Goal: Task Accomplishment & Management: Use online tool/utility

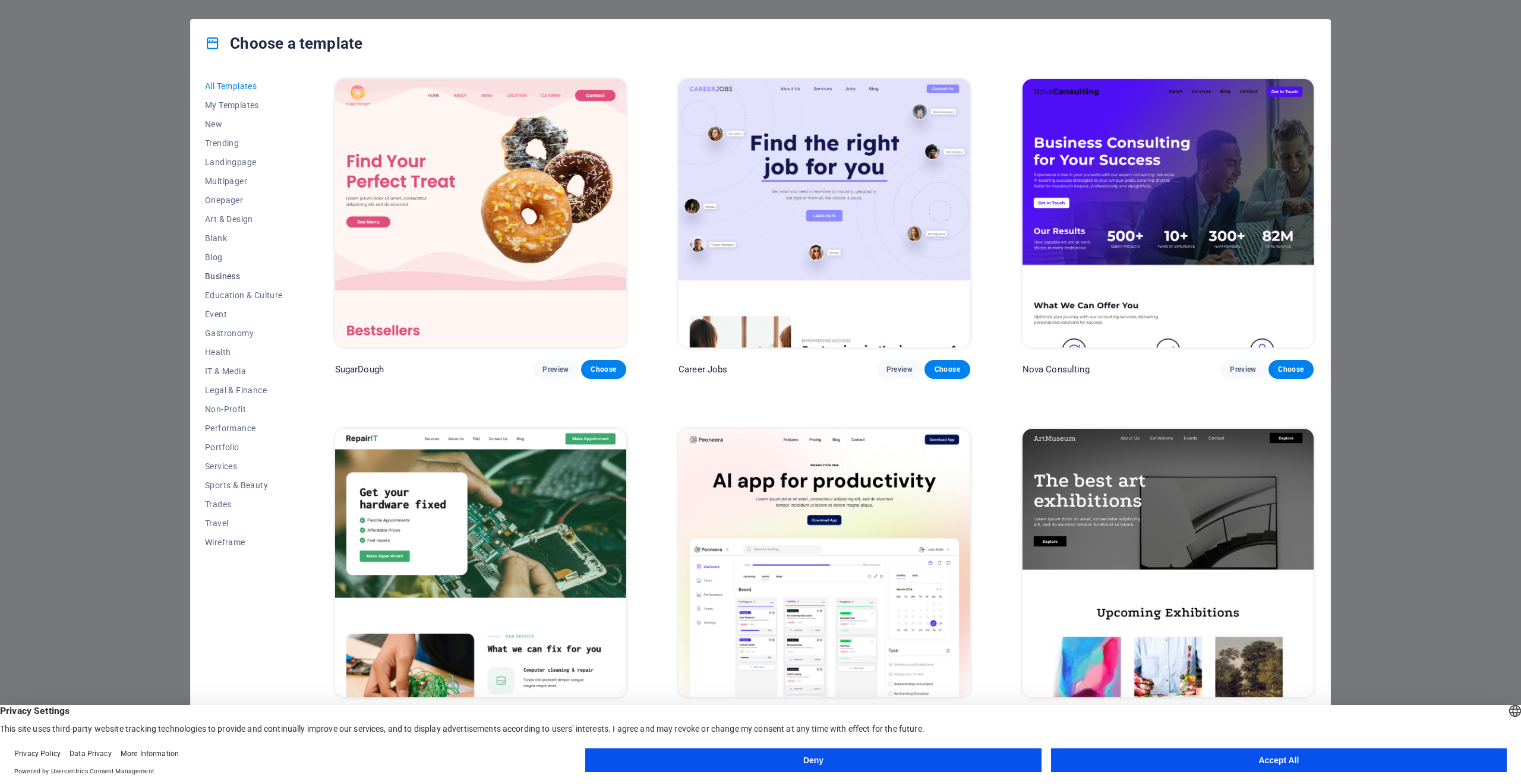
click at [234, 280] on button "Business" at bounding box center [244, 277] width 78 height 19
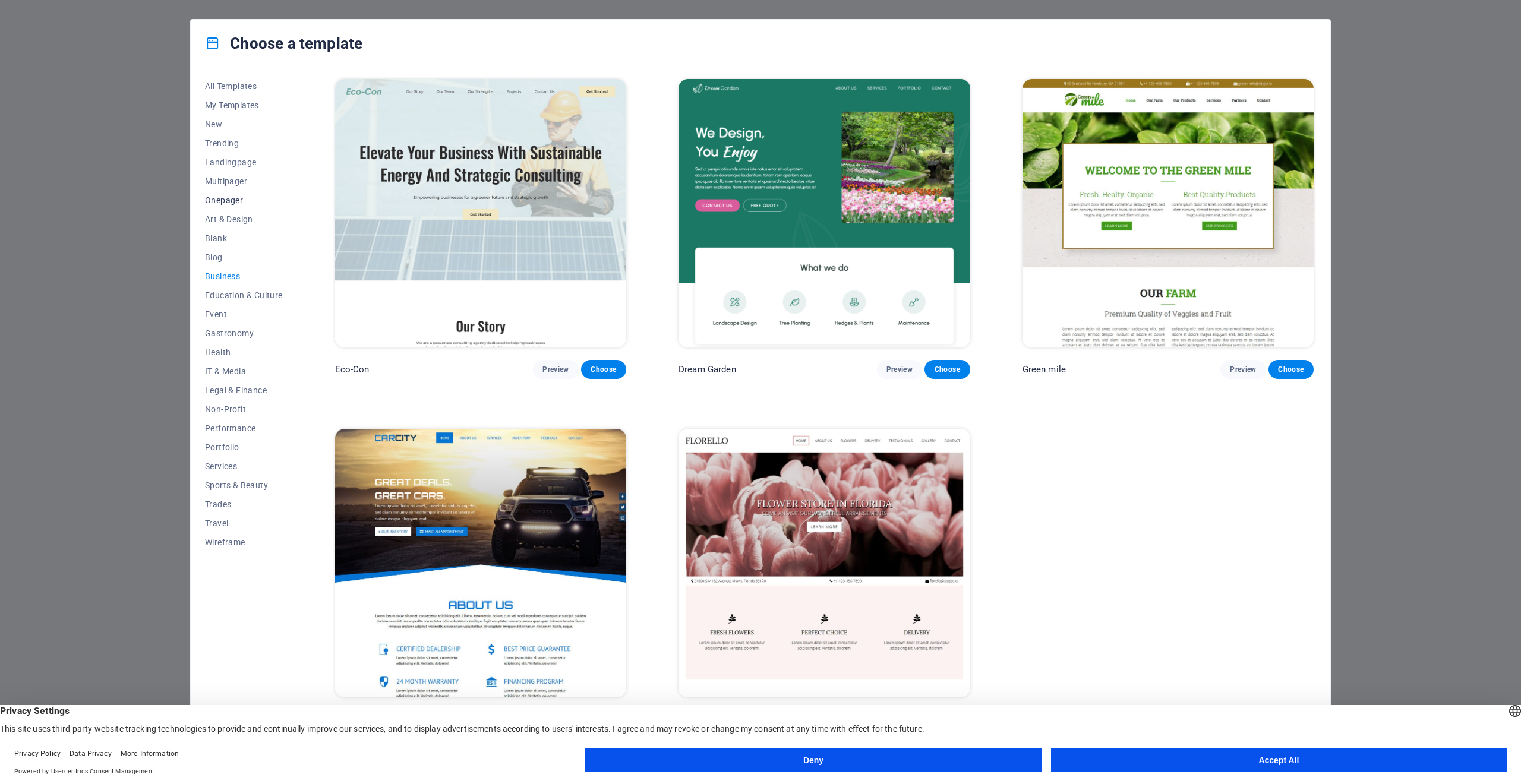
click at [234, 201] on span "Onepager" at bounding box center [244, 201] width 78 height 10
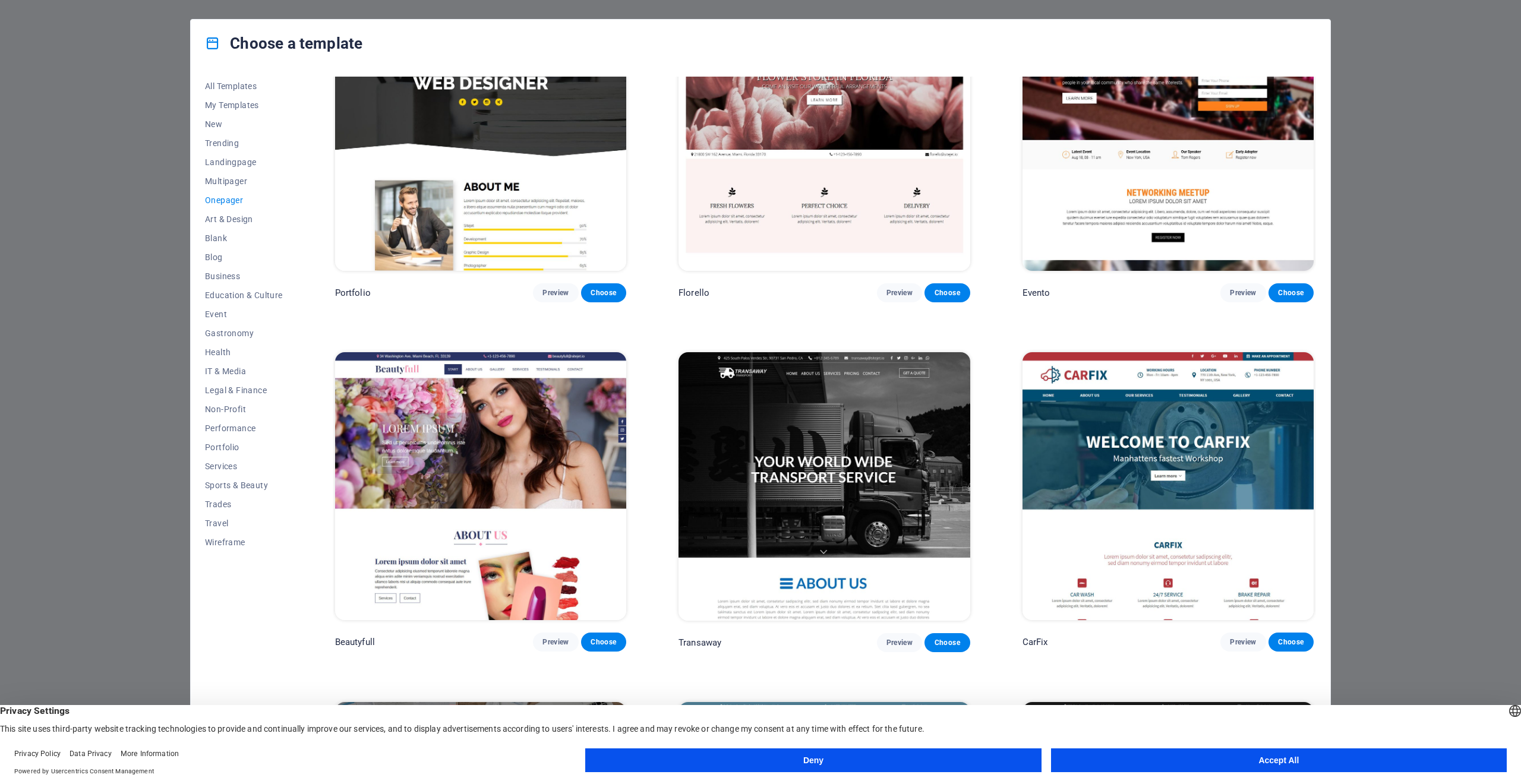
scroll to position [3696, 0]
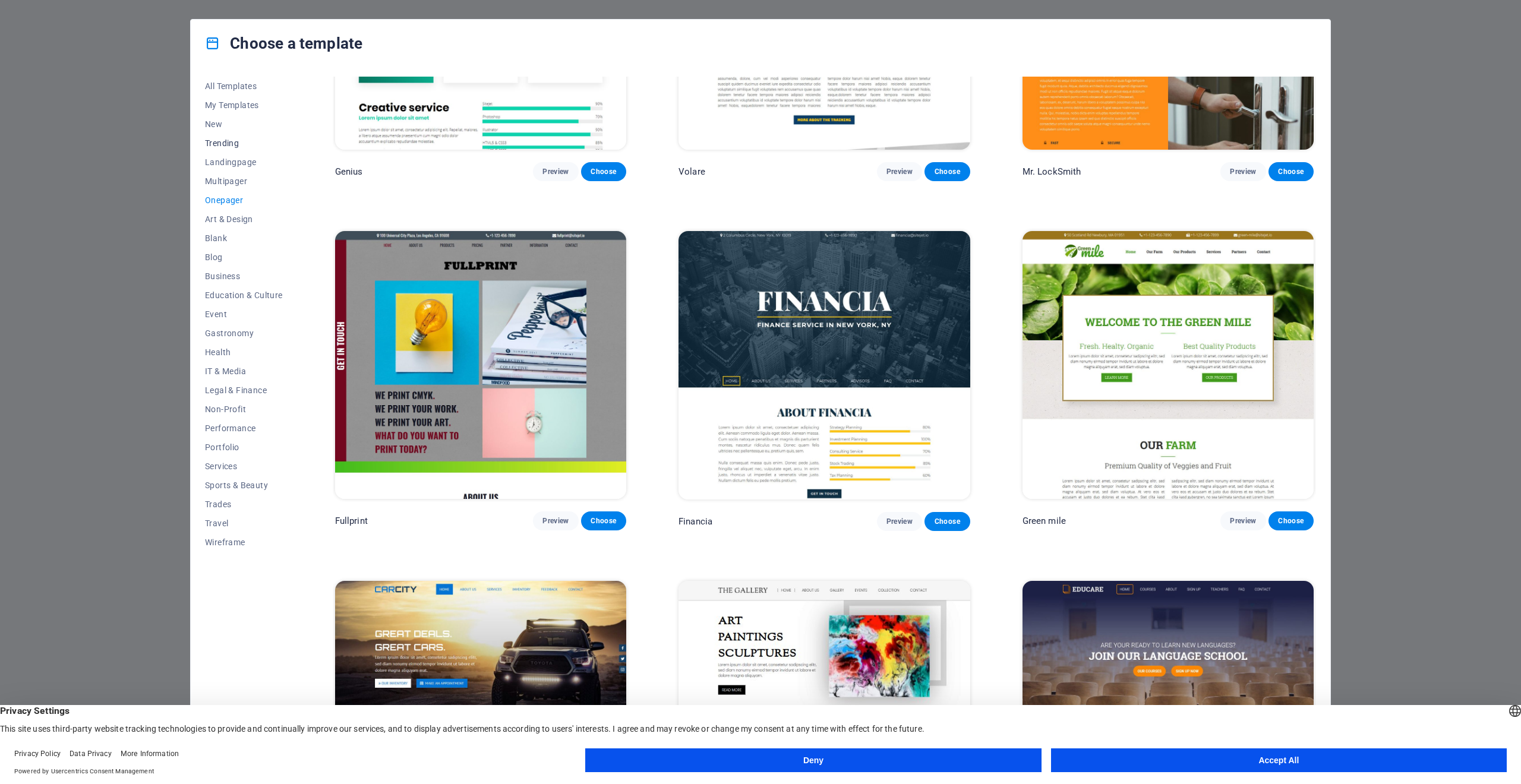
click at [231, 139] on span "Trending" at bounding box center [244, 143] width 78 height 10
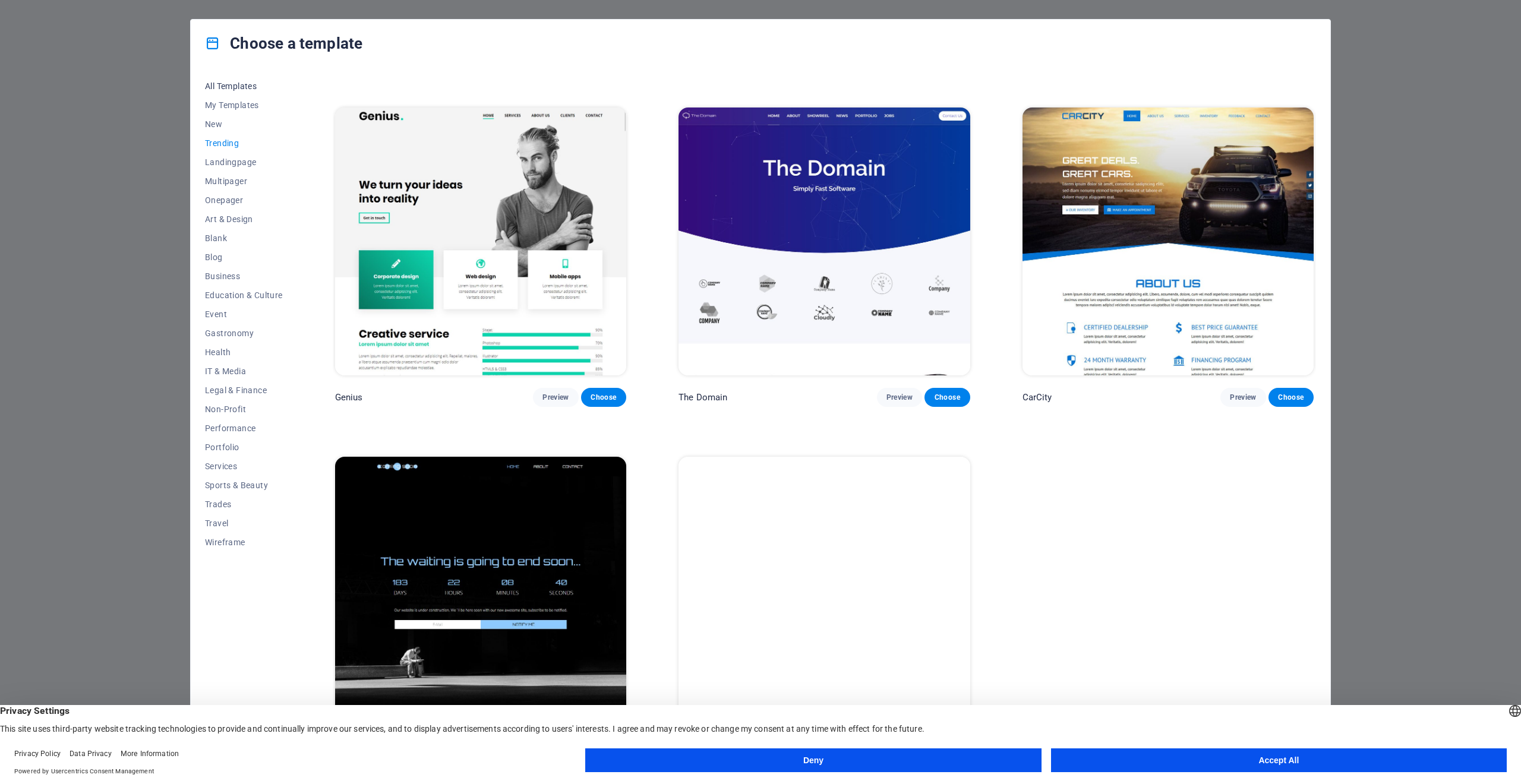
click at [237, 82] on span "All Templates" at bounding box center [244, 87] width 78 height 10
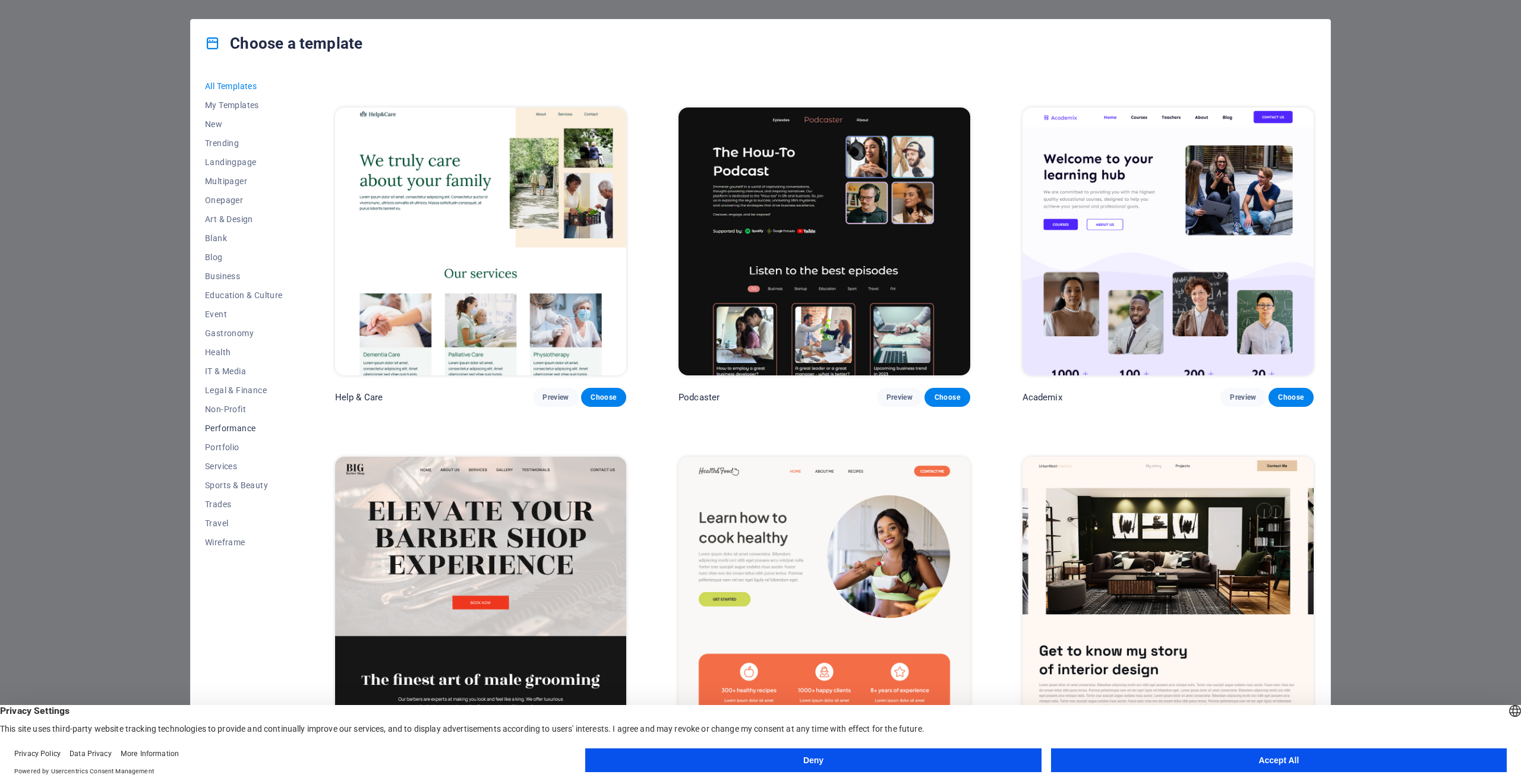
click at [227, 429] on span "Performance" at bounding box center [244, 429] width 78 height 10
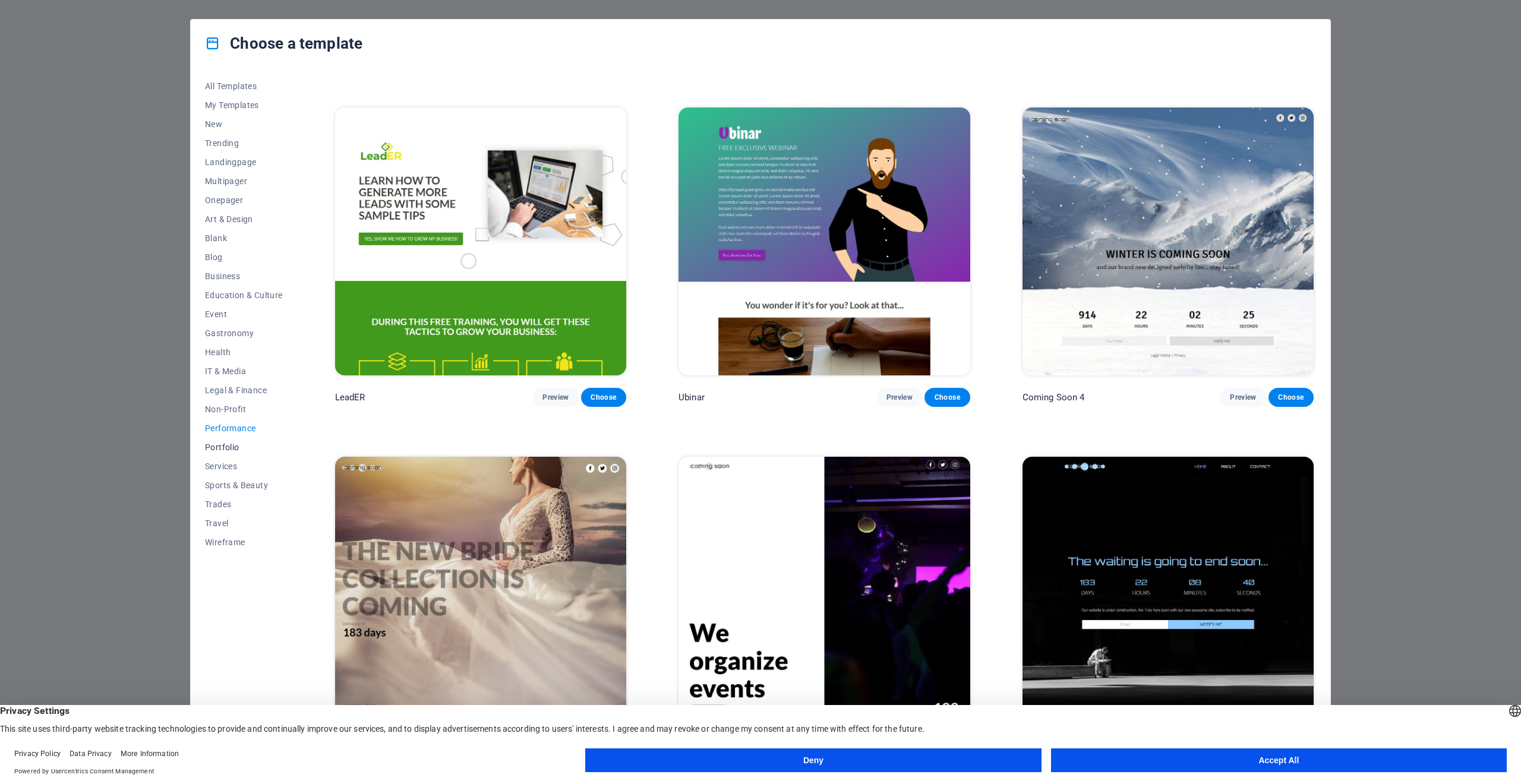
click at [224, 455] on button "Portfolio" at bounding box center [244, 448] width 78 height 19
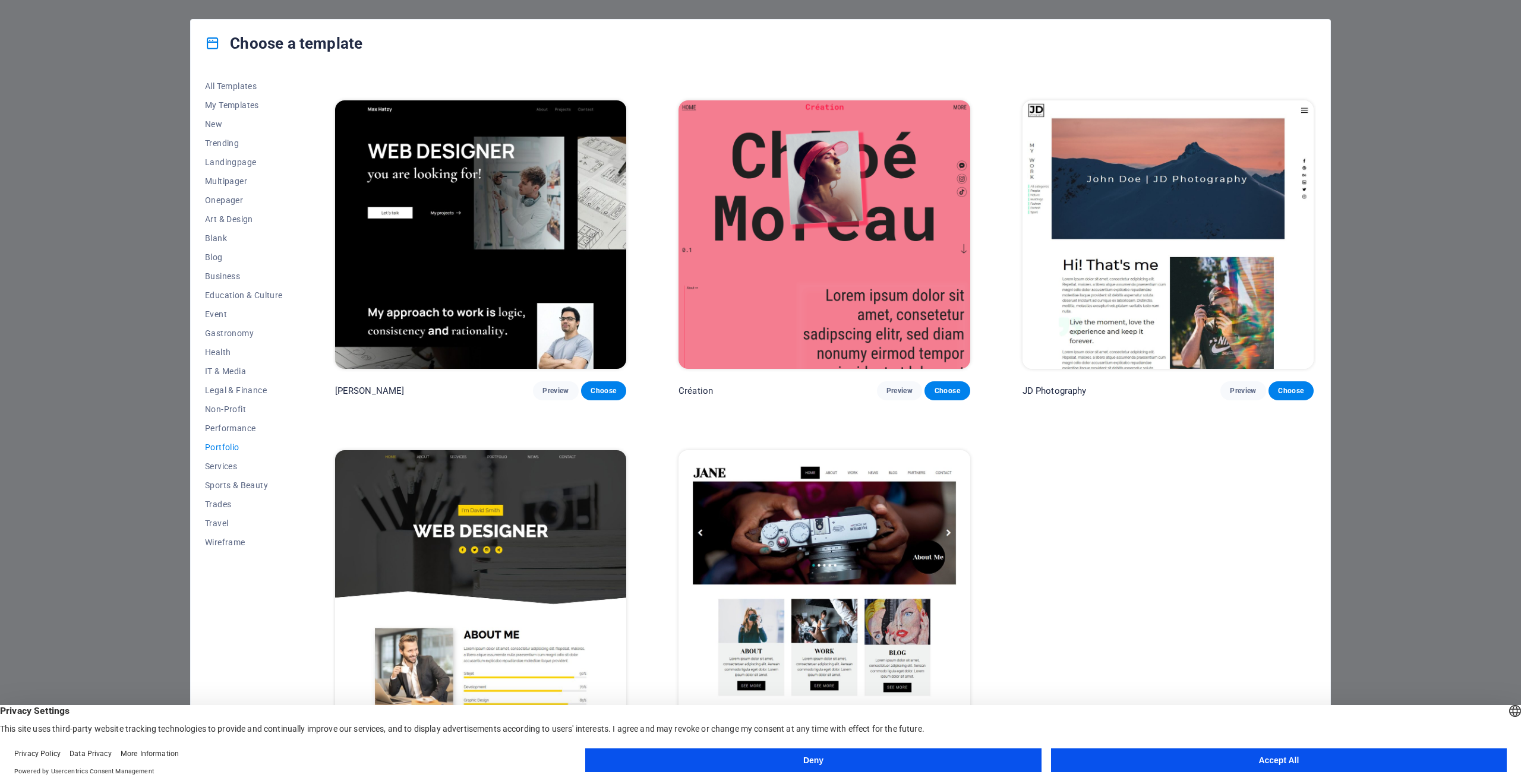
scroll to position [325, 0]
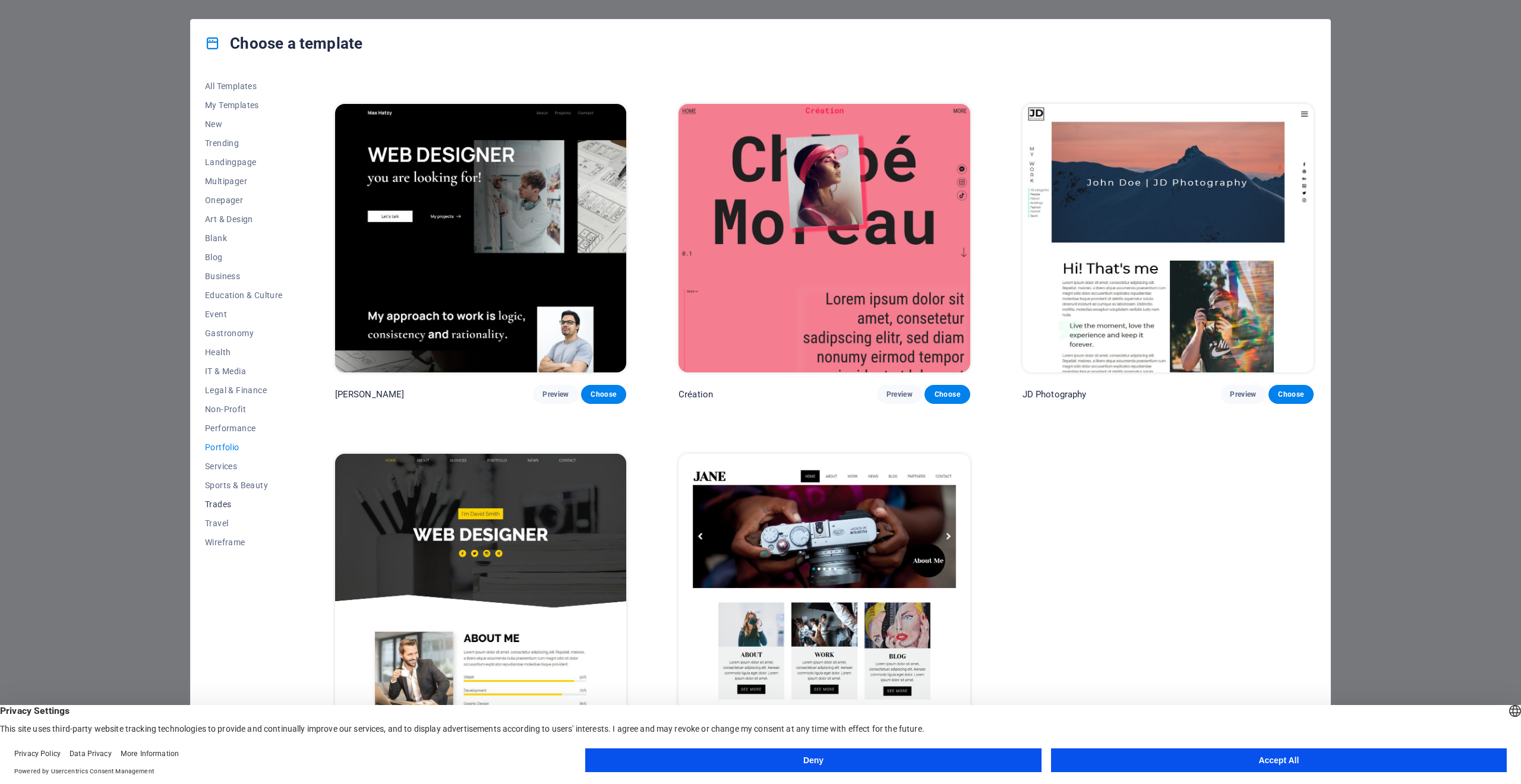
click at [223, 504] on span "Trades" at bounding box center [244, 504] width 78 height 10
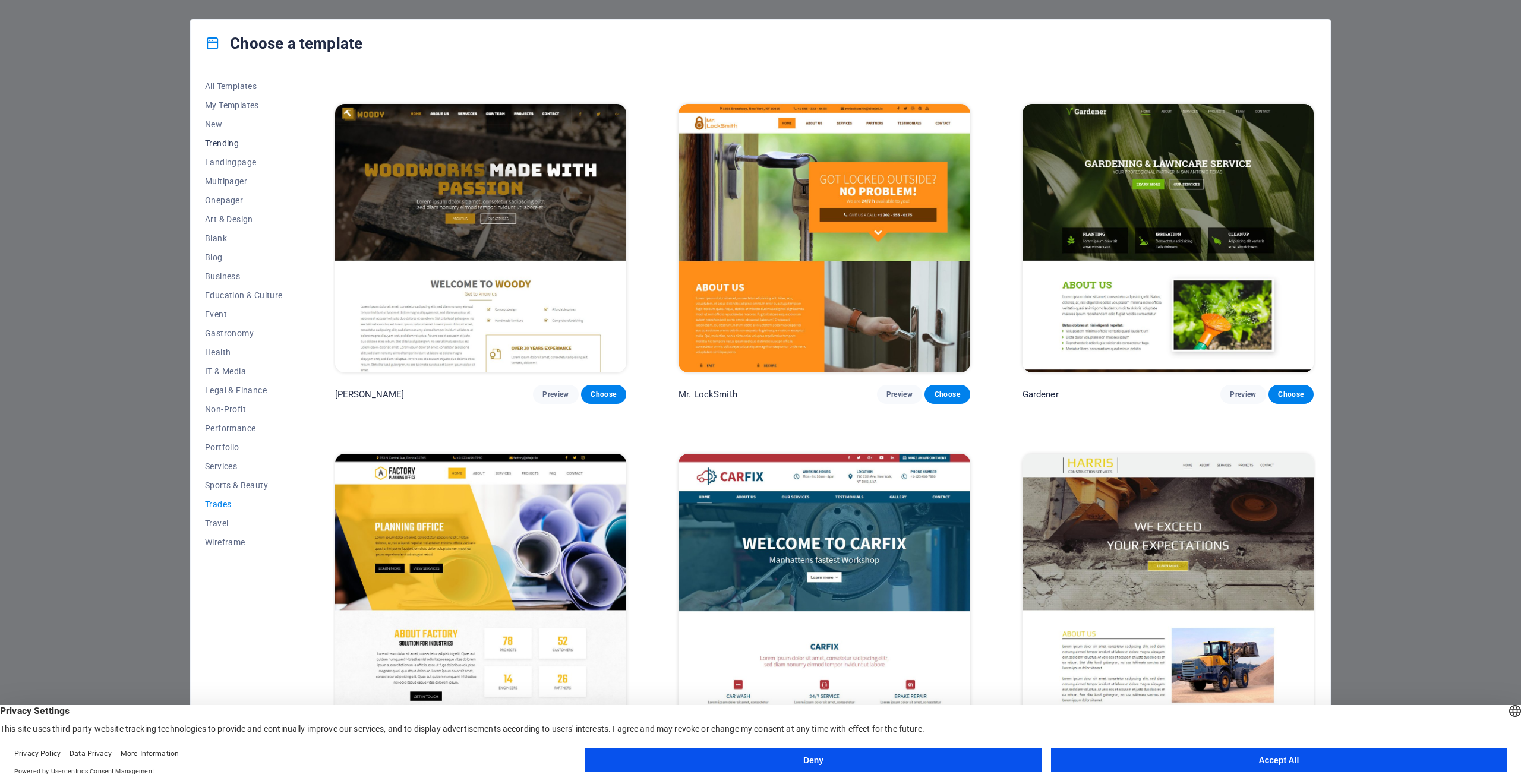
click at [224, 147] on span "Trending" at bounding box center [244, 143] width 78 height 10
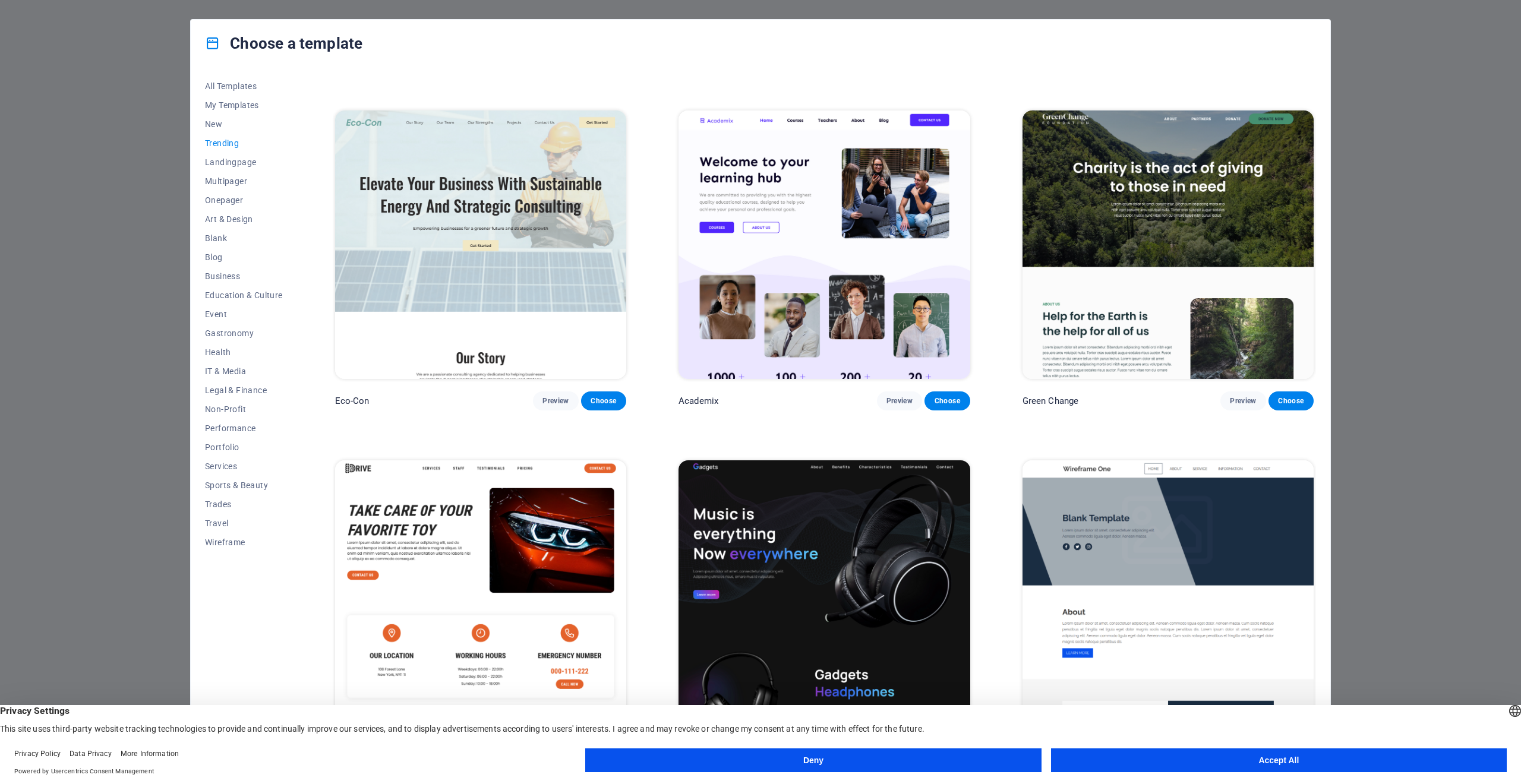
scroll to position [1219, 0]
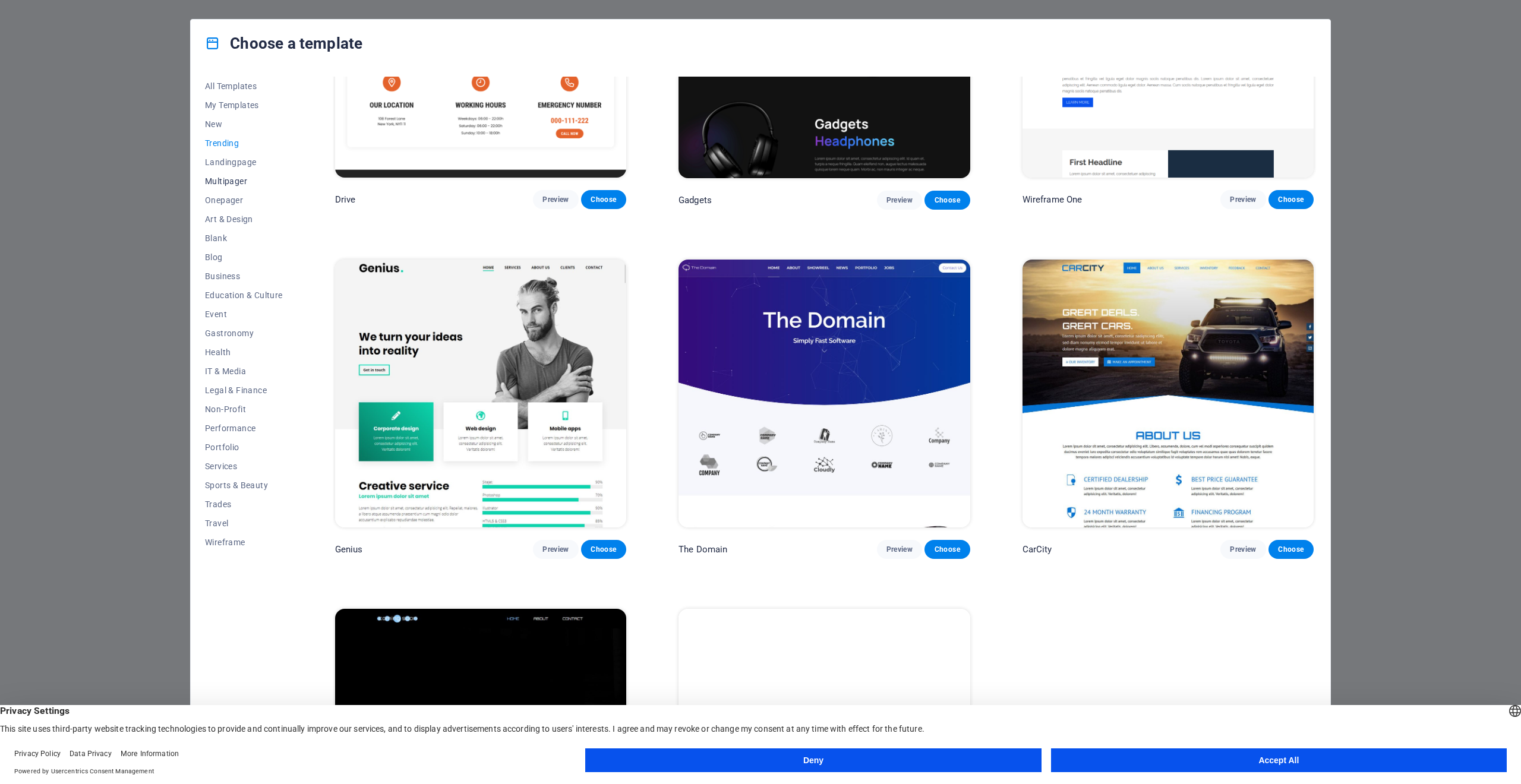
click at [226, 183] on span "Multipager" at bounding box center [244, 181] width 78 height 10
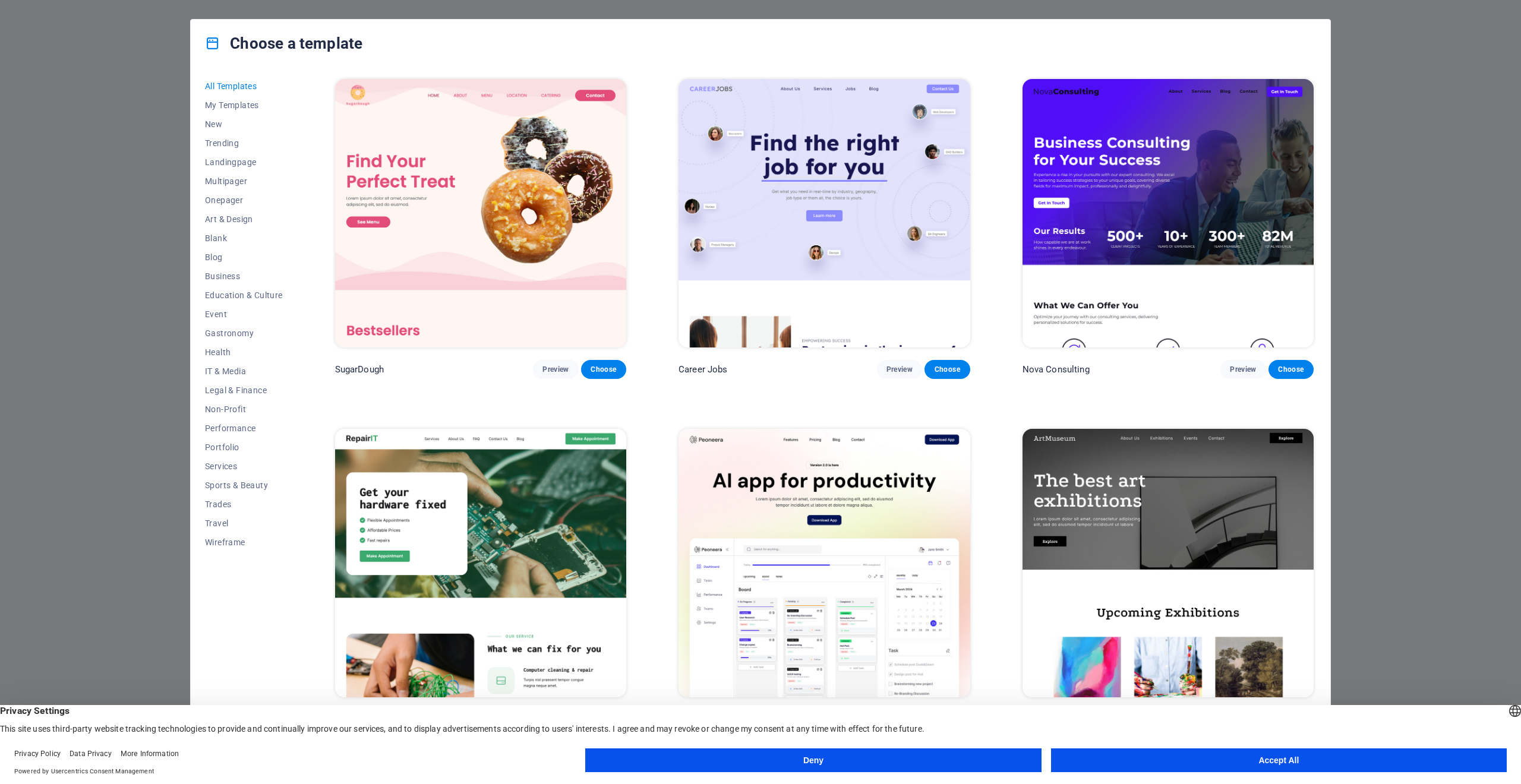
click at [1198, 762] on button "Accept All" at bounding box center [1279, 761] width 456 height 23
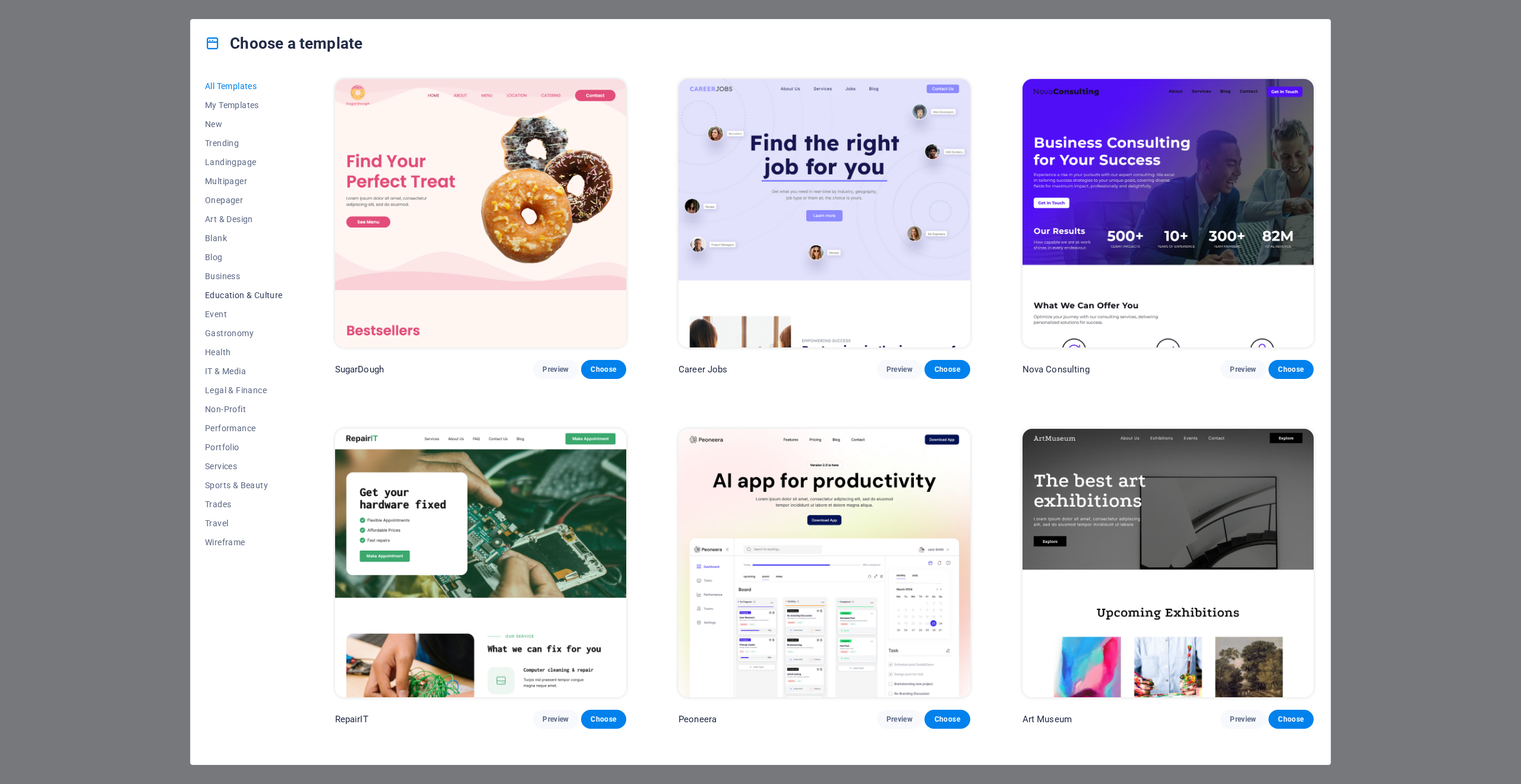
click at [216, 289] on button "Education & Culture" at bounding box center [244, 295] width 78 height 19
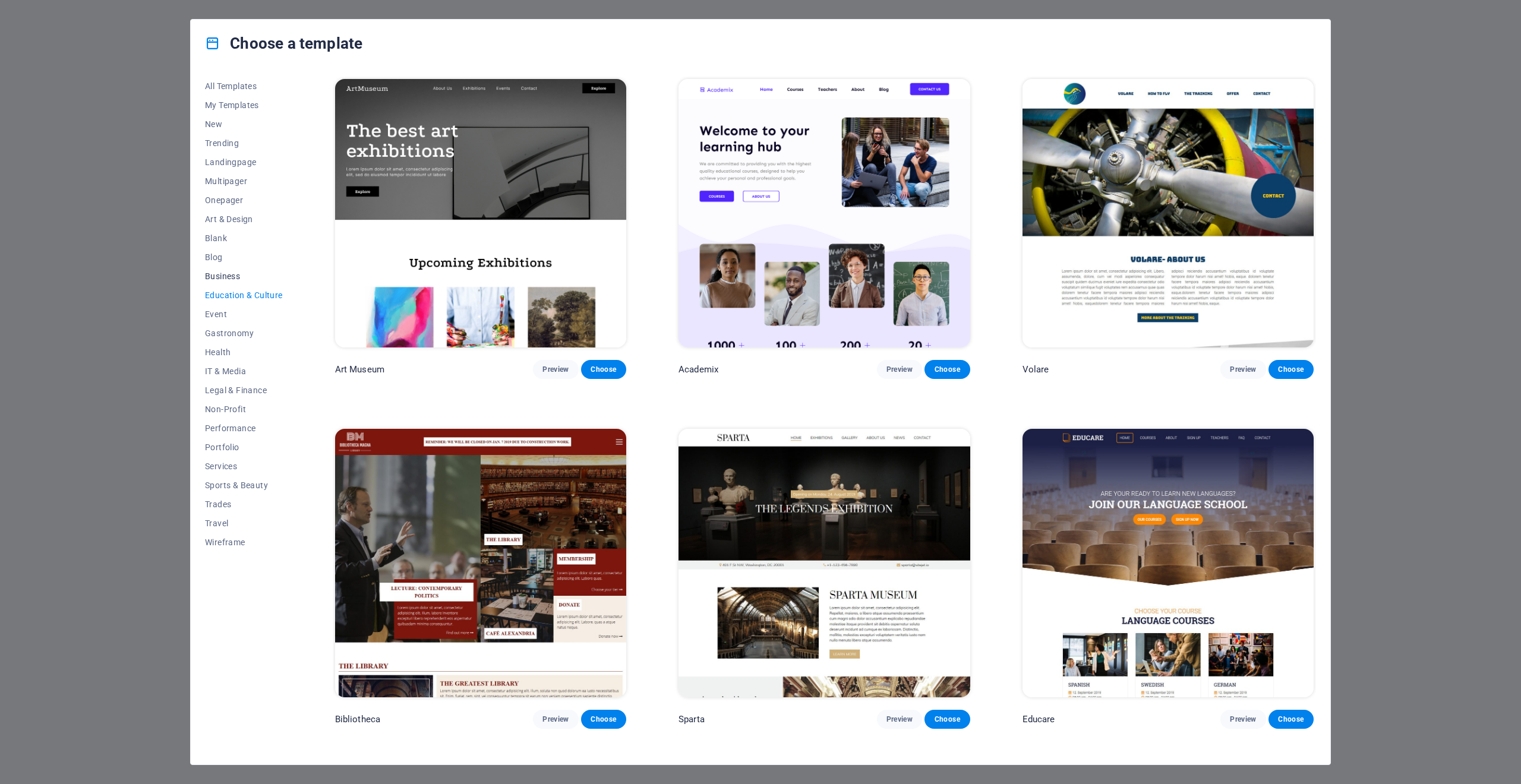
click at [216, 280] on span "Business" at bounding box center [244, 277] width 78 height 10
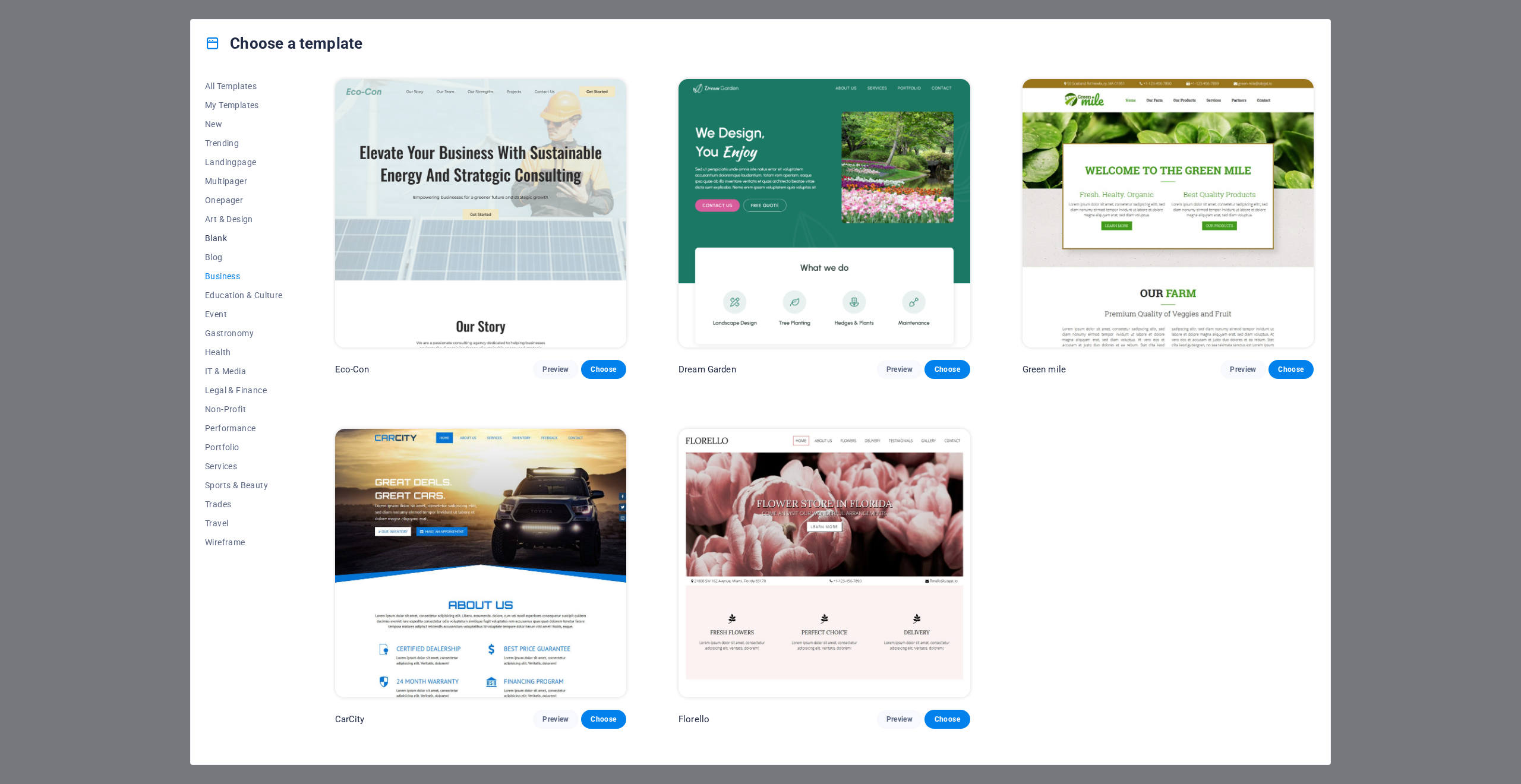
click at [214, 234] on span "Blank" at bounding box center [244, 239] width 78 height 10
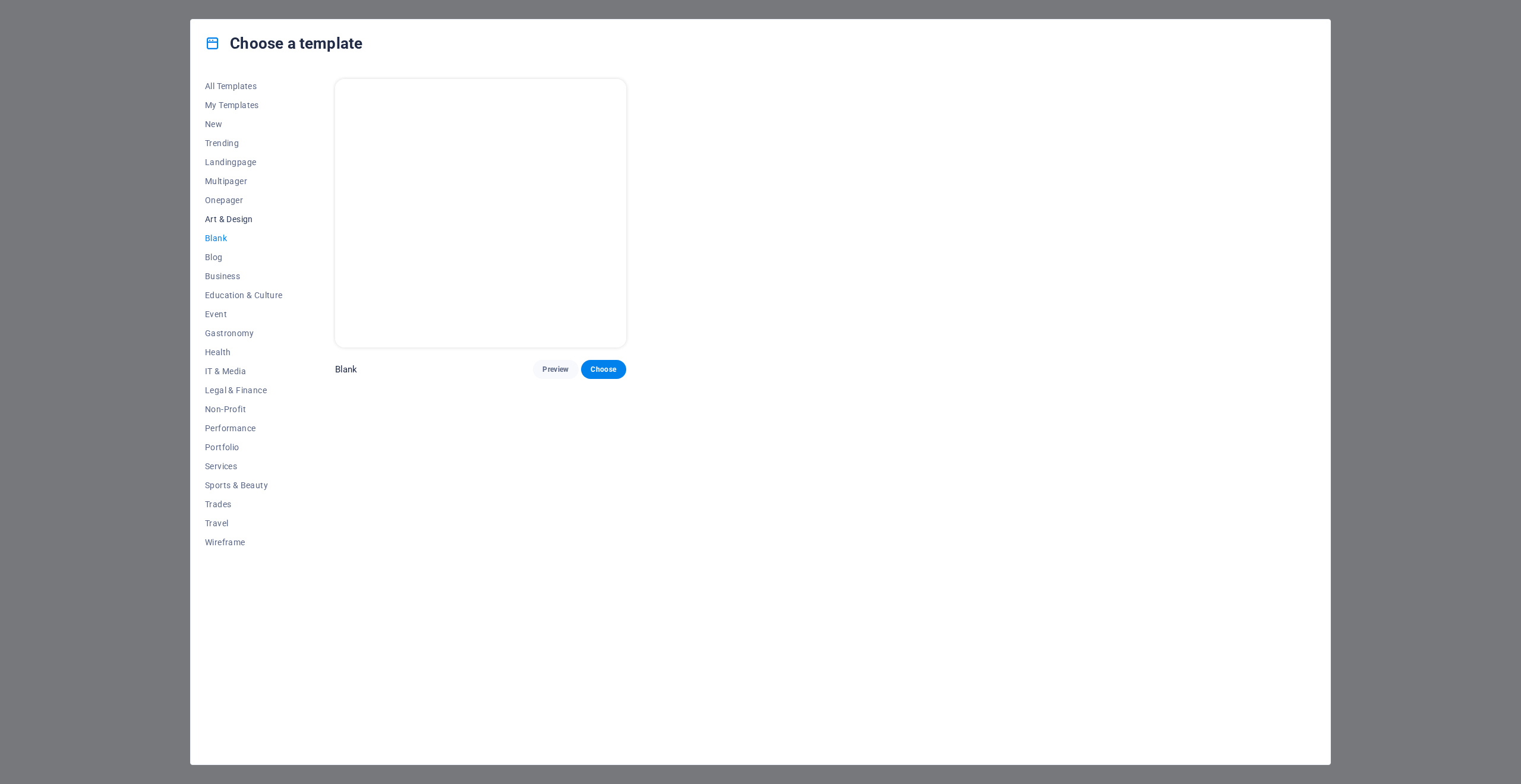
click at [220, 220] on span "Art & Design" at bounding box center [244, 219] width 78 height 10
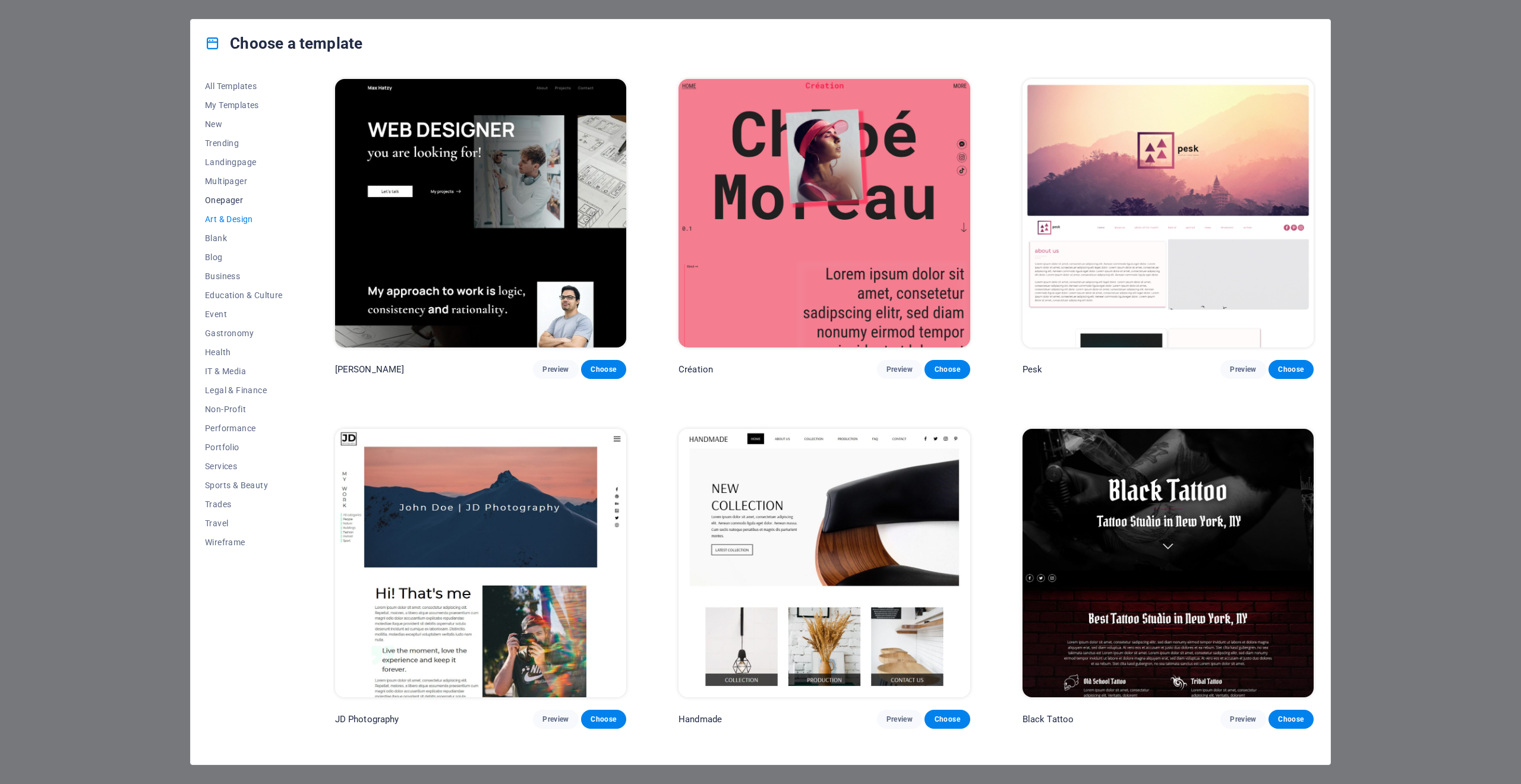
click at [215, 201] on span "Onepager" at bounding box center [244, 201] width 78 height 10
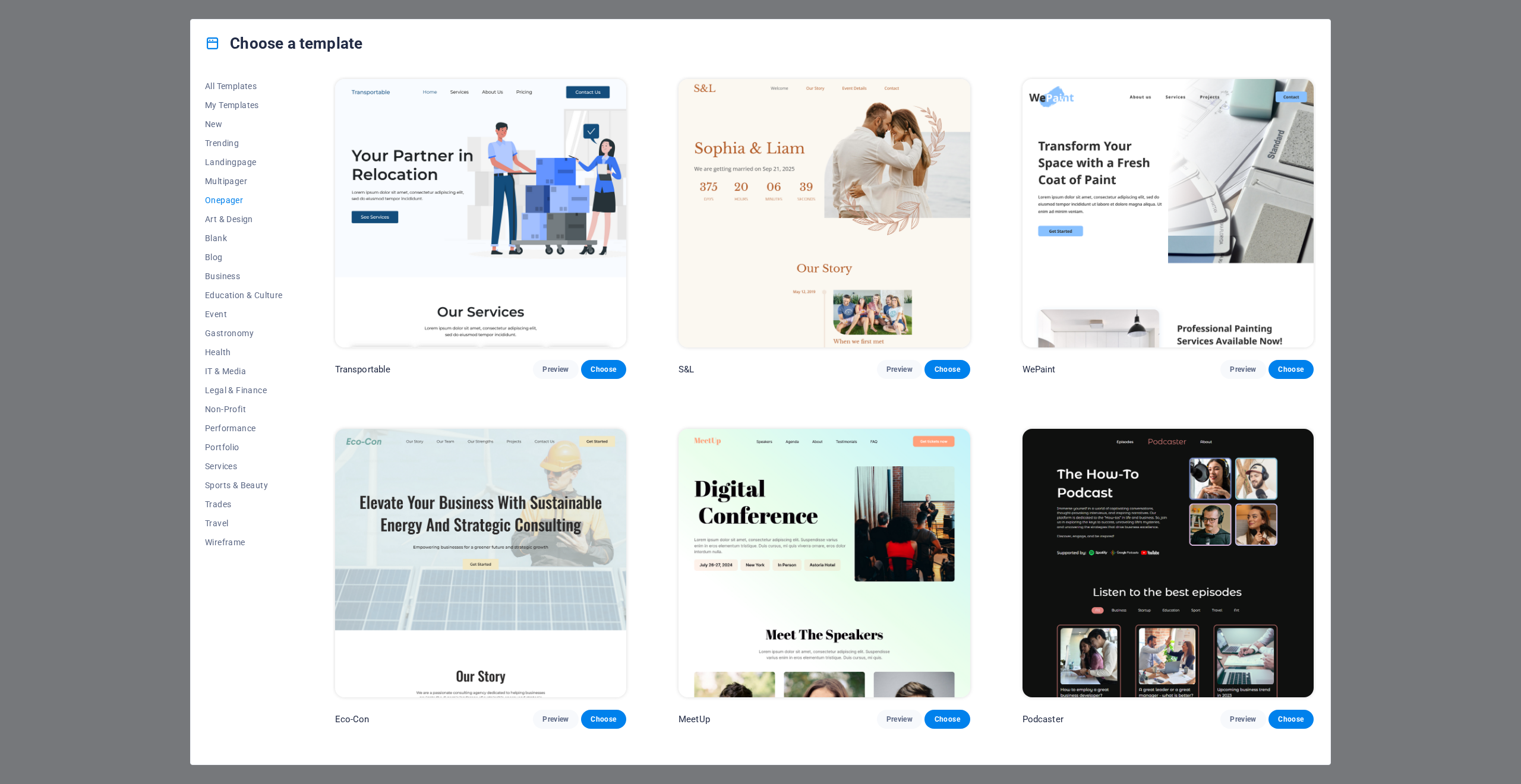
click at [222, 193] on button "Onepager" at bounding box center [244, 201] width 78 height 19
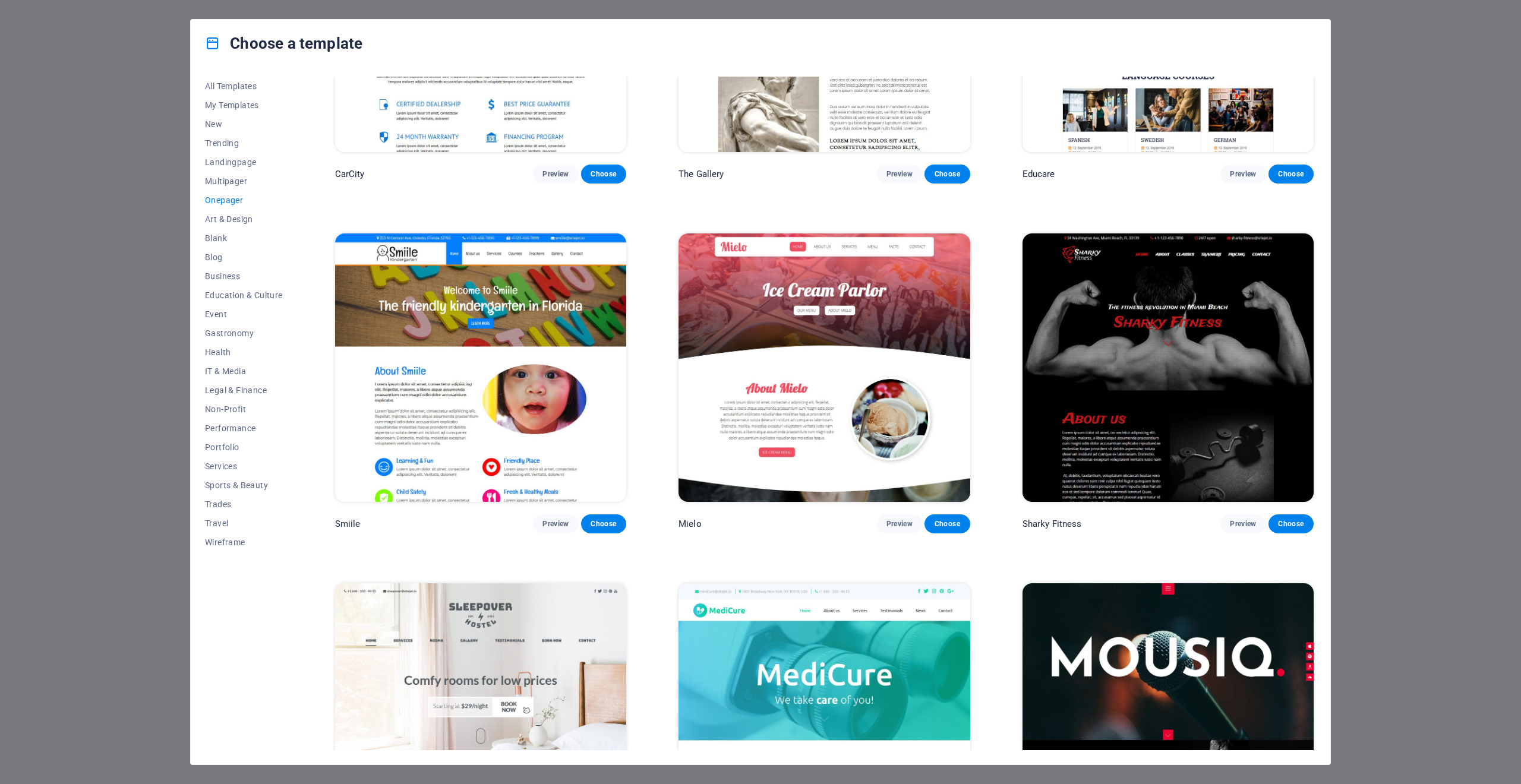
scroll to position [4891, 0]
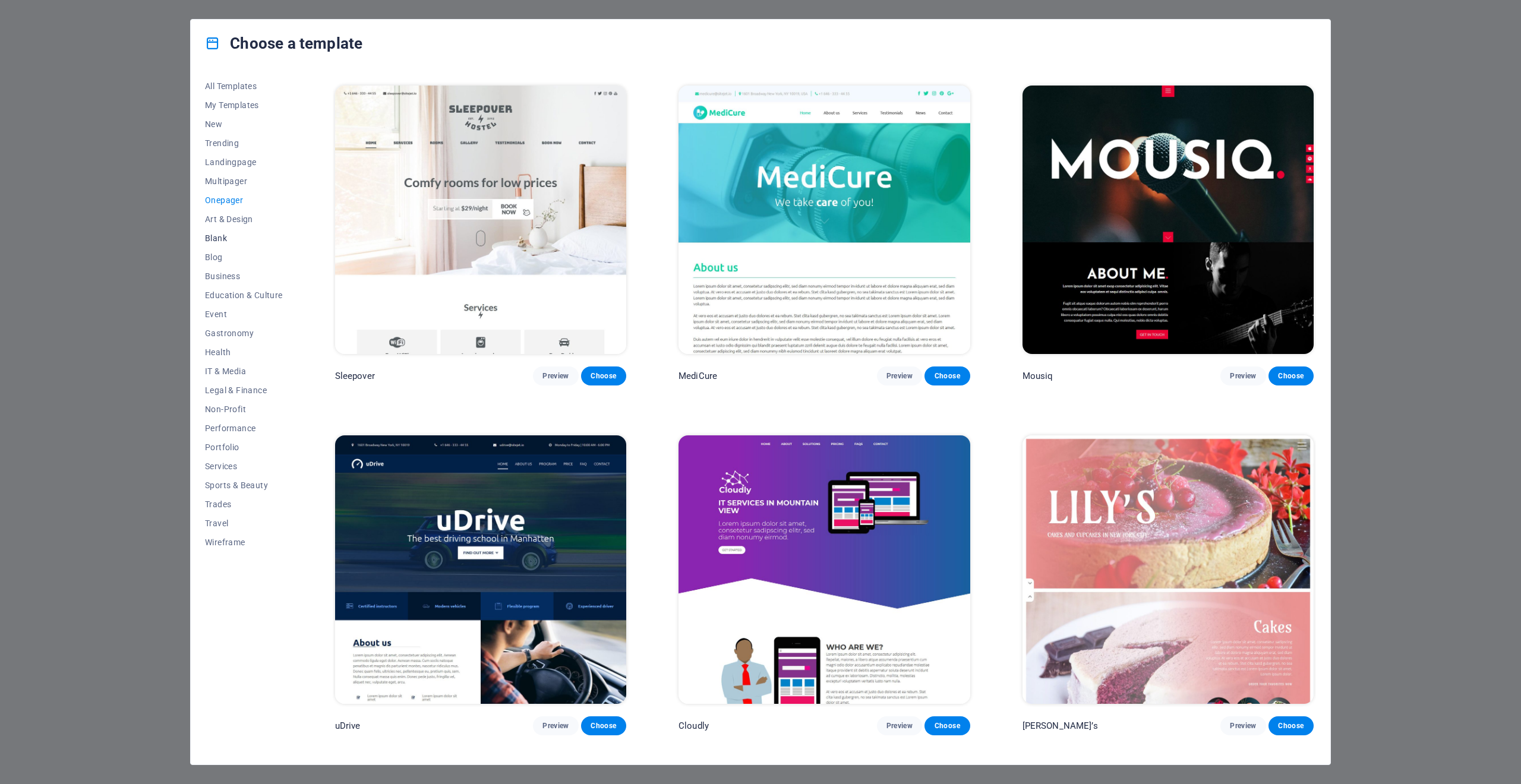
click at [223, 232] on button "Blank" at bounding box center [244, 239] width 78 height 19
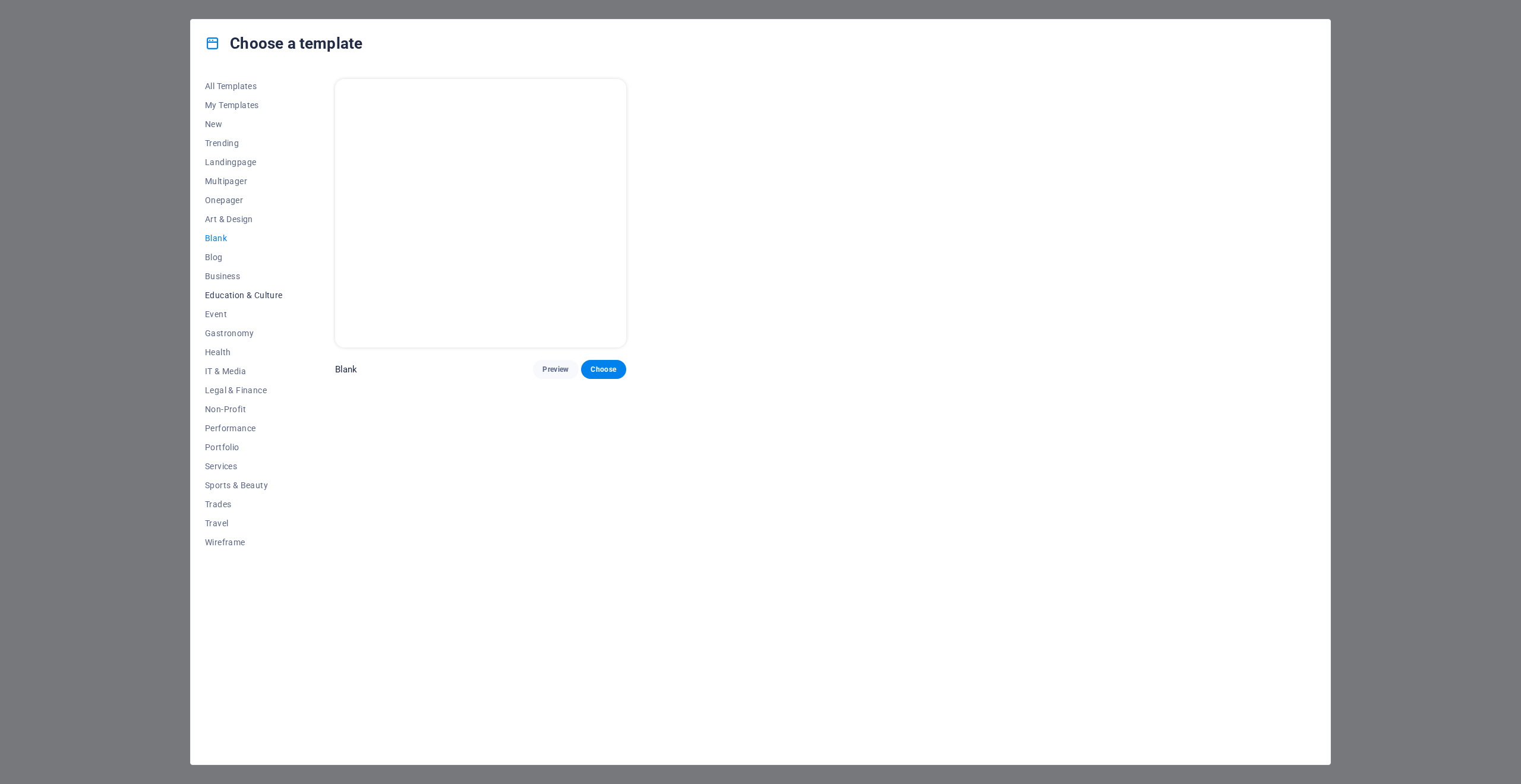
click at [252, 290] on button "Education & Culture" at bounding box center [244, 295] width 78 height 19
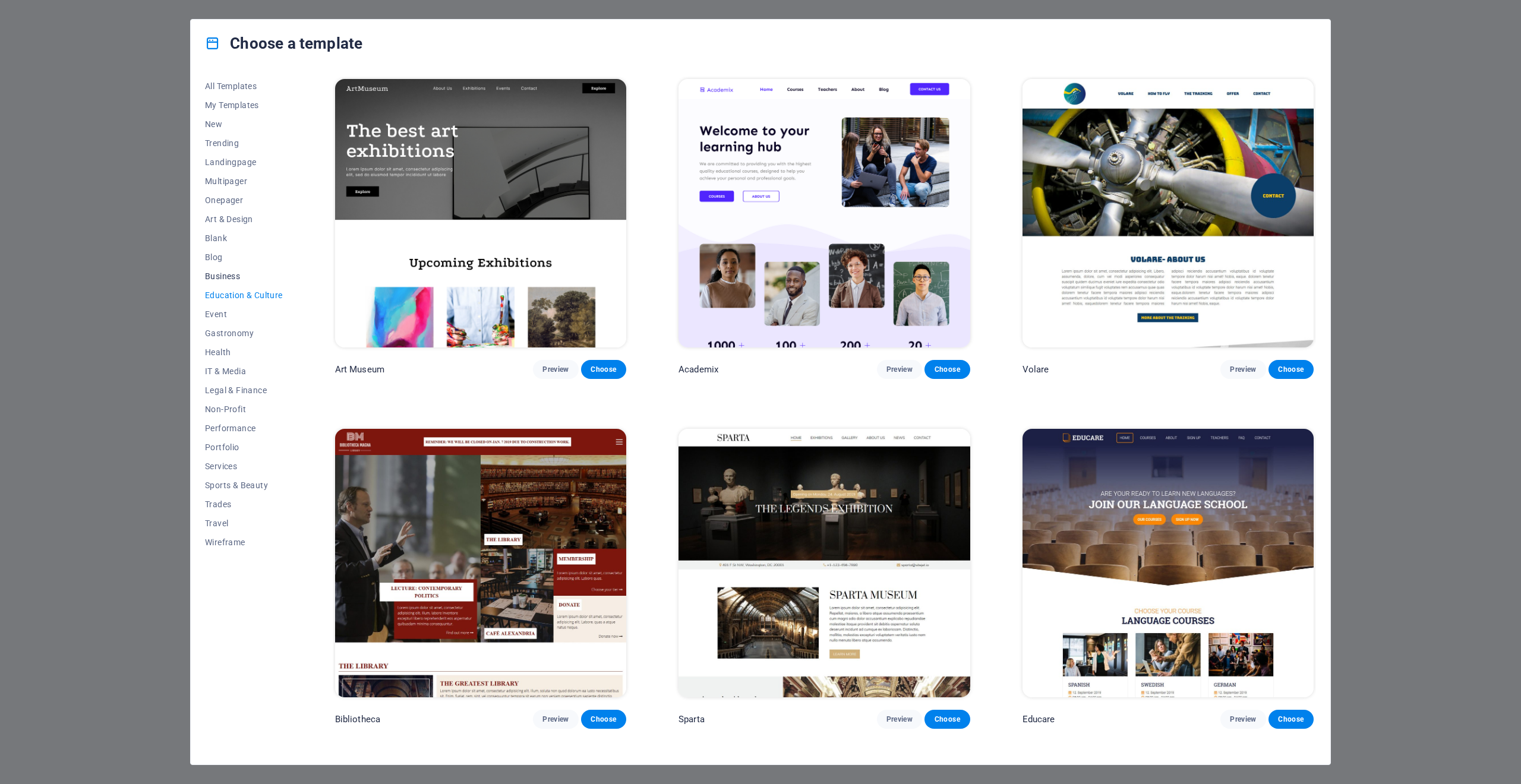
click at [225, 273] on span "Business" at bounding box center [244, 277] width 78 height 10
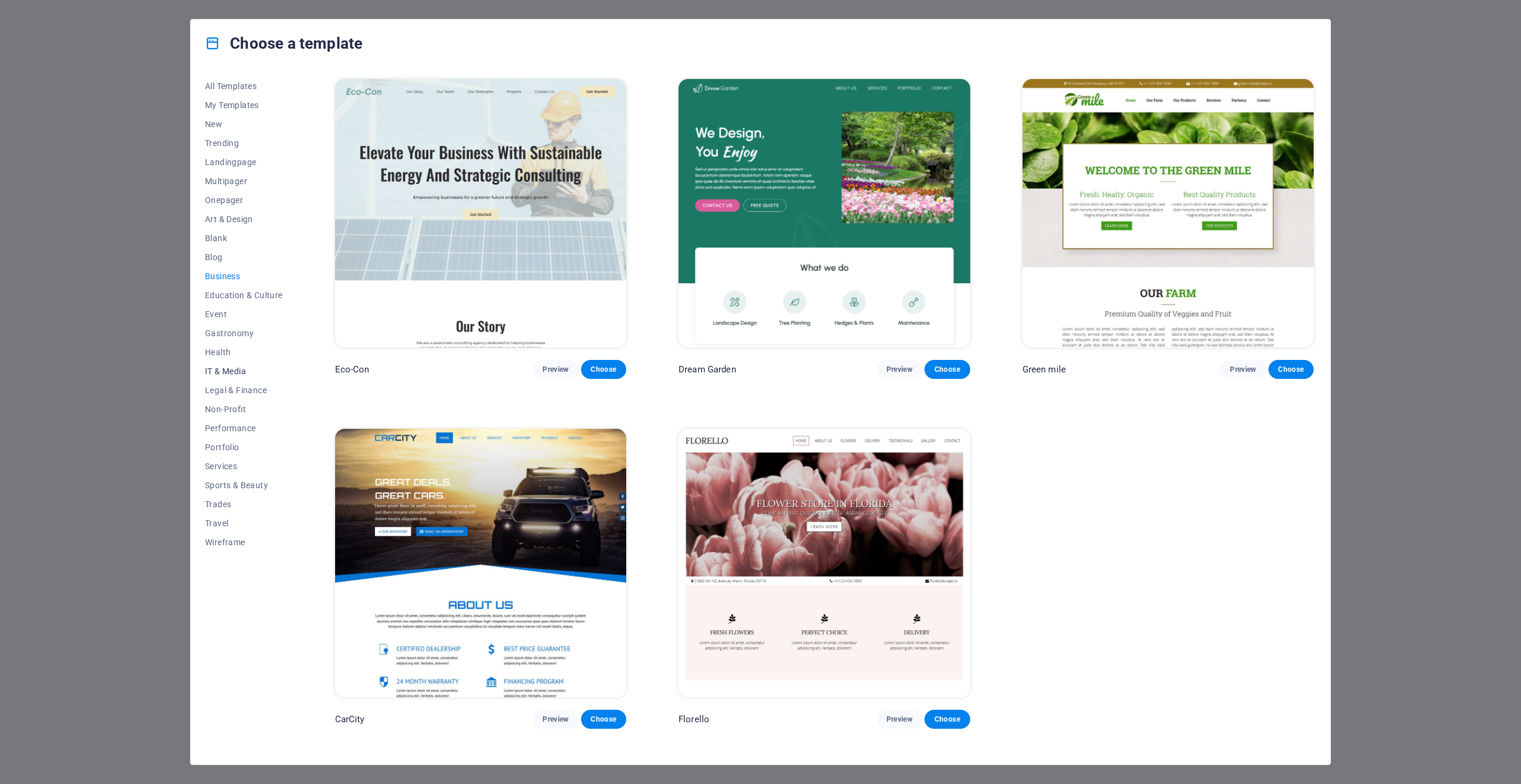
click at [226, 369] on span "IT & Media" at bounding box center [244, 371] width 78 height 10
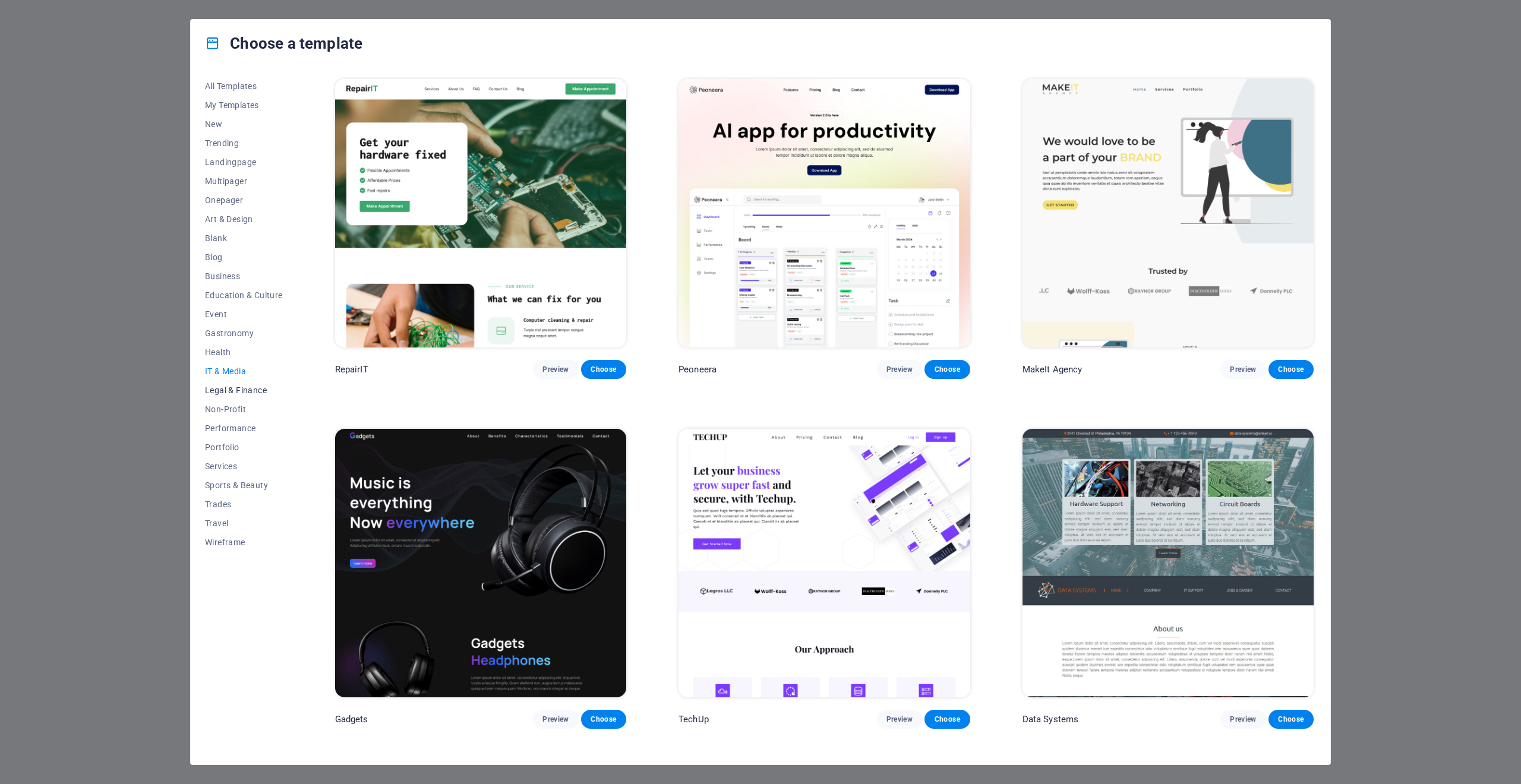
click at [226, 394] on span "Legal & Finance" at bounding box center [244, 391] width 78 height 10
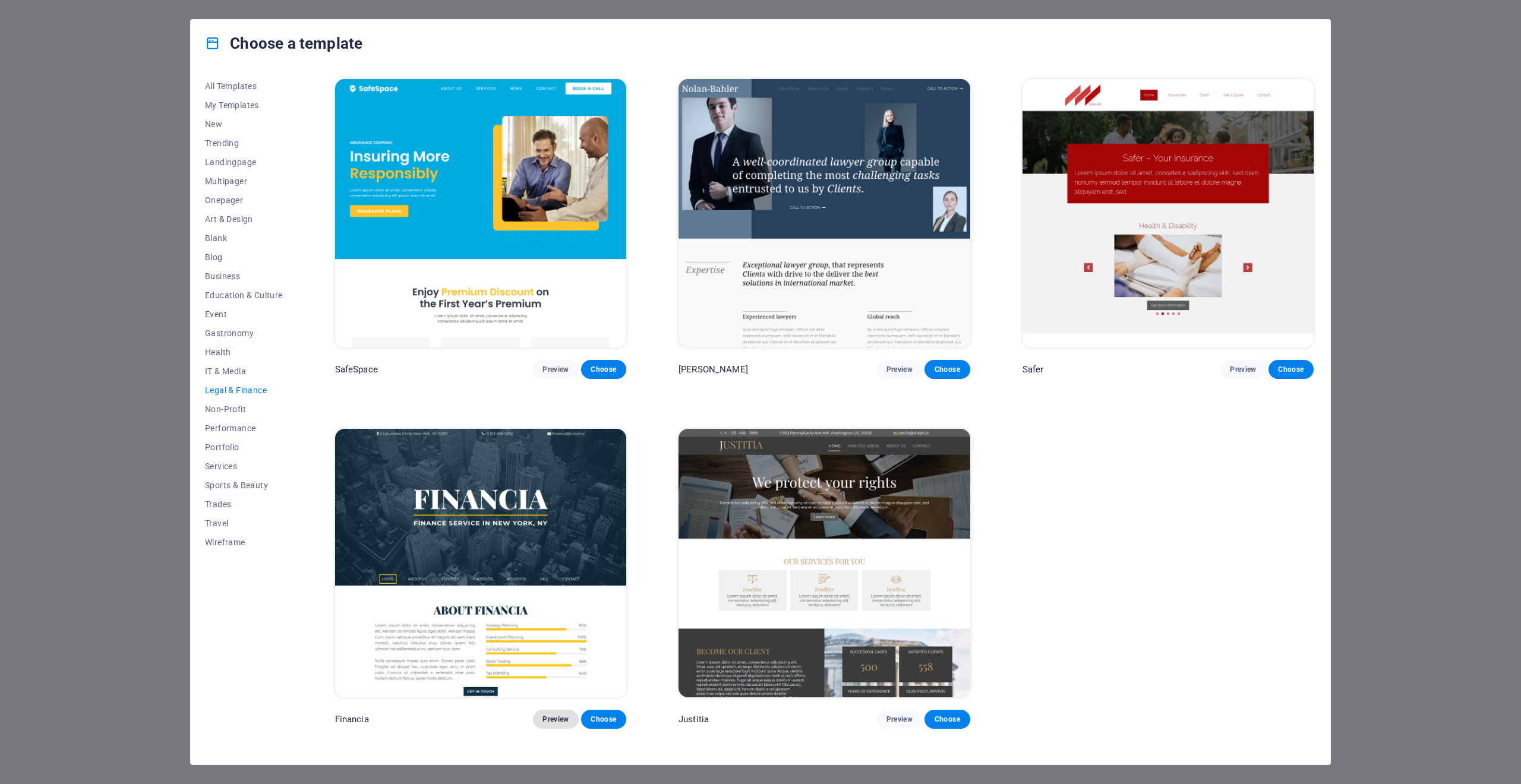
click at [542, 720] on button "Preview" at bounding box center [555, 720] width 45 height 19
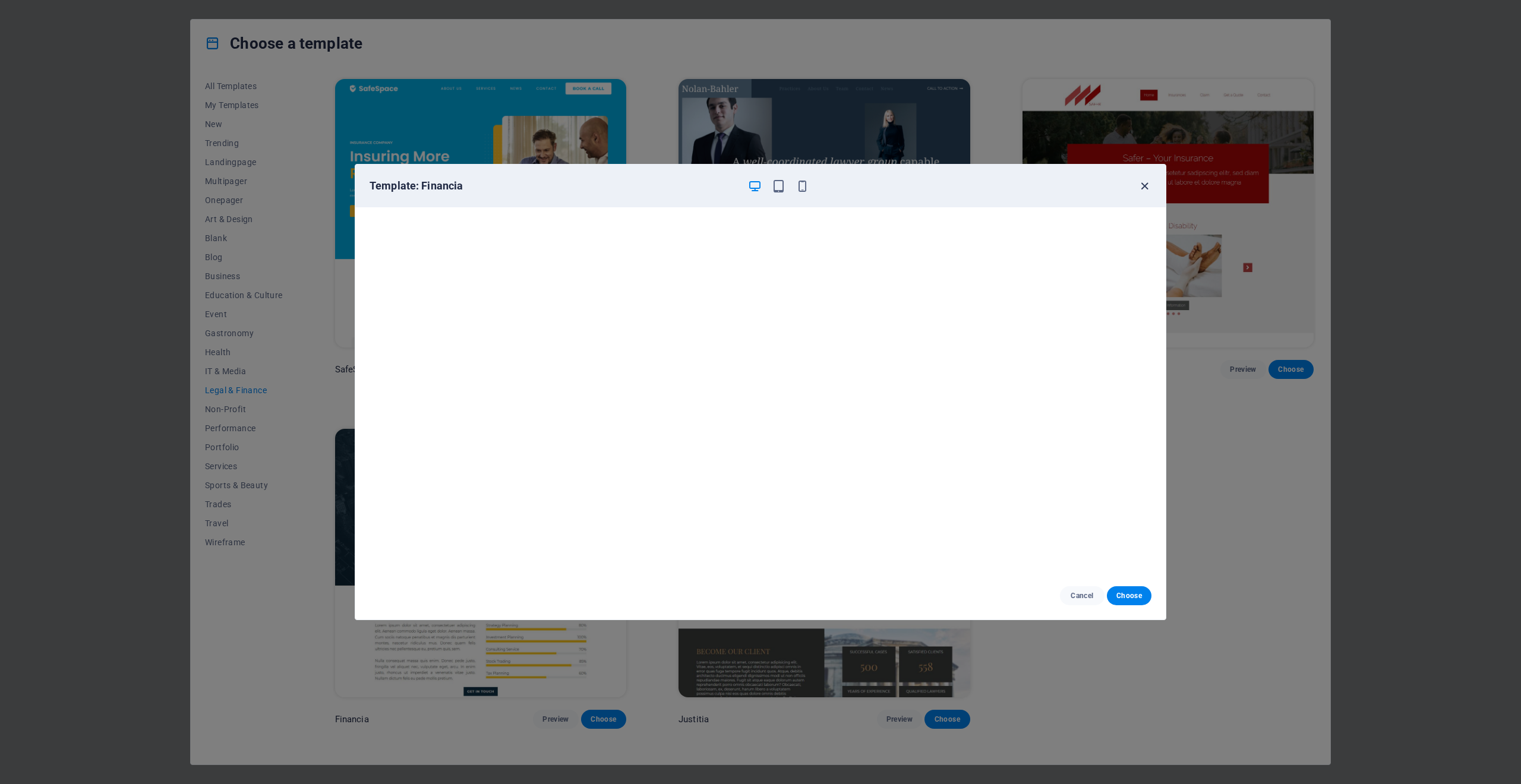
click at [1145, 186] on icon "button" at bounding box center [1145, 186] width 14 height 14
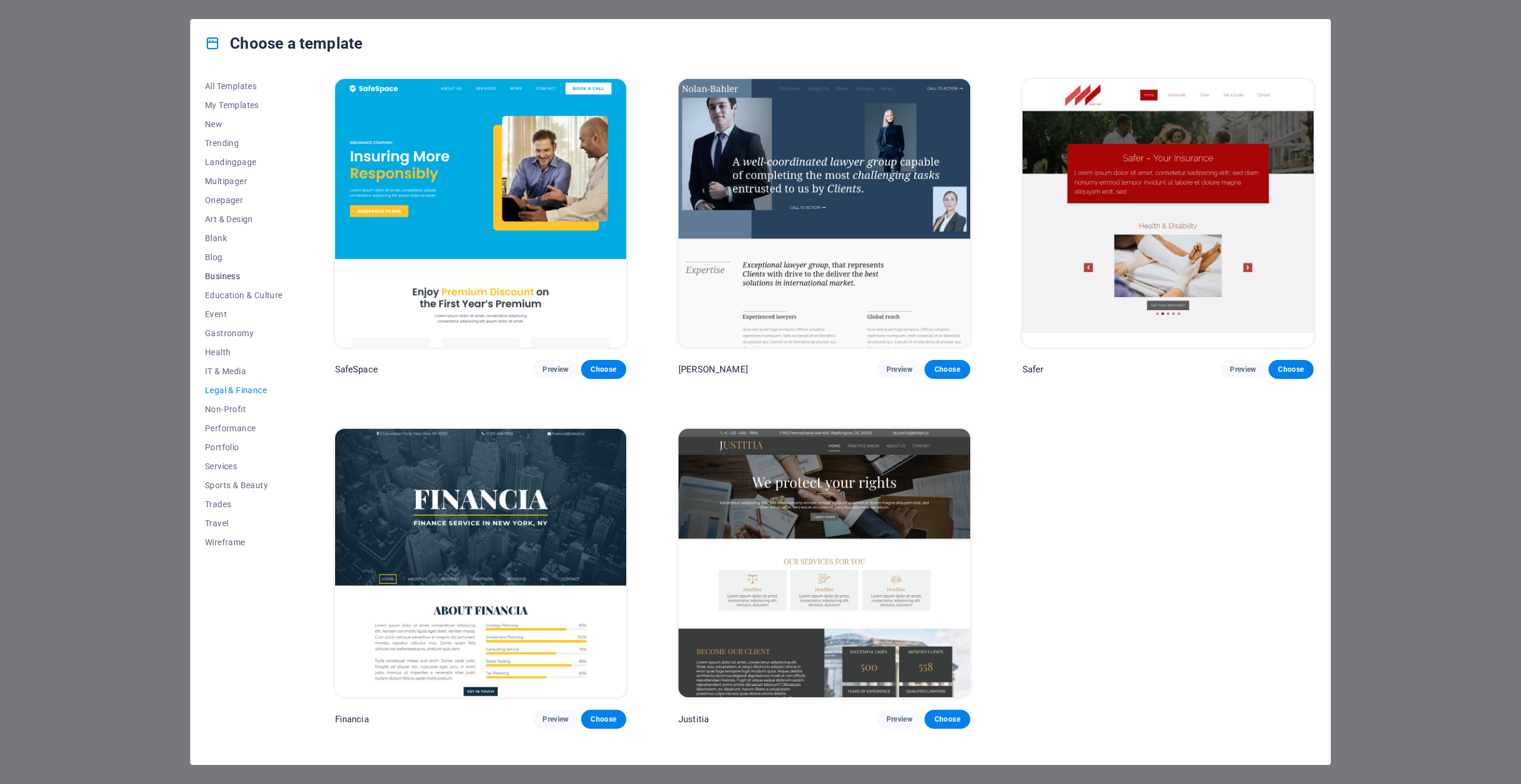
click at [225, 280] on span "Business" at bounding box center [244, 277] width 78 height 10
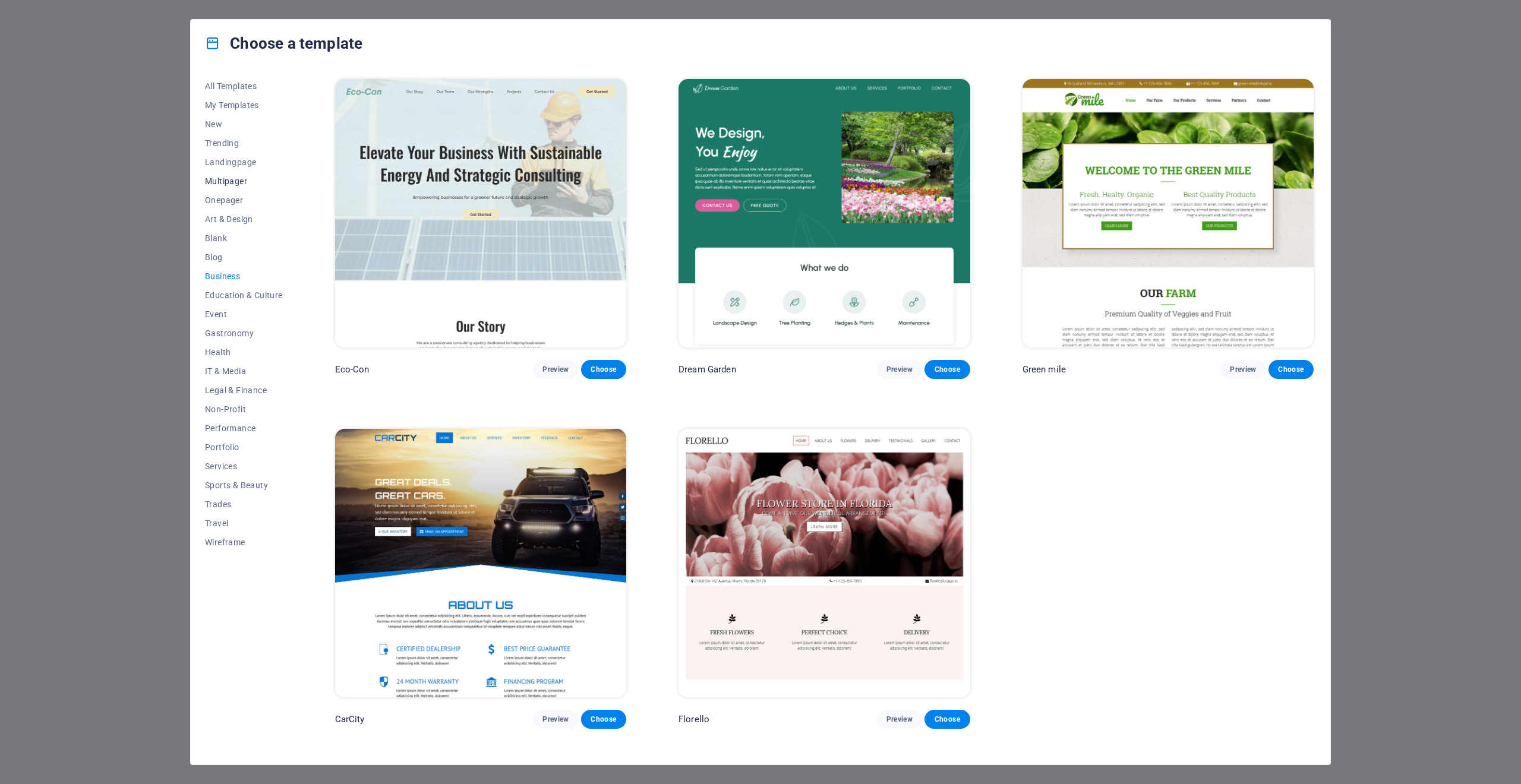
click at [220, 179] on span "Multipager" at bounding box center [244, 181] width 78 height 10
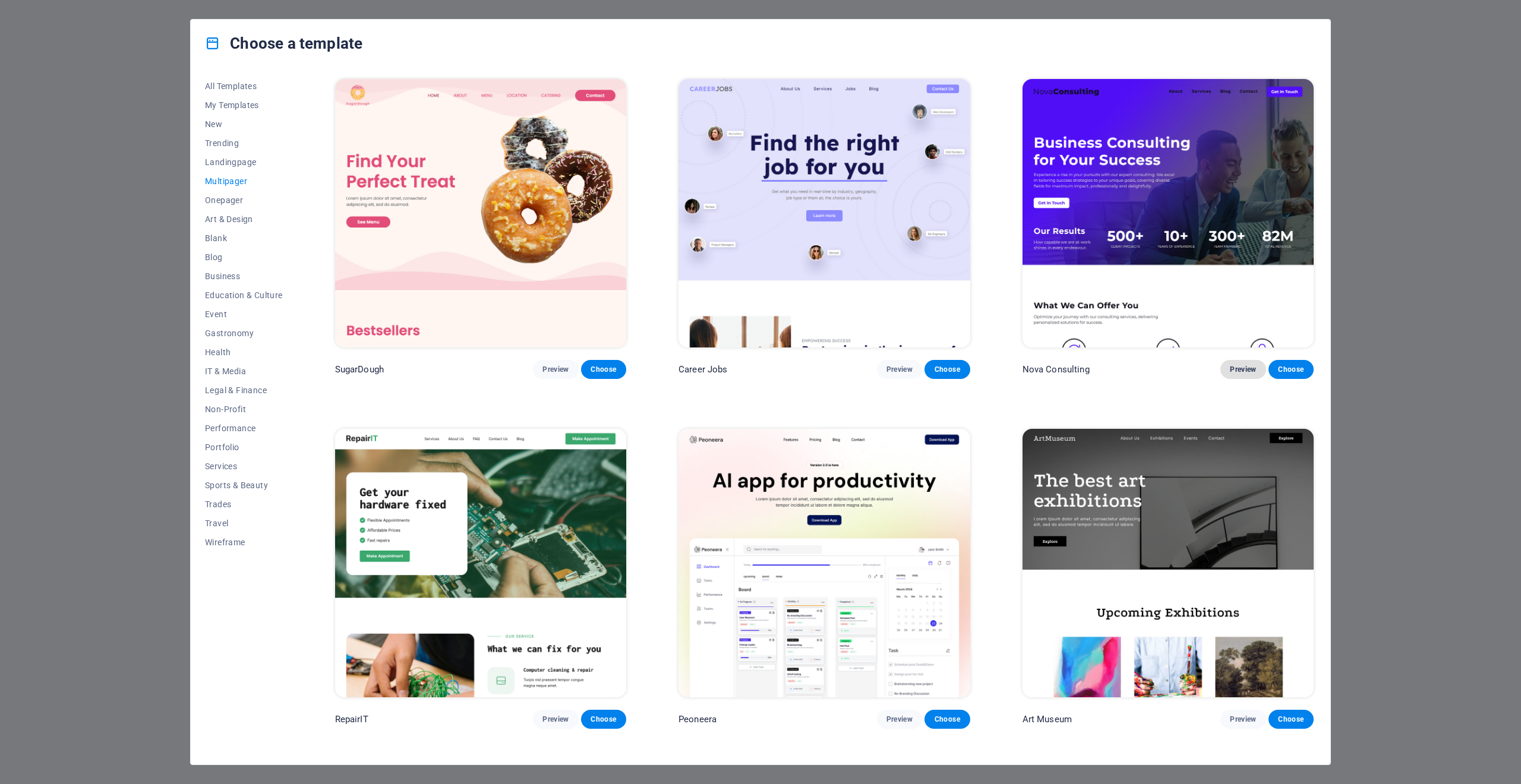
click at [1237, 366] on span "Preview" at bounding box center [1243, 369] width 26 height 10
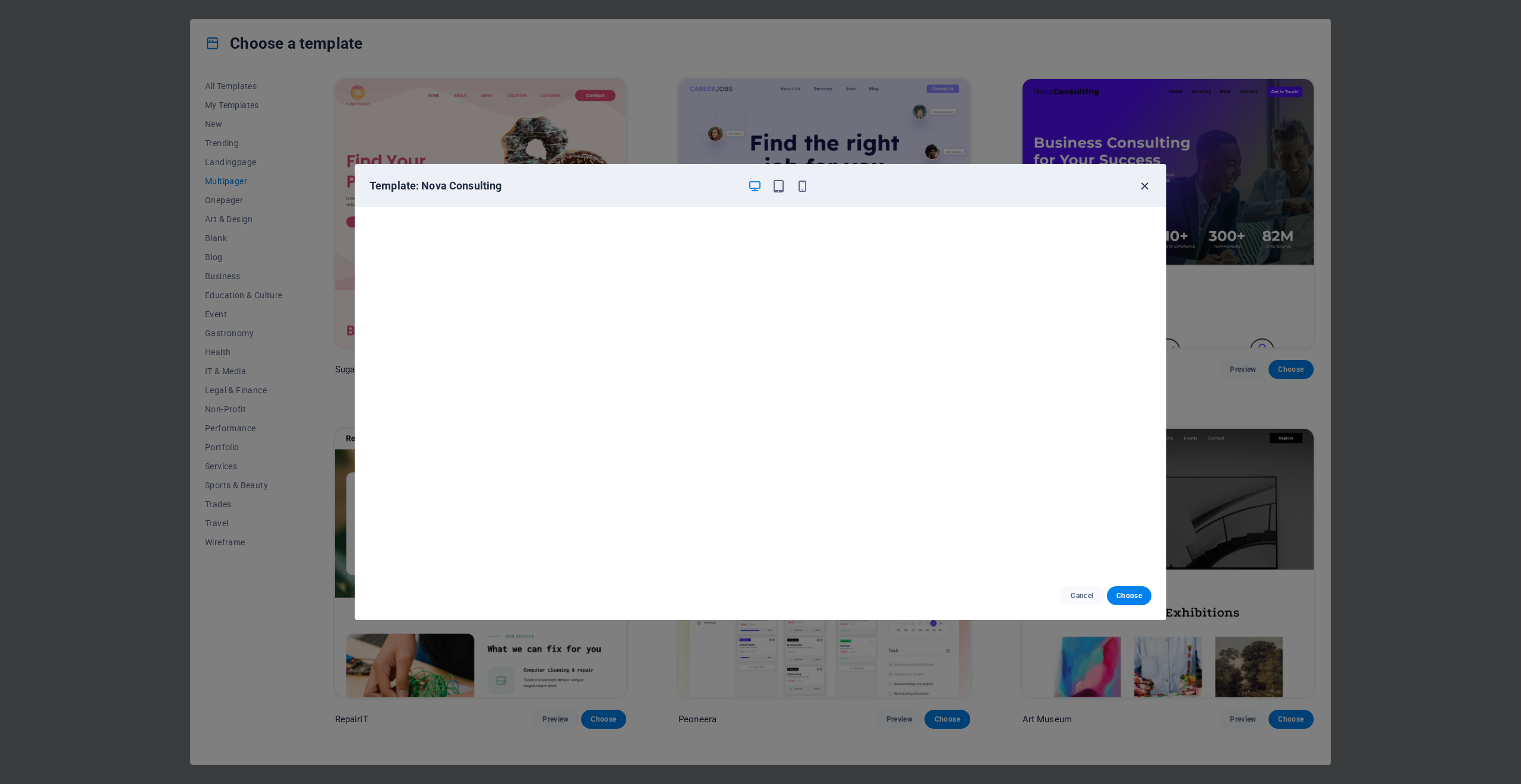
click at [1140, 183] on icon "button" at bounding box center [1145, 186] width 14 height 14
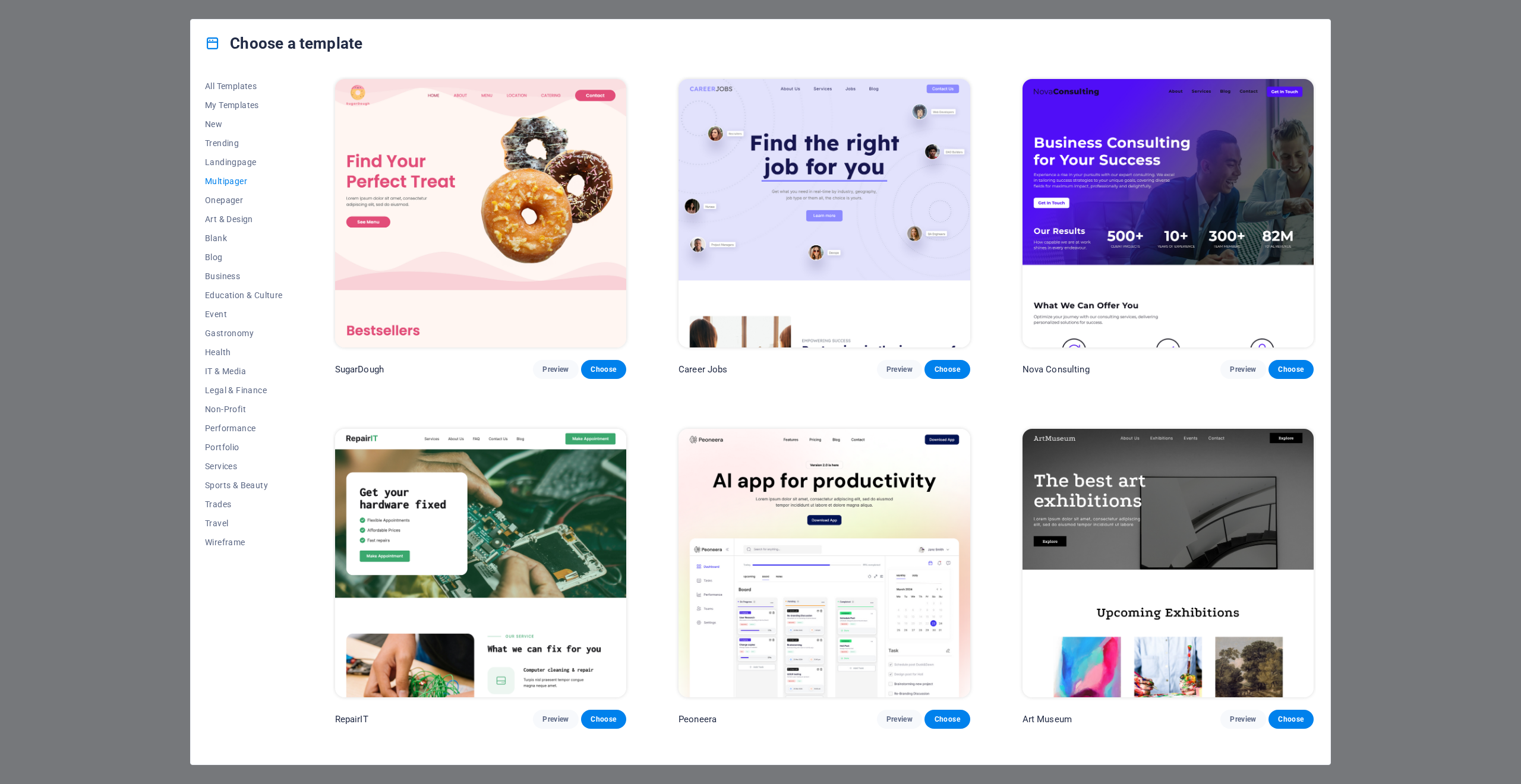
scroll to position [132, 0]
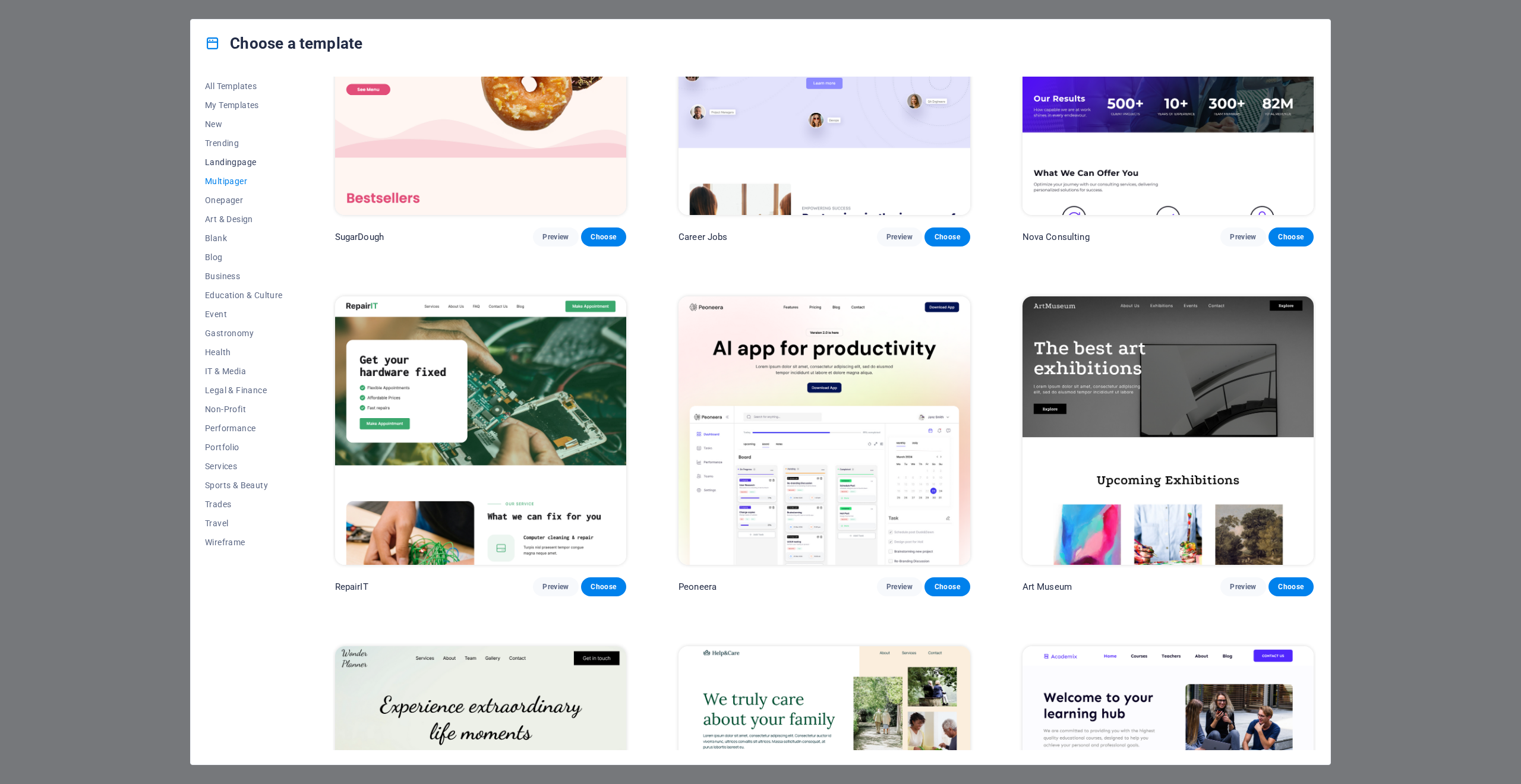
click at [232, 163] on span "Landingpage" at bounding box center [244, 163] width 78 height 10
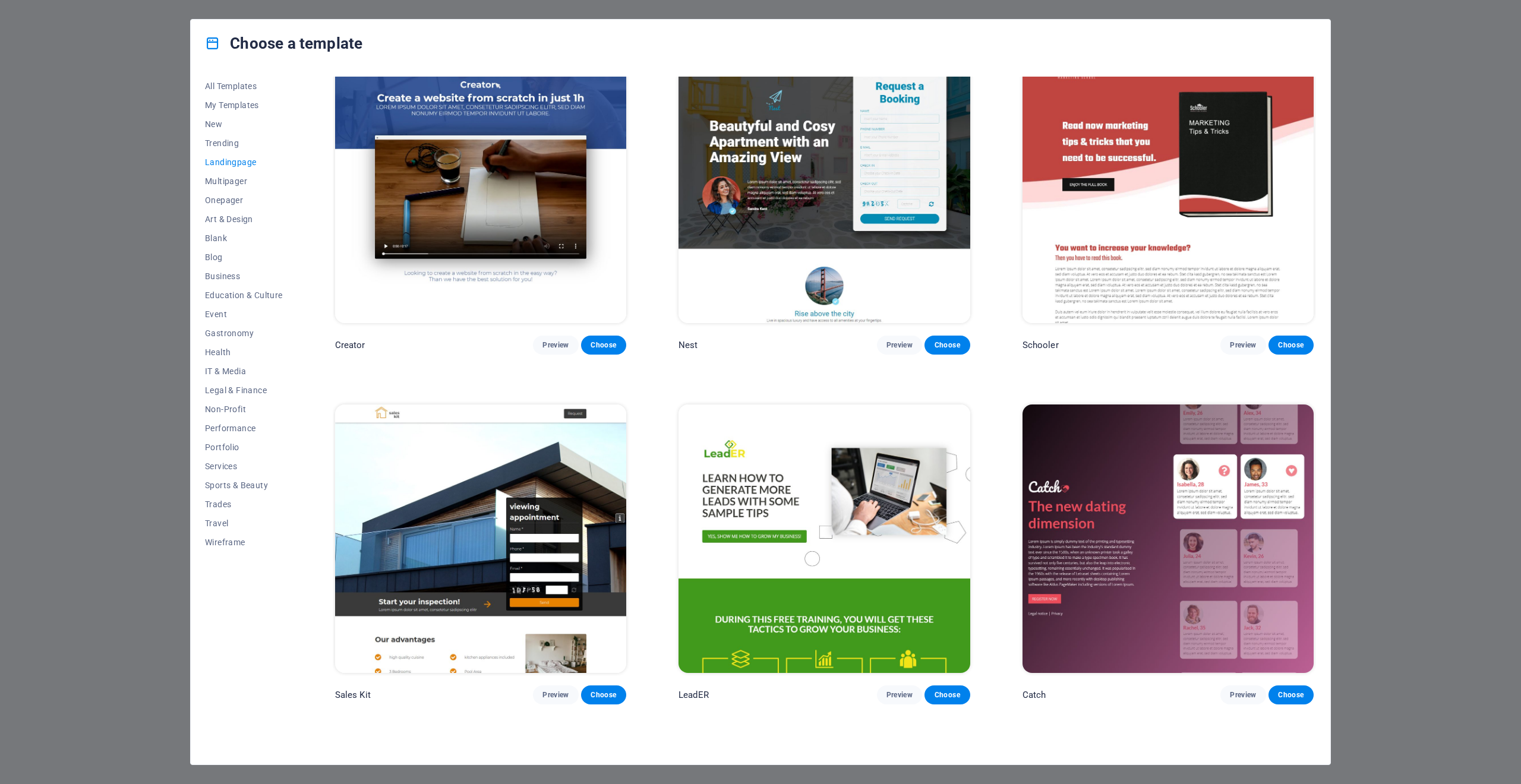
scroll to position [1266, 0]
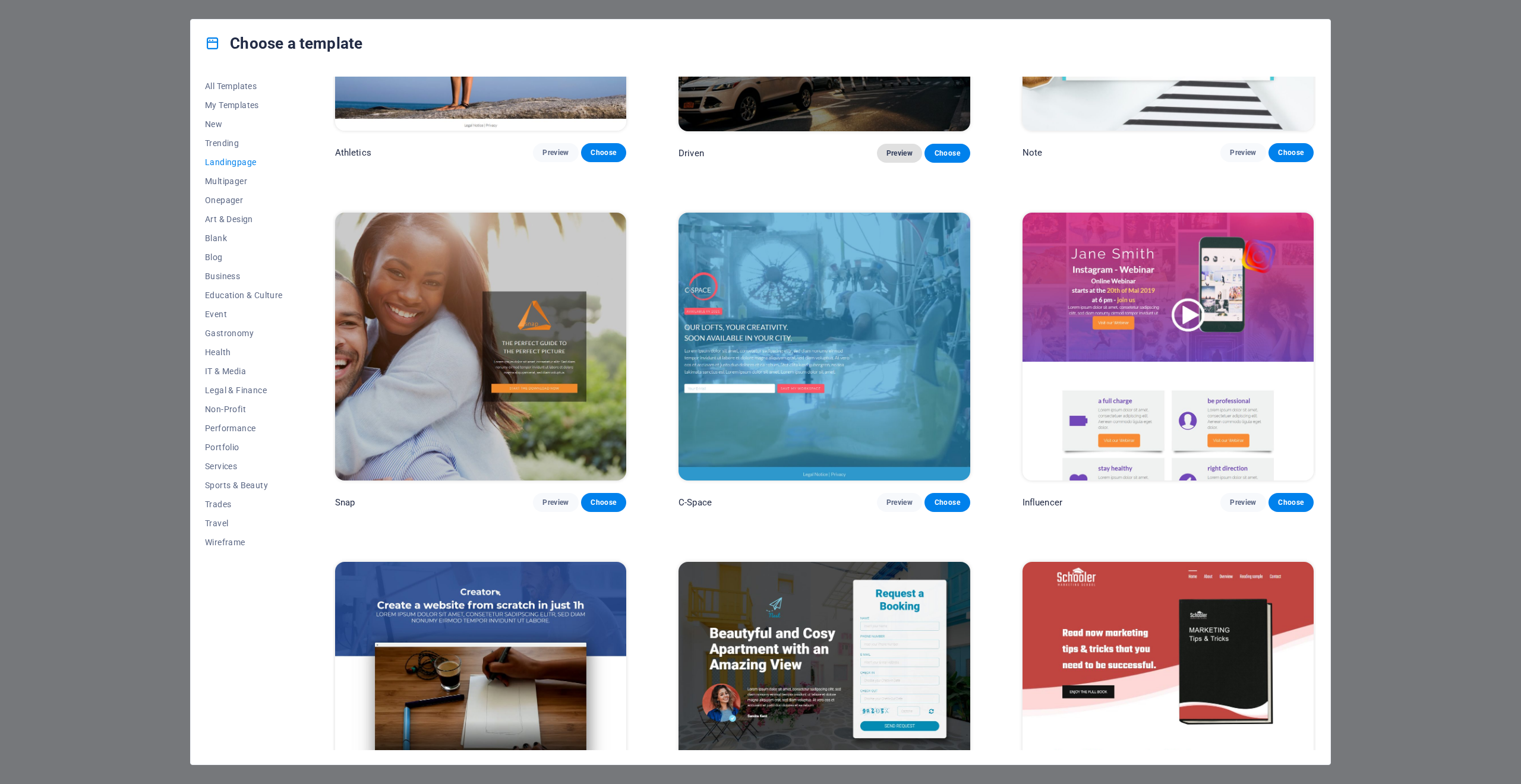
click at [900, 148] on span "Preview" at bounding box center [899, 153] width 26 height 10
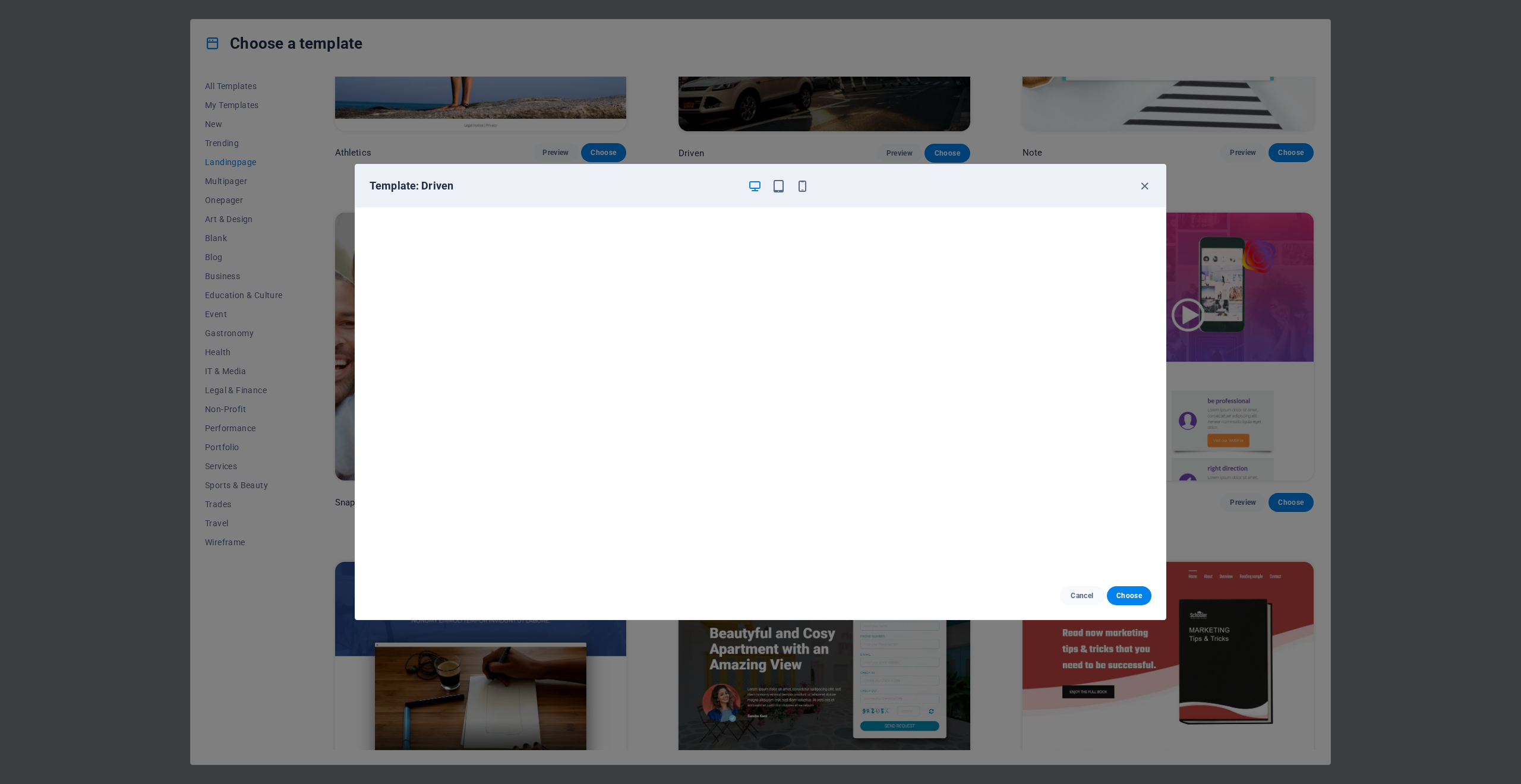
scroll to position [0, 0]
click at [1090, 599] on span "Cancel" at bounding box center [1083, 596] width 25 height 10
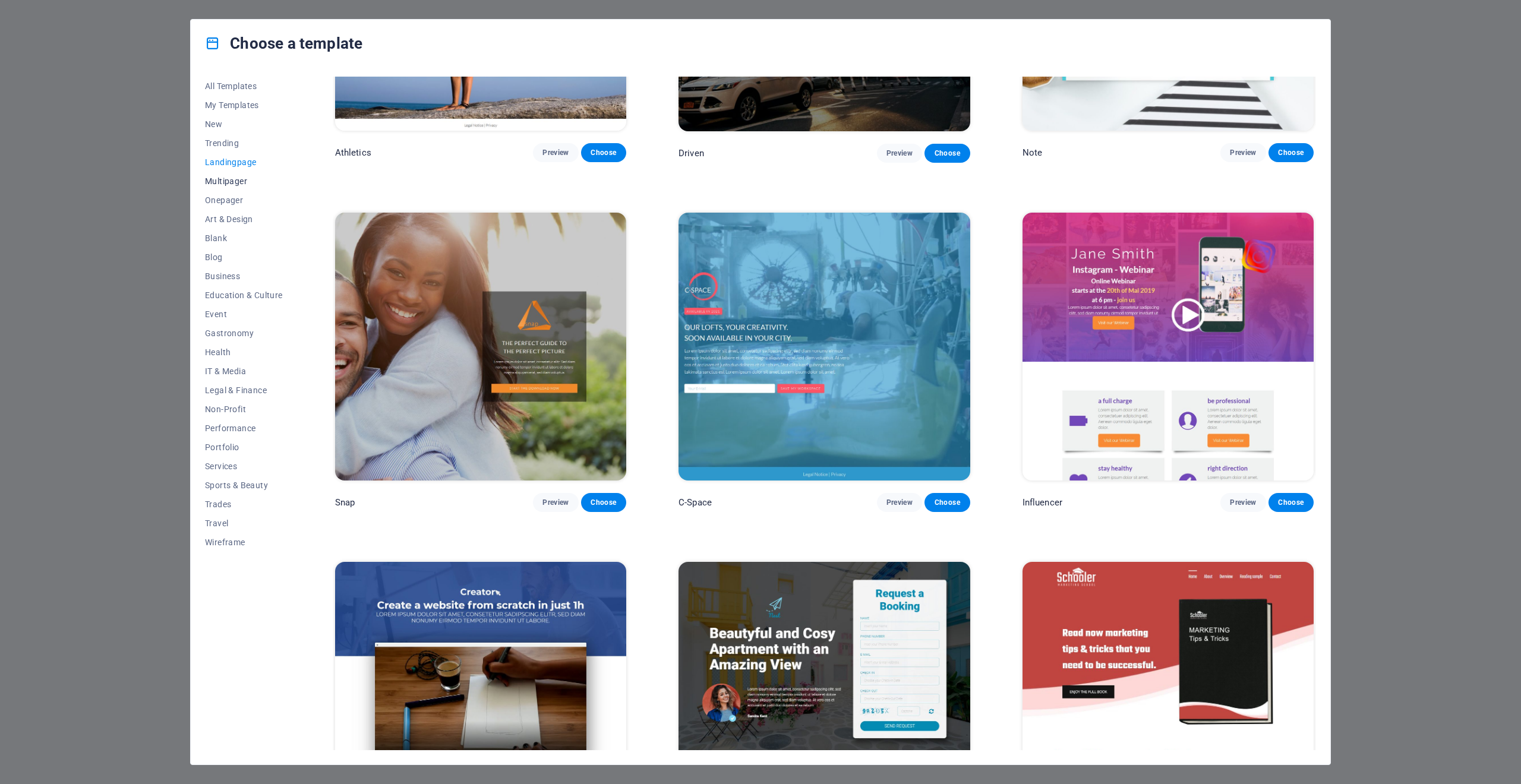
click at [239, 173] on button "Multipager" at bounding box center [244, 181] width 78 height 19
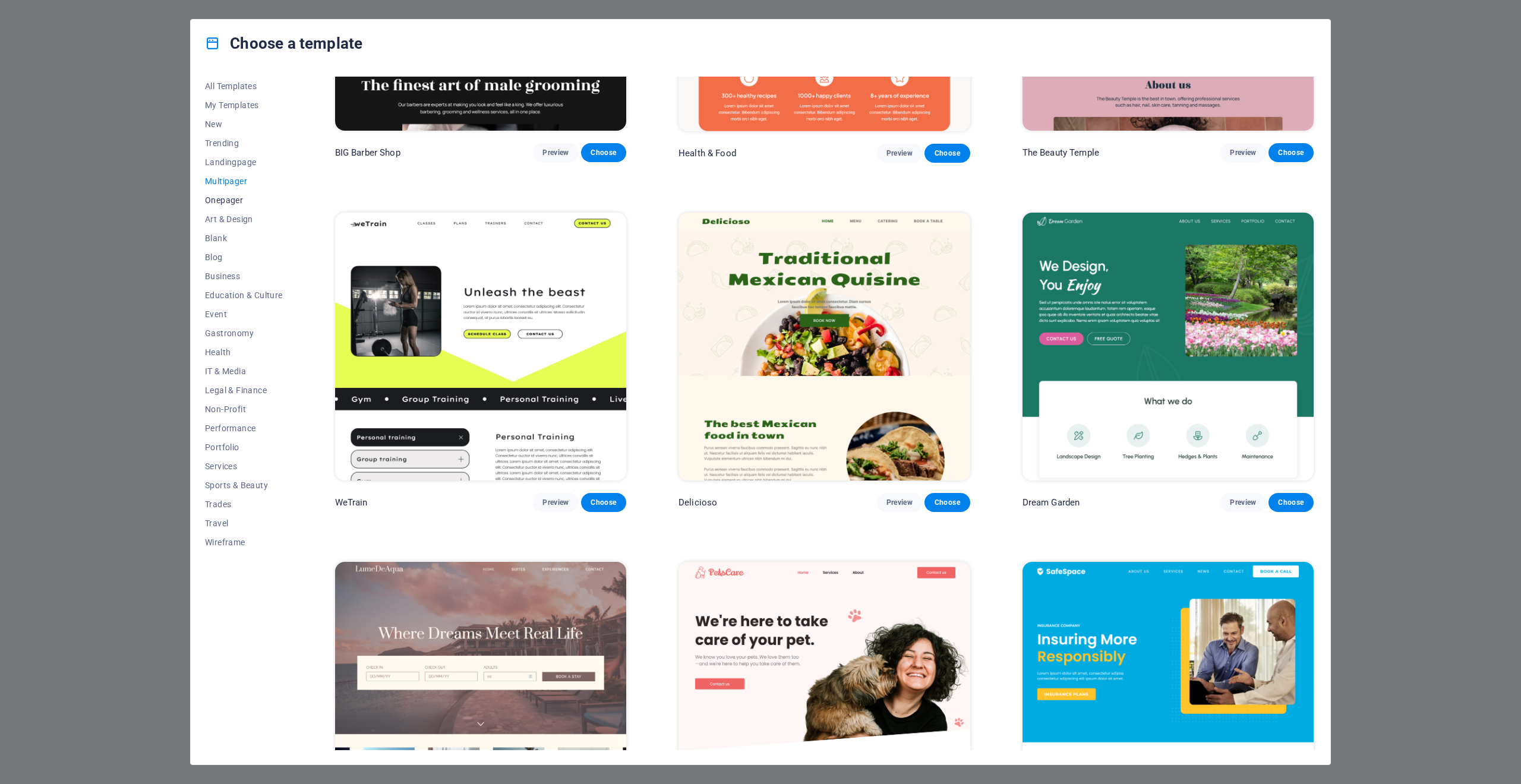
click at [236, 196] on span "Onepager" at bounding box center [244, 201] width 78 height 10
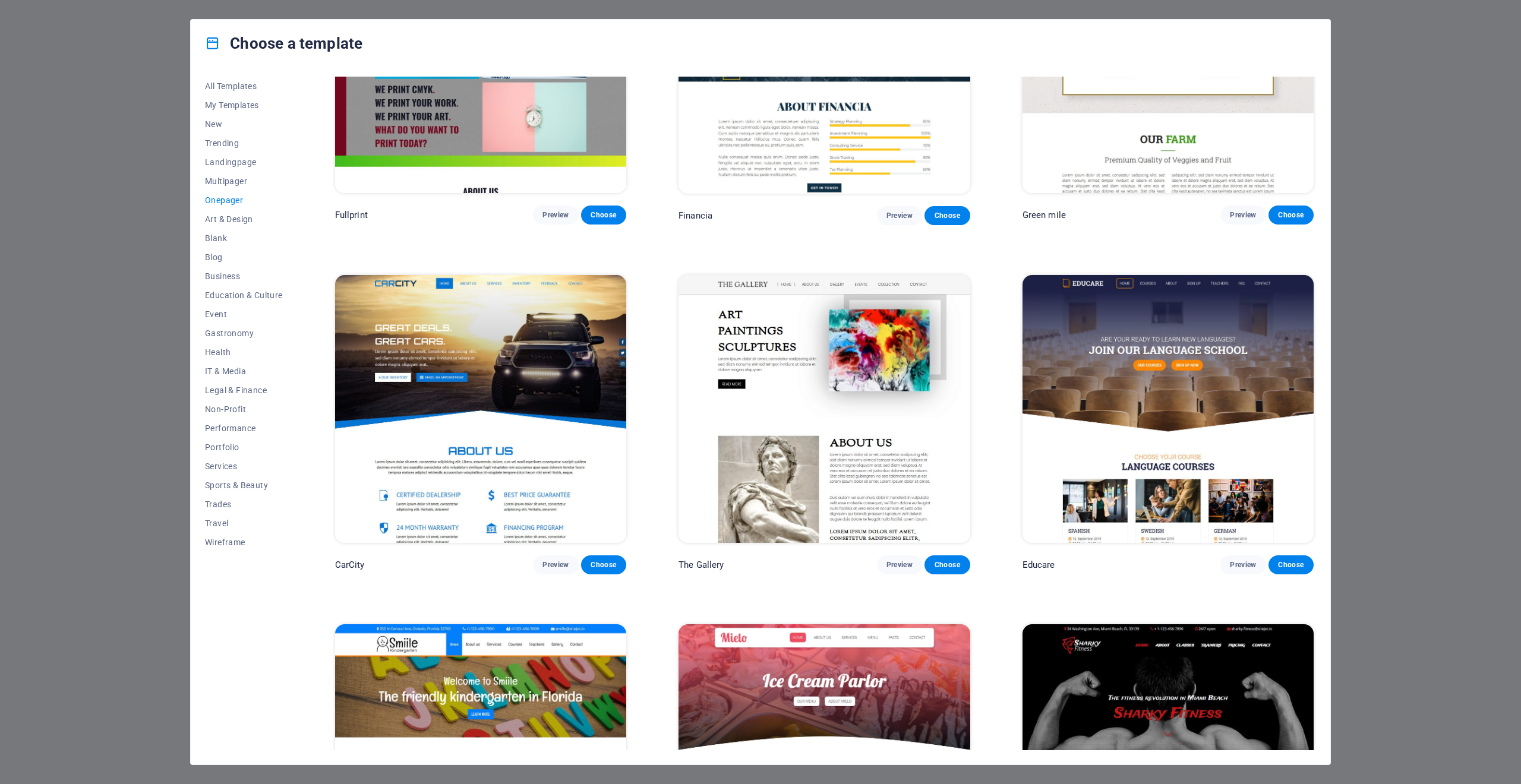
scroll to position [4351, 0]
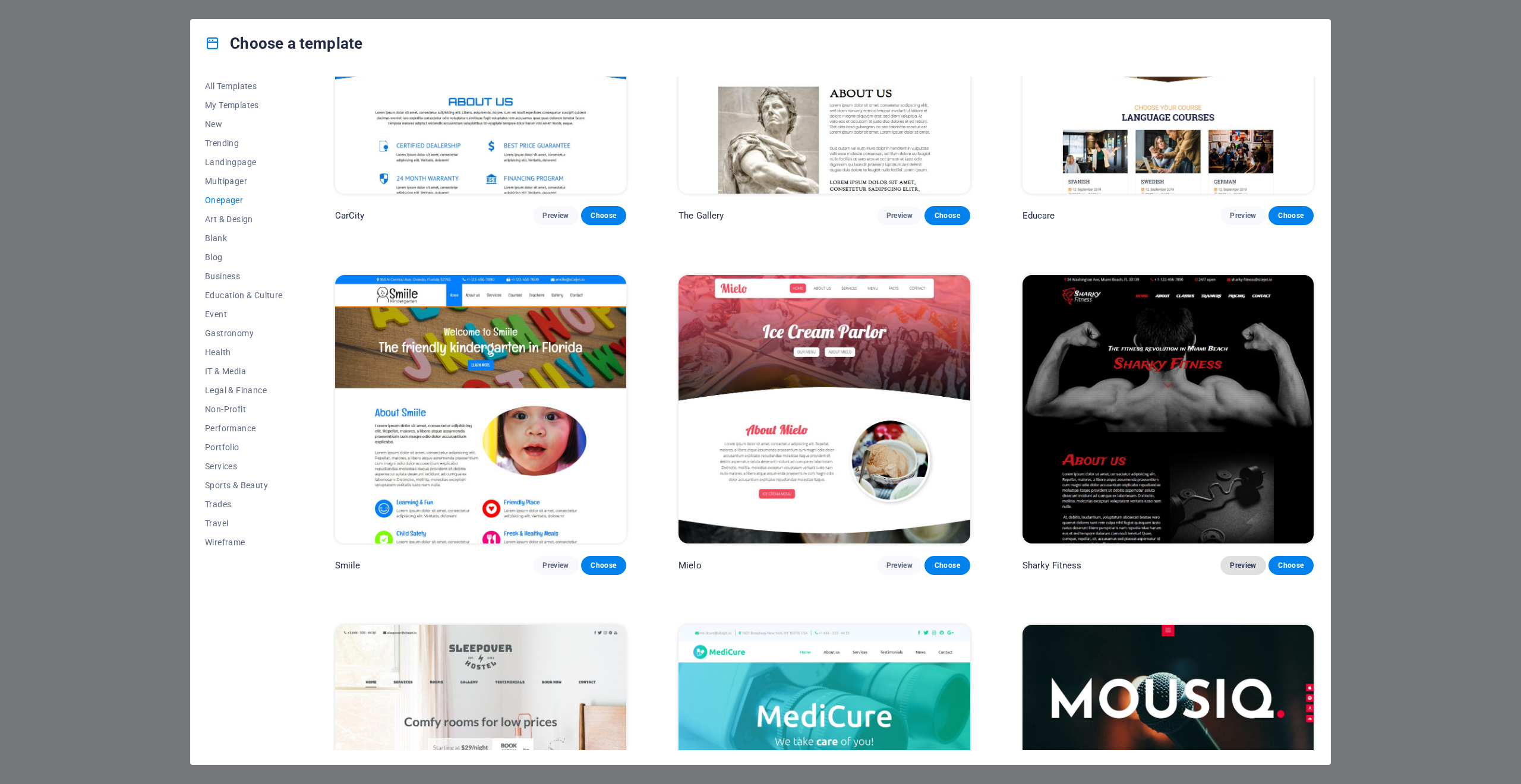
click at [1236, 561] on span "Preview" at bounding box center [1243, 566] width 26 height 10
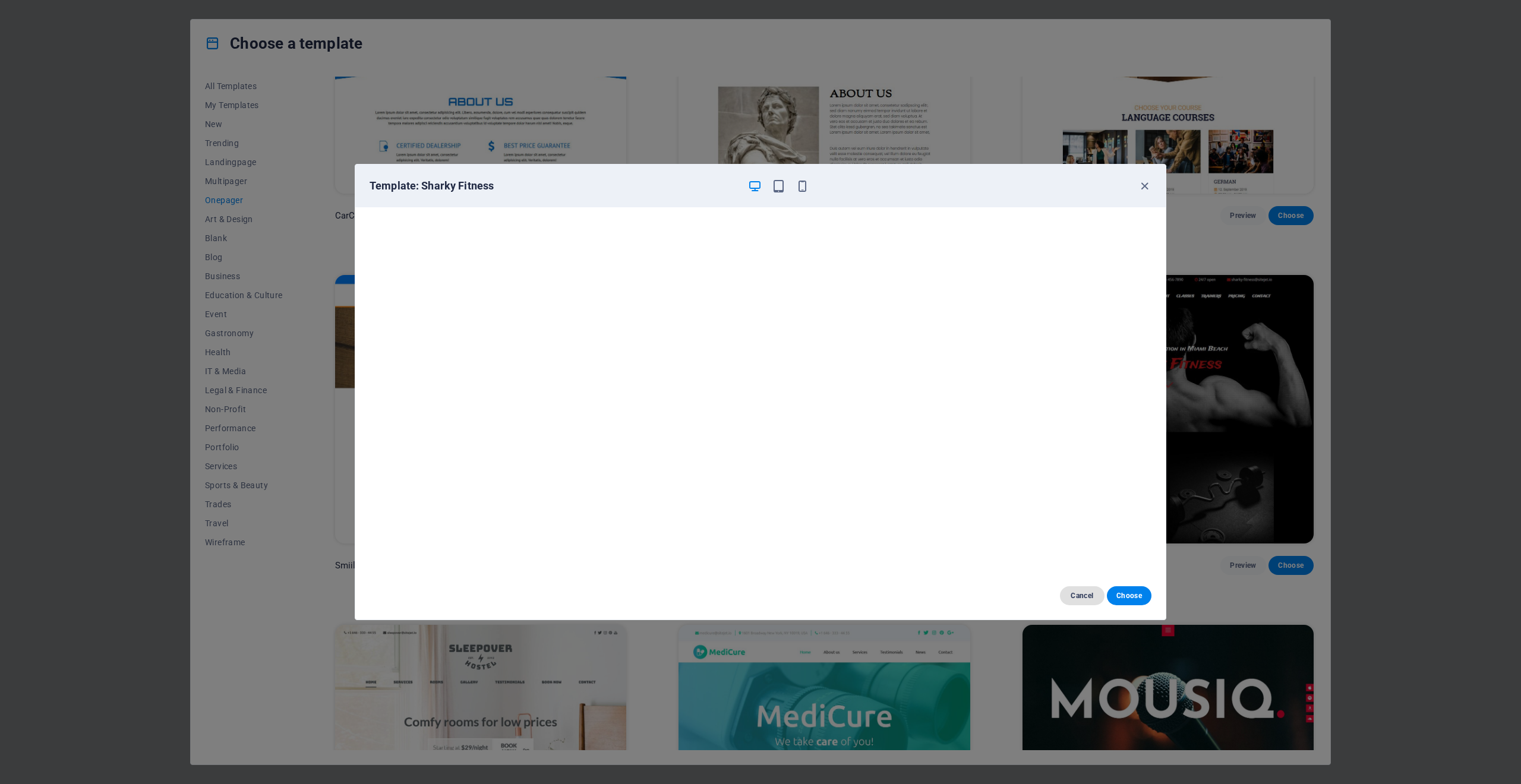
click at [1078, 591] on span "Cancel" at bounding box center [1083, 596] width 25 height 10
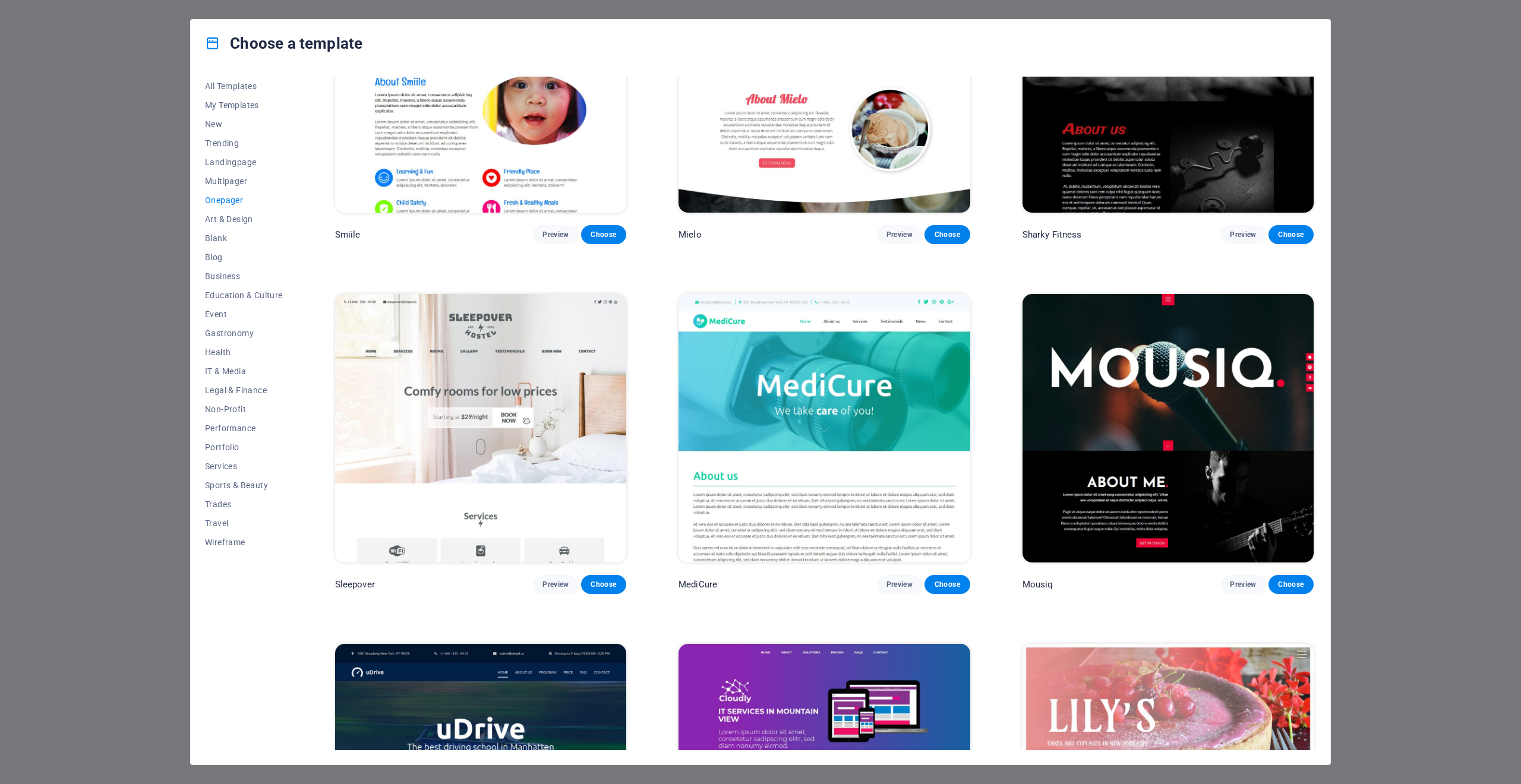
scroll to position [4885, 0]
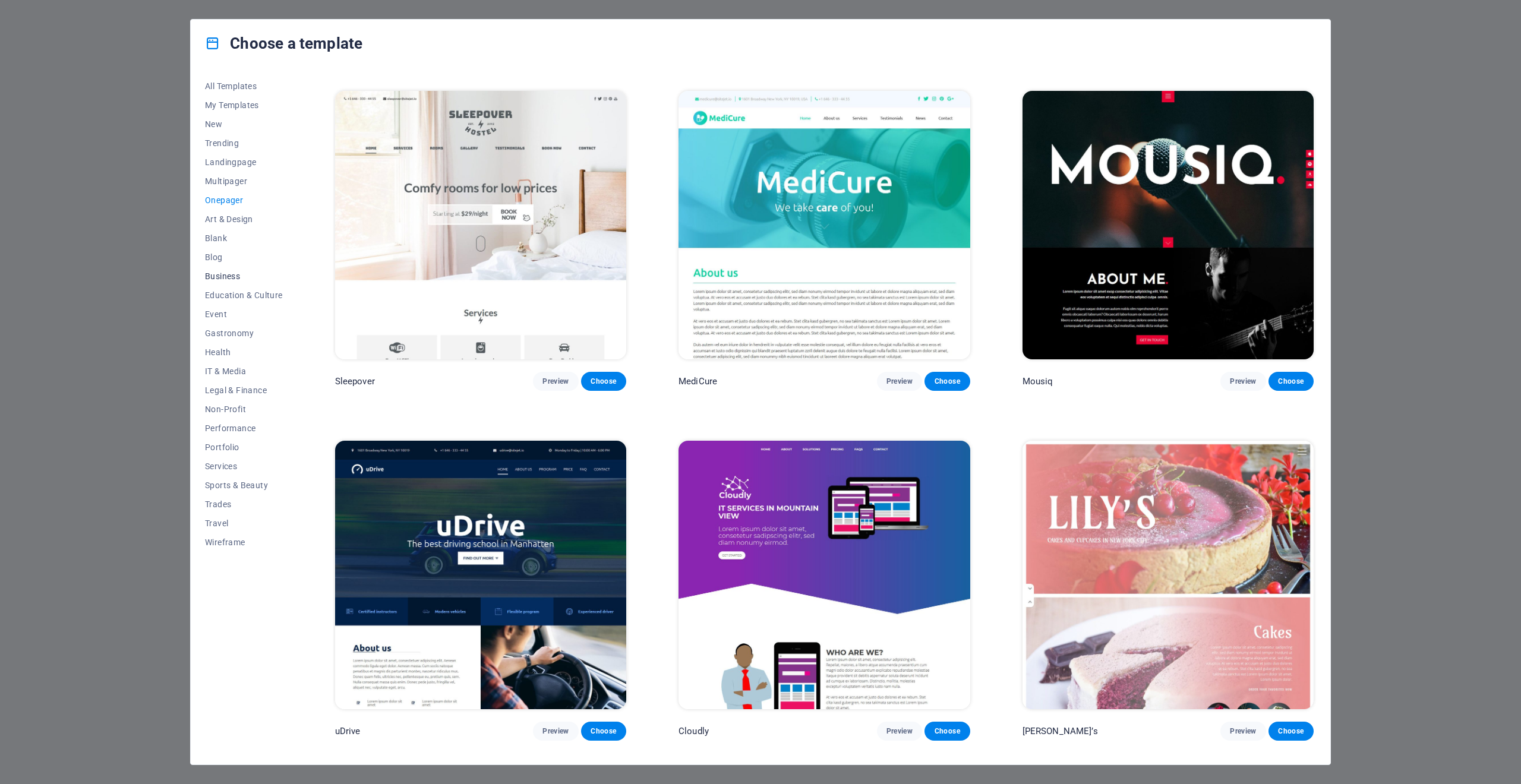
click at [238, 279] on span "Business" at bounding box center [244, 277] width 78 height 10
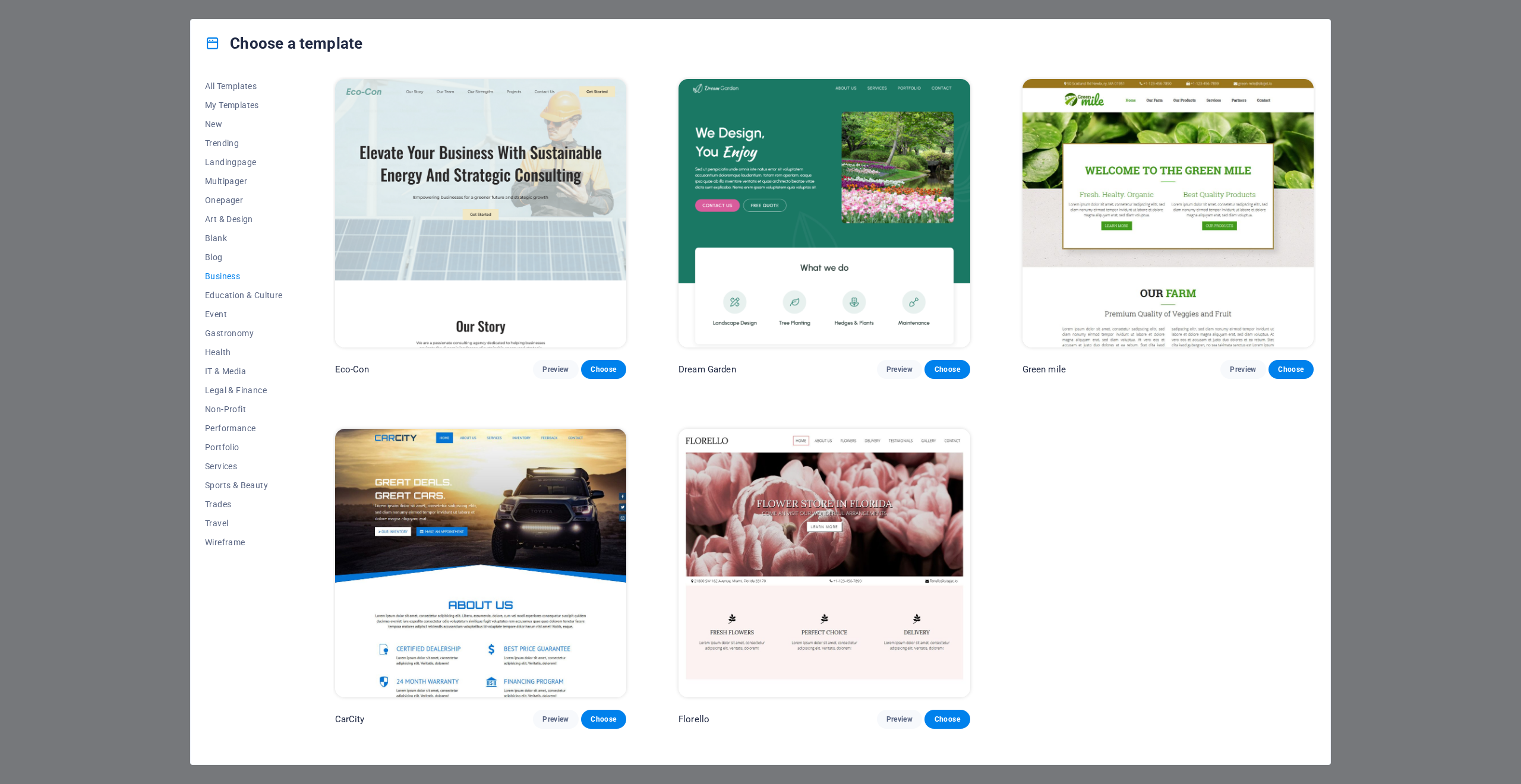
scroll to position [0, 0]
click at [220, 115] on button "New" at bounding box center [244, 125] width 78 height 19
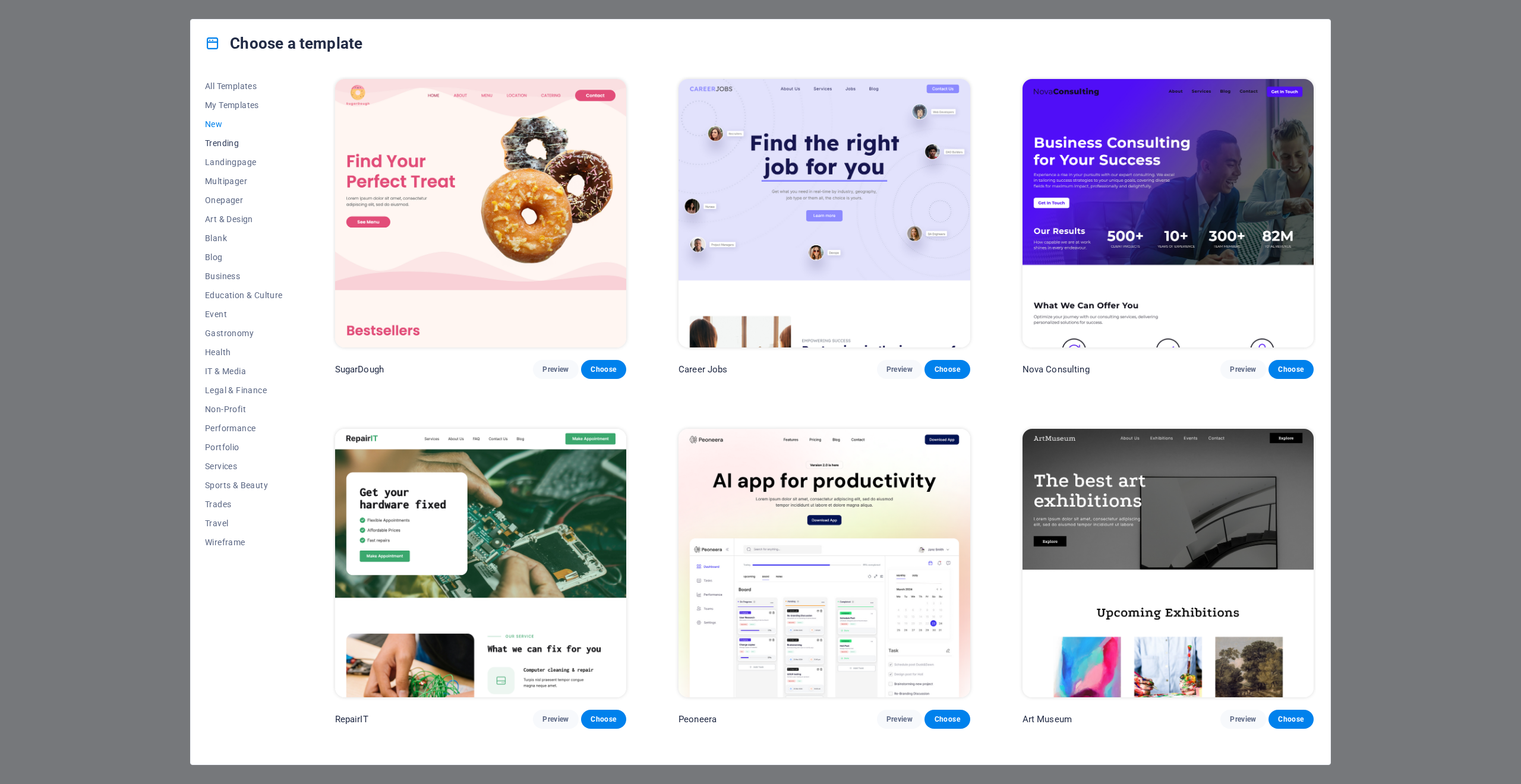
click at [213, 144] on span "Trending" at bounding box center [244, 143] width 78 height 10
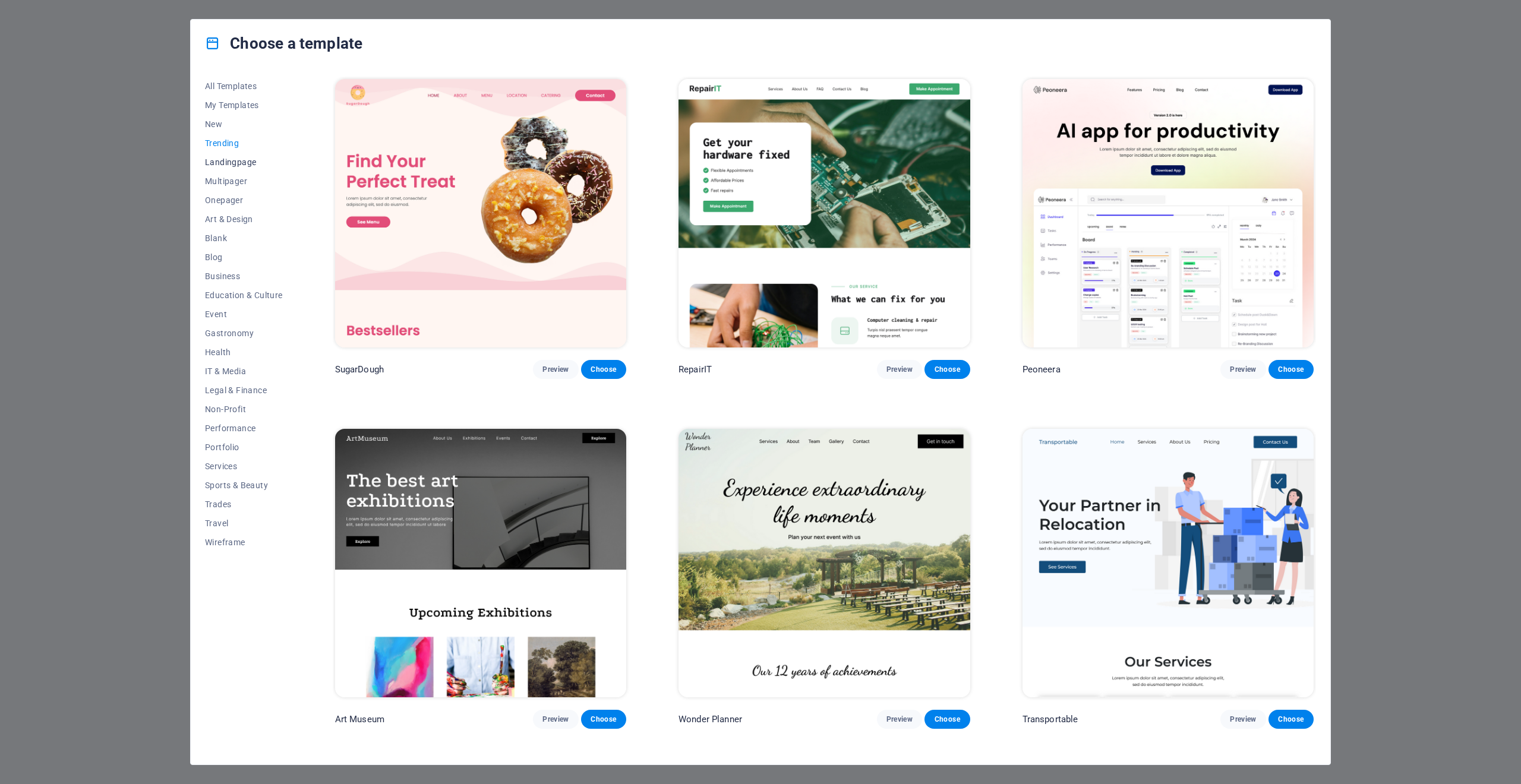
click at [242, 162] on span "Landingpage" at bounding box center [244, 163] width 78 height 10
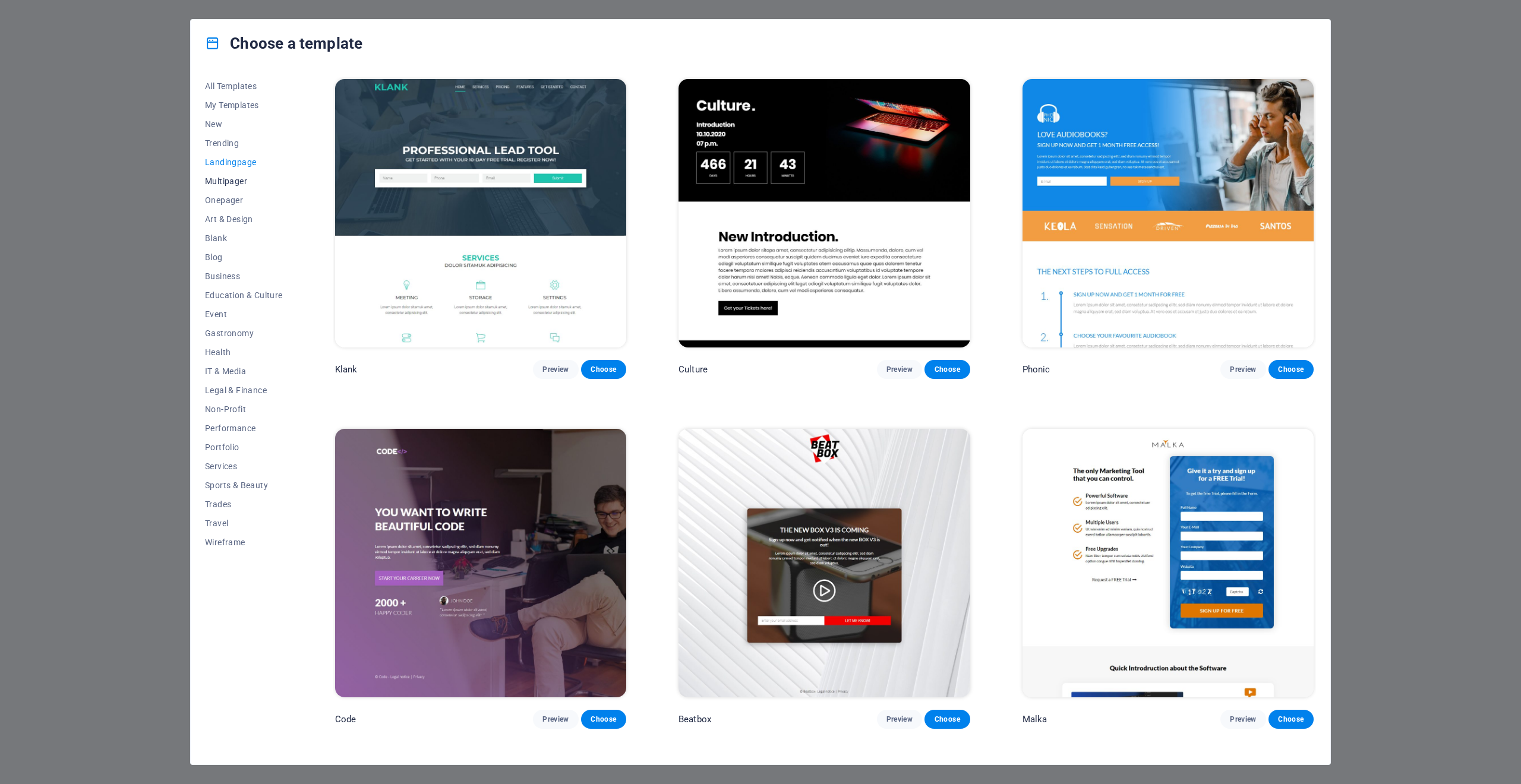
click at [237, 177] on span "Multipager" at bounding box center [244, 181] width 78 height 10
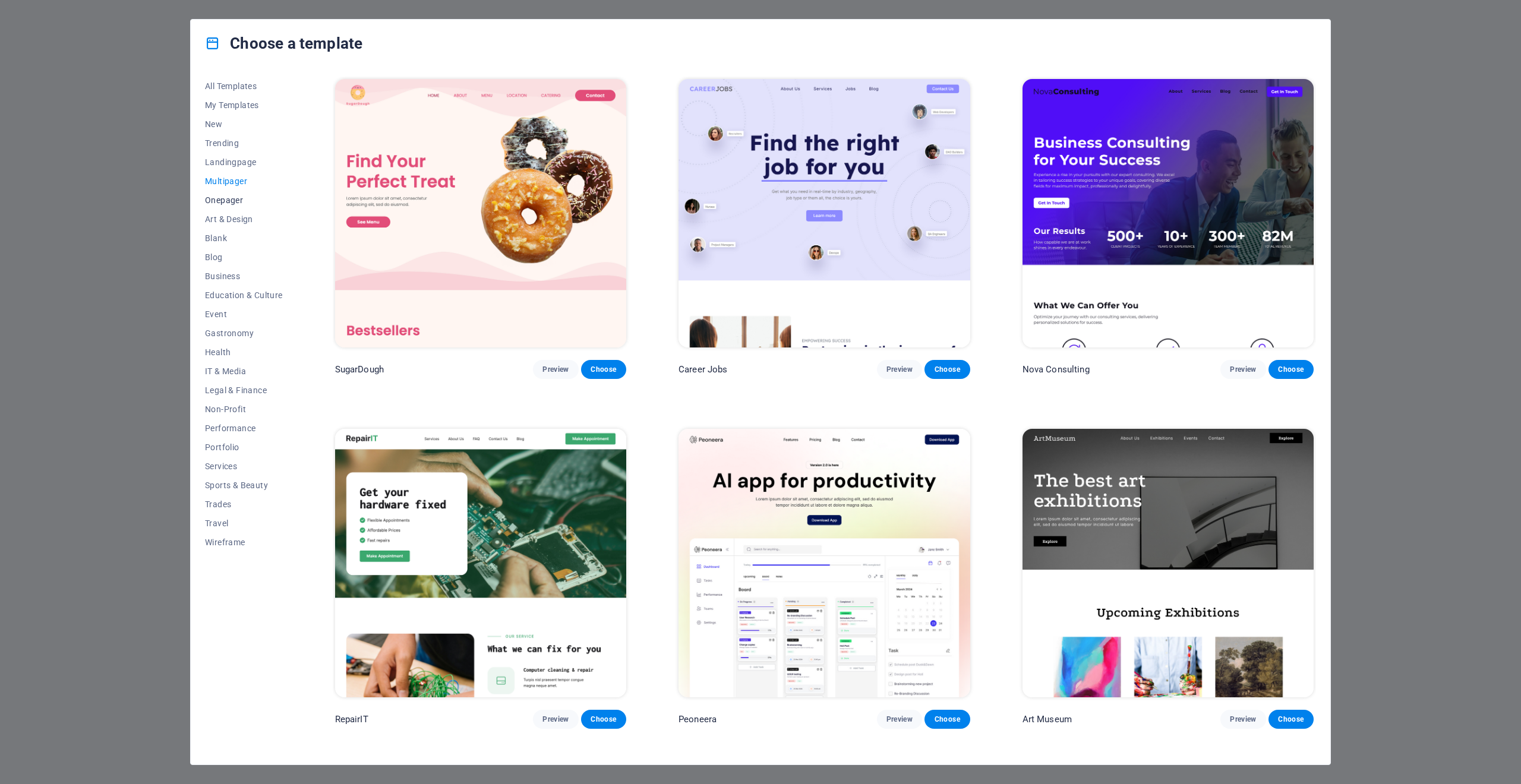
click at [225, 204] on span "Onepager" at bounding box center [244, 201] width 78 height 10
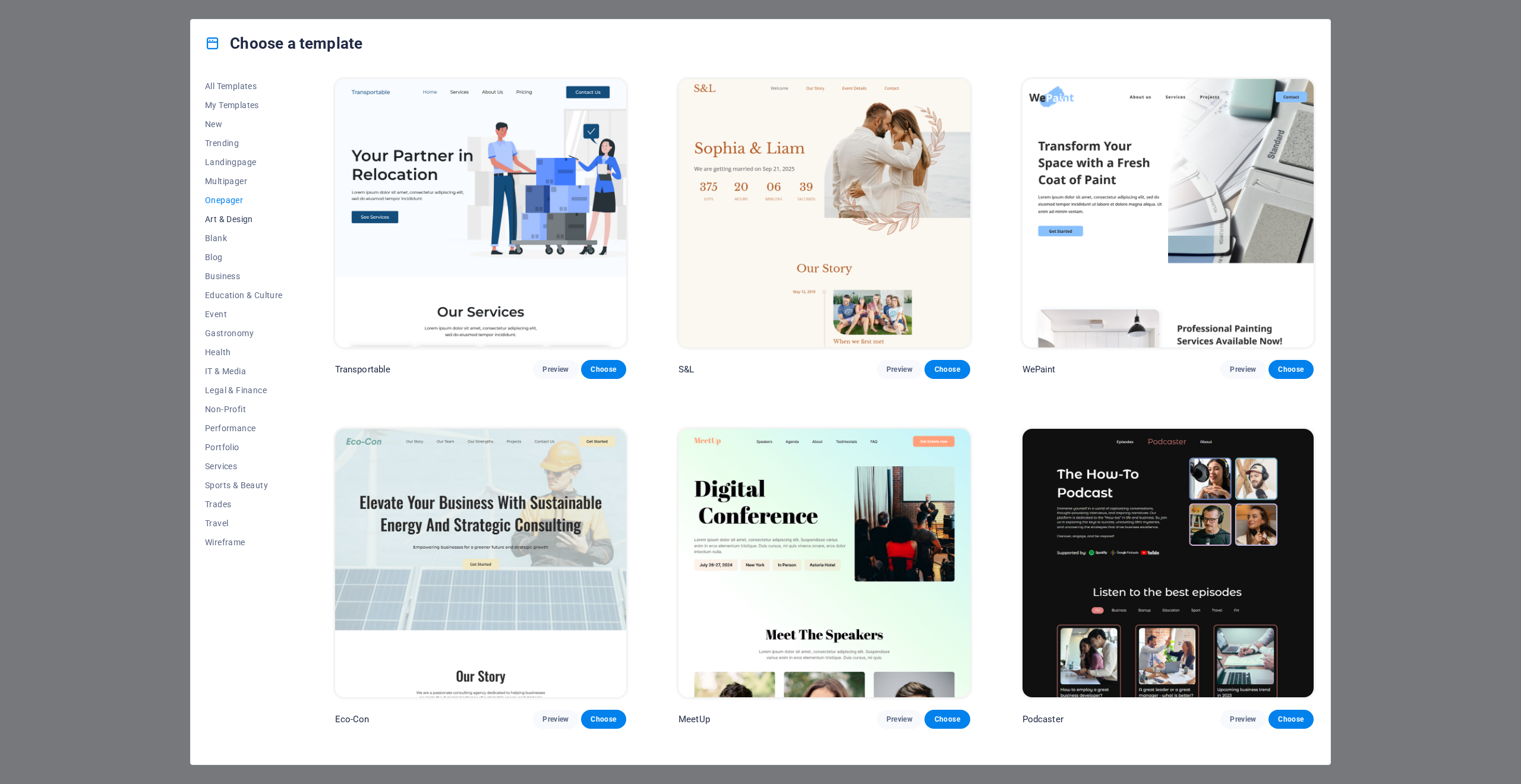
click at [228, 224] on button "Art & Design" at bounding box center [244, 219] width 78 height 19
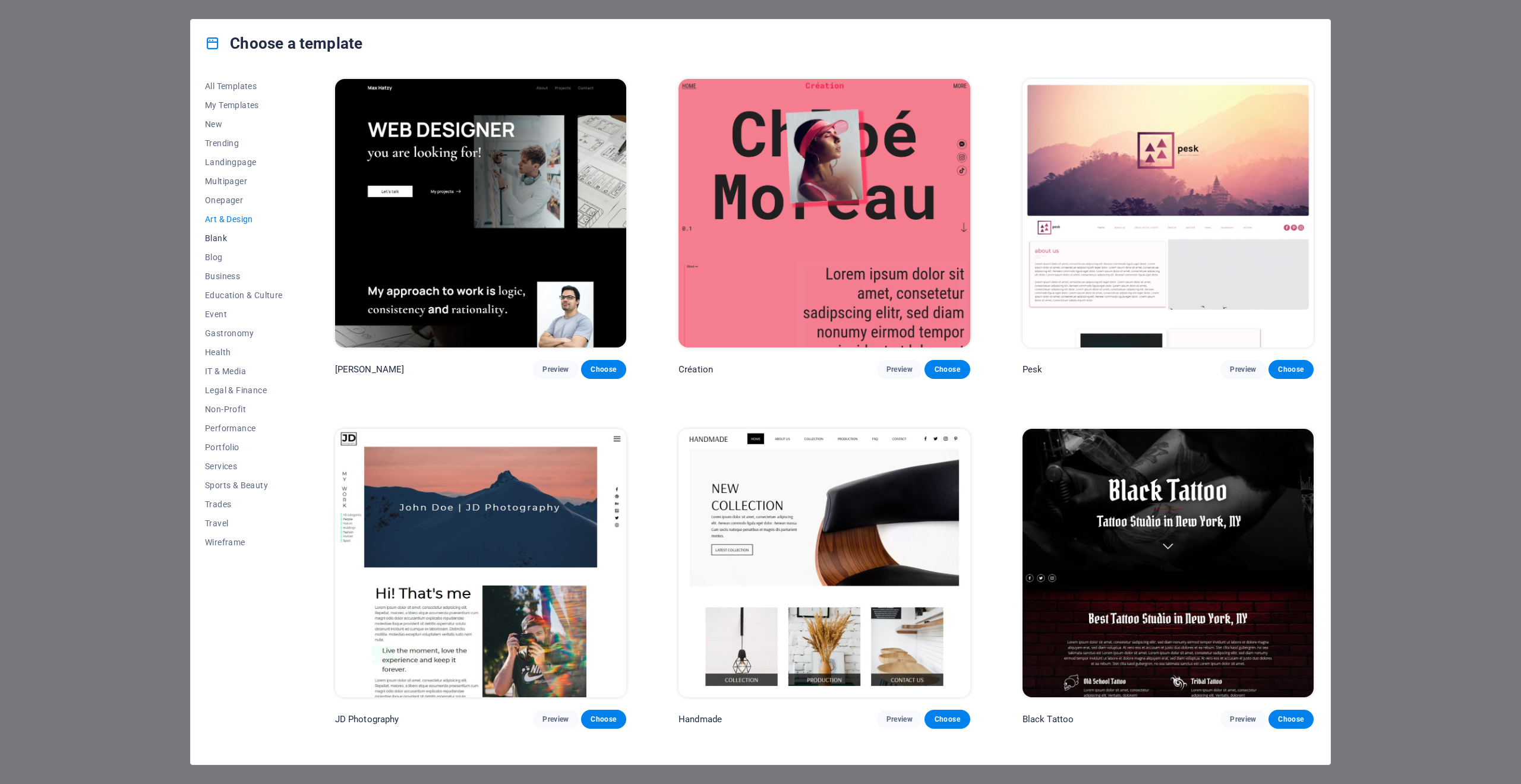
click at [222, 241] on span "Blank" at bounding box center [244, 239] width 78 height 10
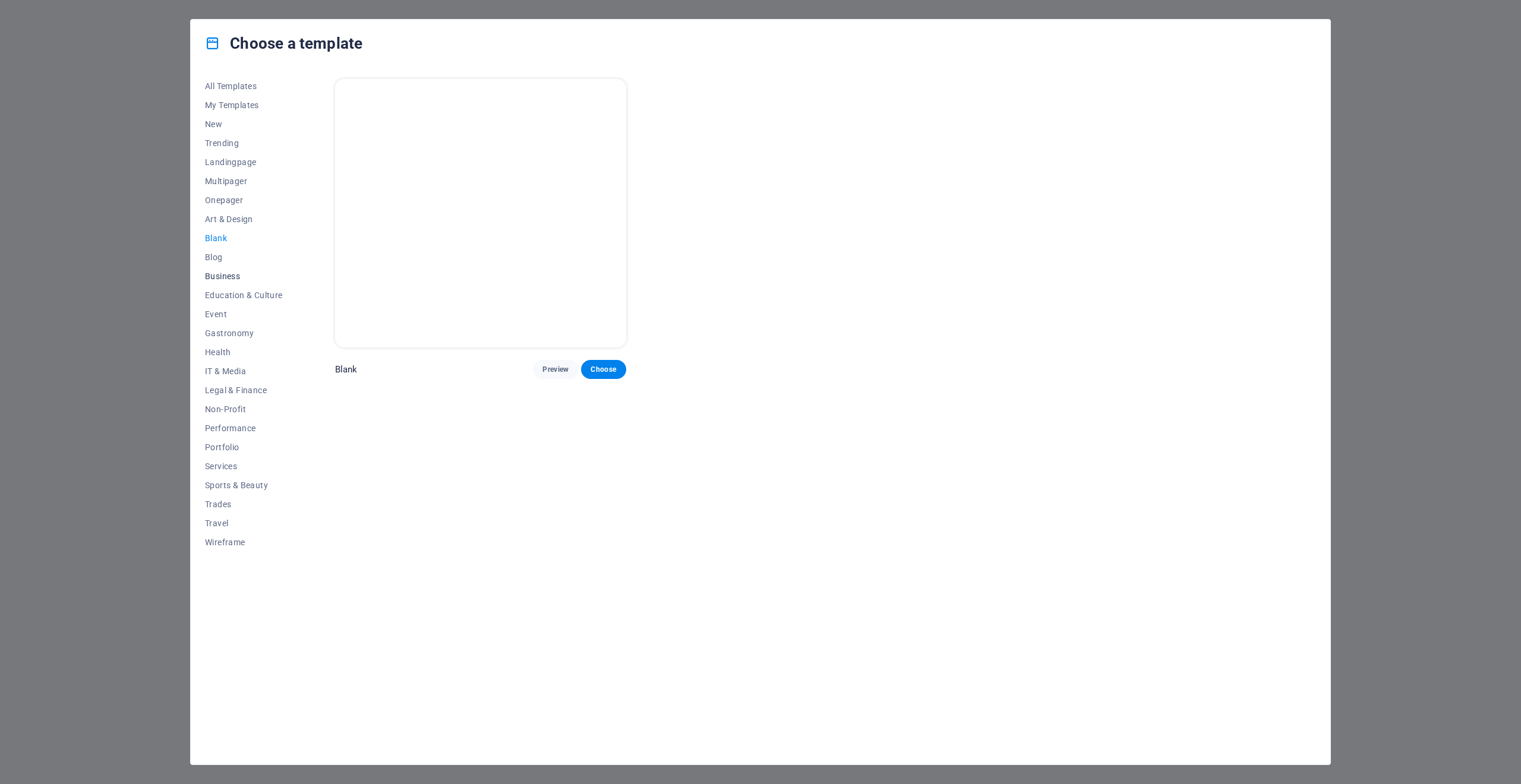
click at [220, 268] on button "Business" at bounding box center [244, 277] width 78 height 19
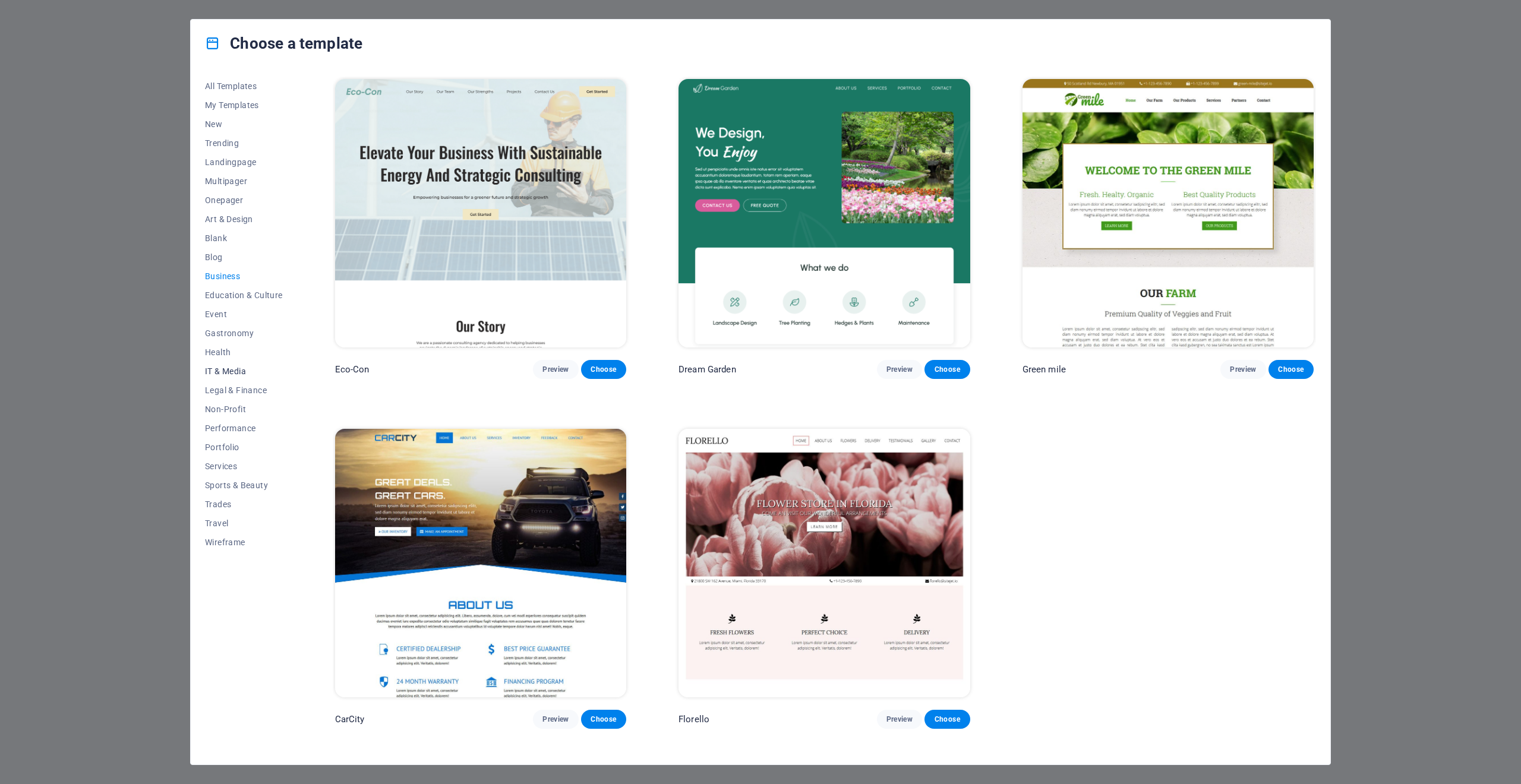
click at [217, 369] on span "IT & Media" at bounding box center [244, 371] width 78 height 10
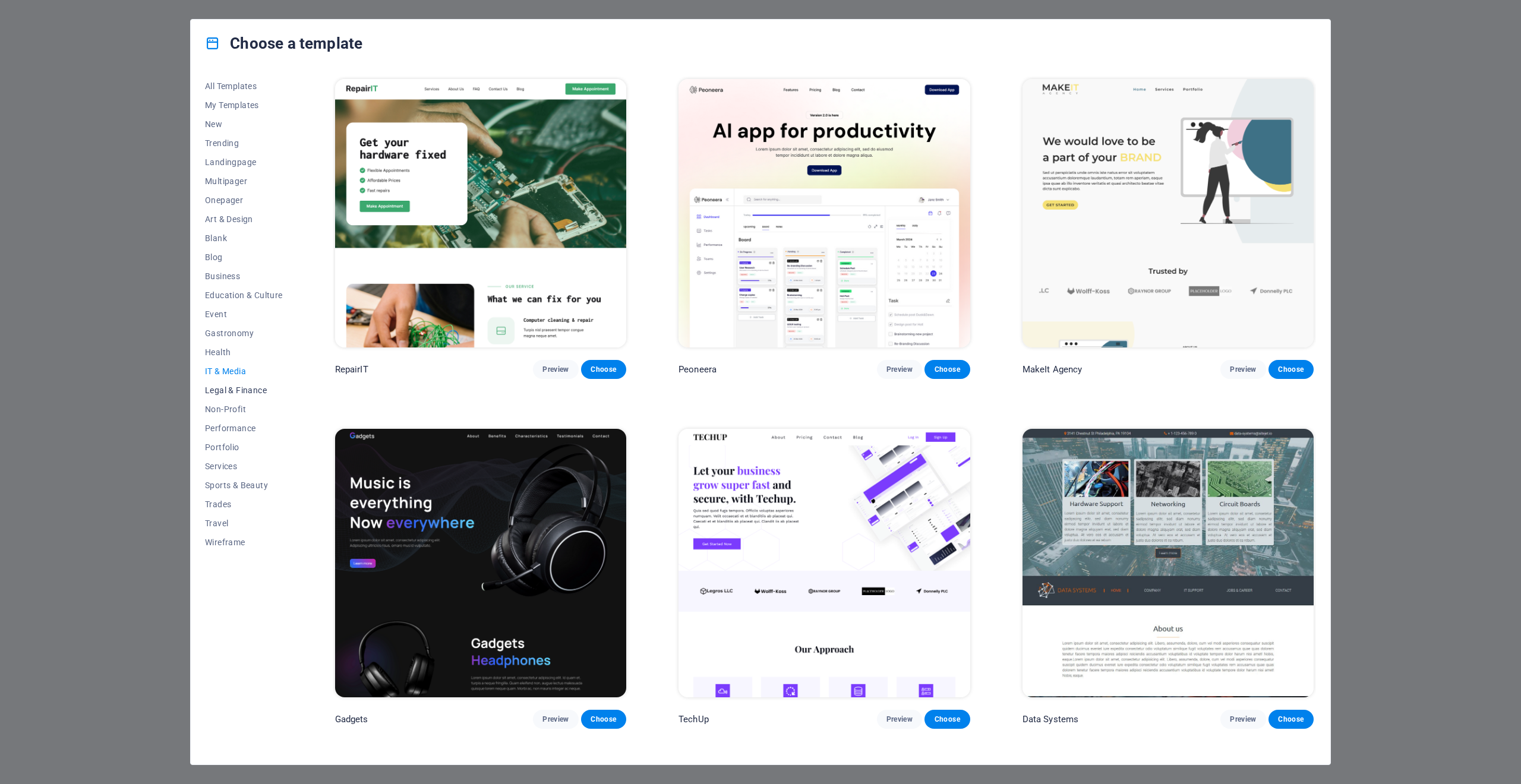
click at [225, 390] on span "Legal & Finance" at bounding box center [244, 391] width 78 height 10
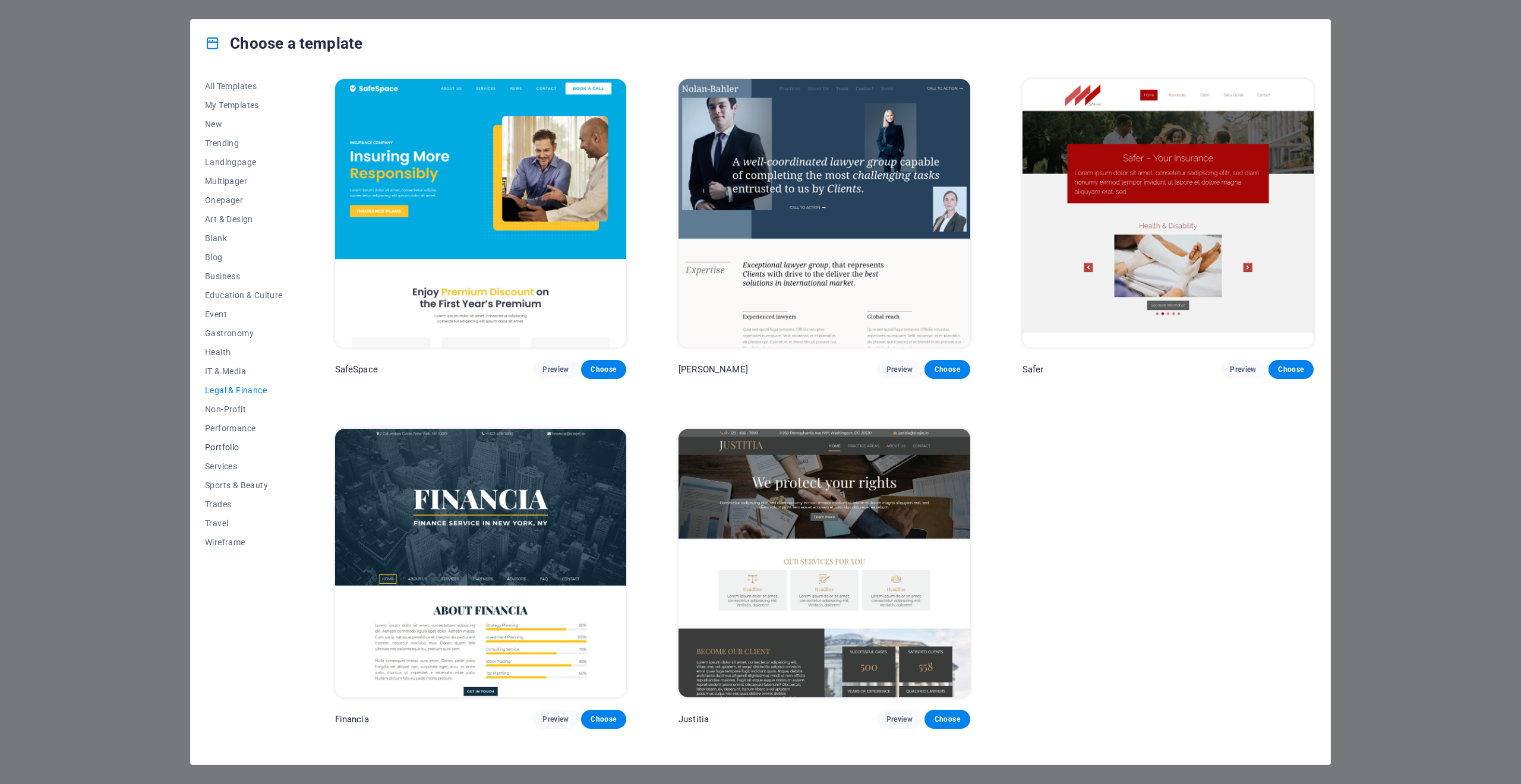
click at [223, 449] on span "Portfolio" at bounding box center [244, 447] width 78 height 10
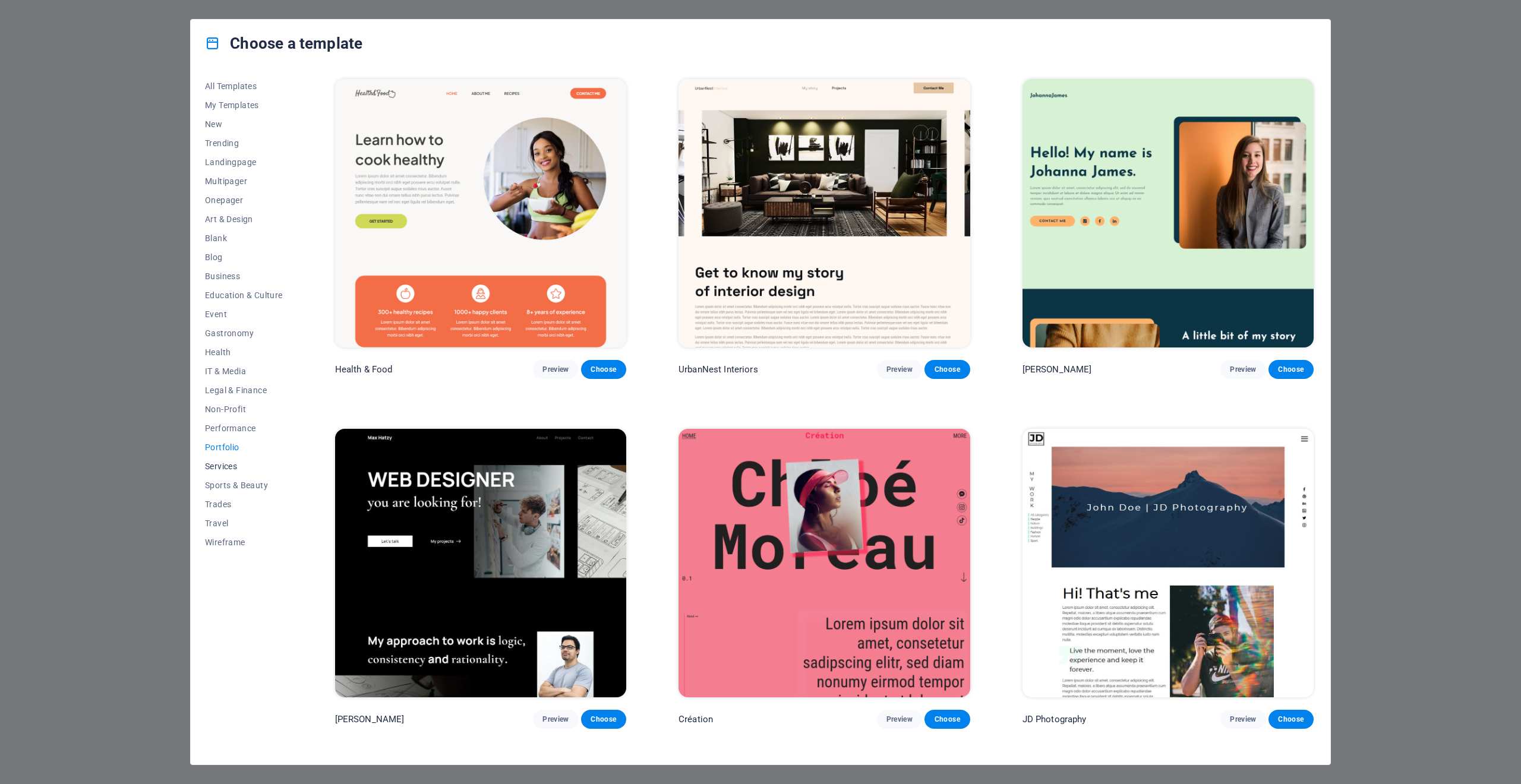
click at [225, 471] on button "Services" at bounding box center [244, 467] width 78 height 19
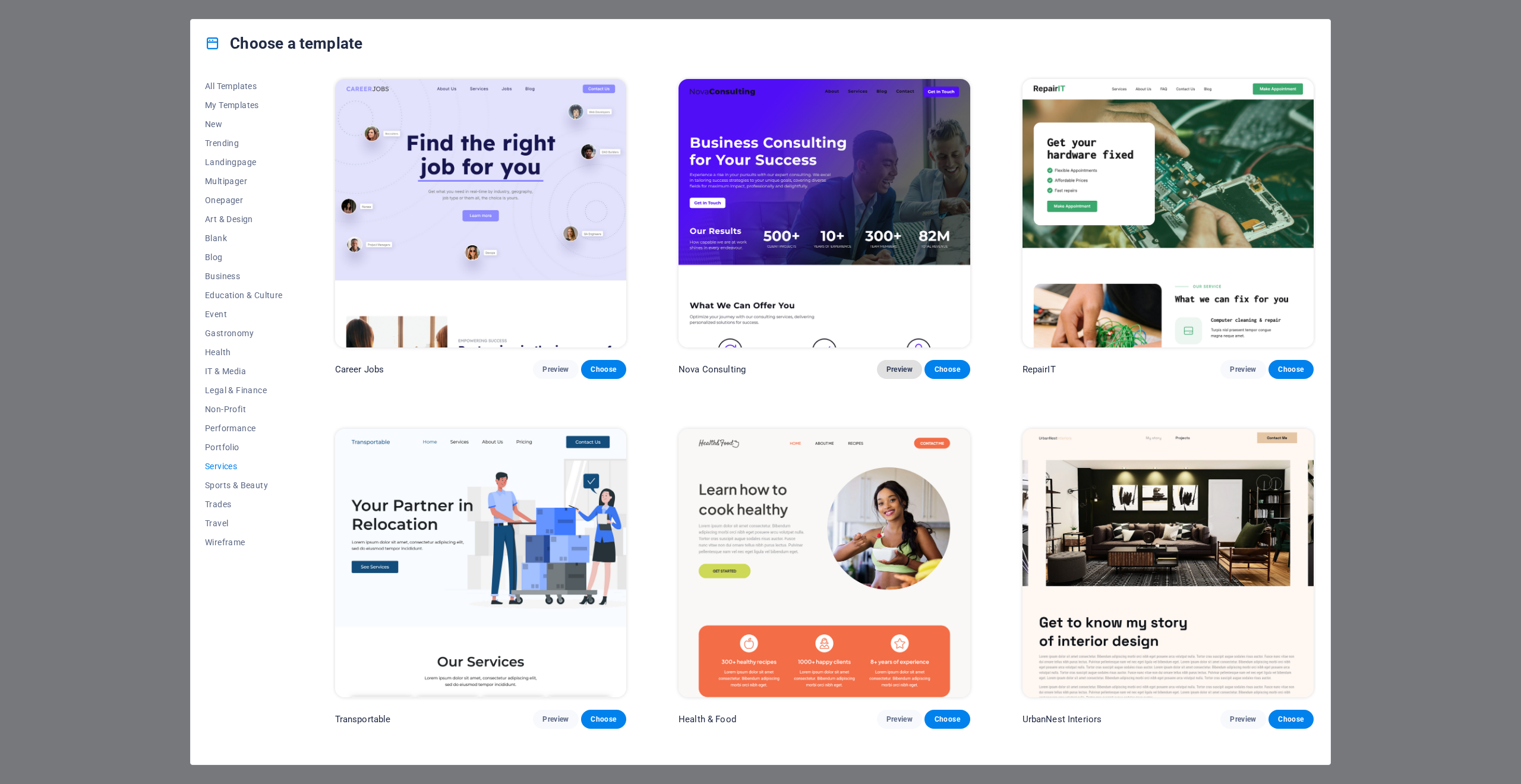
click at [887, 370] on span "Preview" at bounding box center [899, 369] width 26 height 10
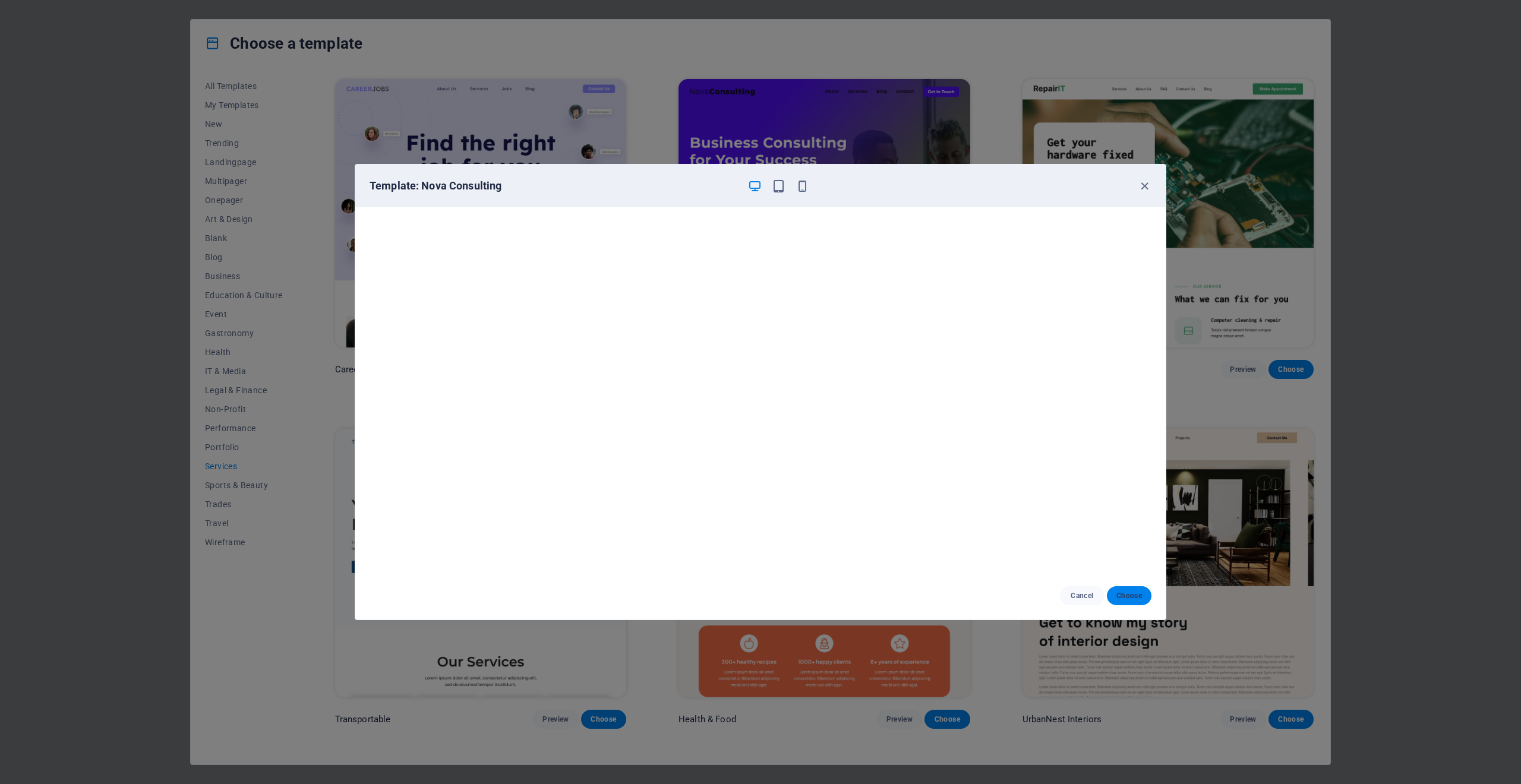
click at [1120, 595] on span "Choose" at bounding box center [1129, 596] width 25 height 10
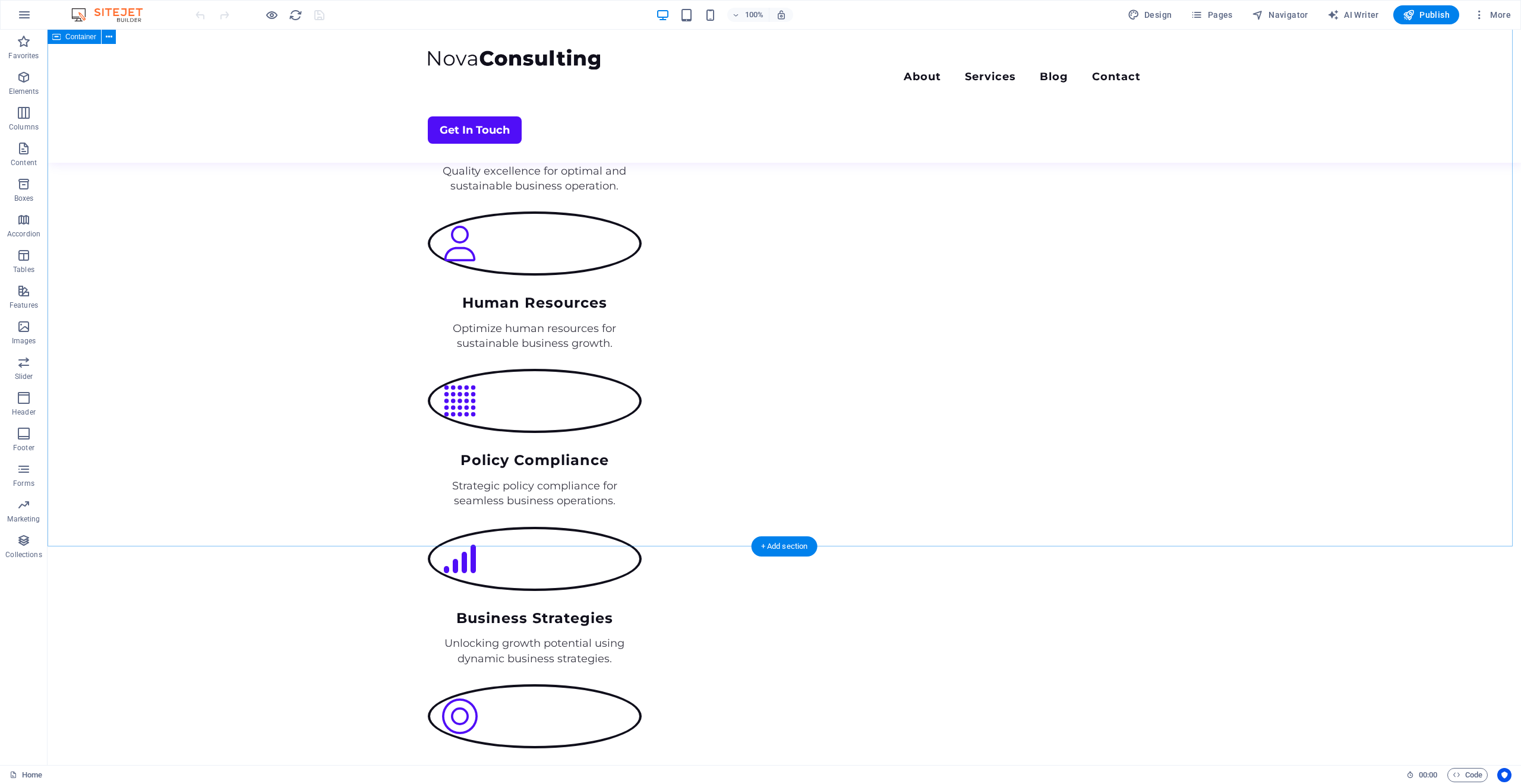
scroll to position [1208, 0]
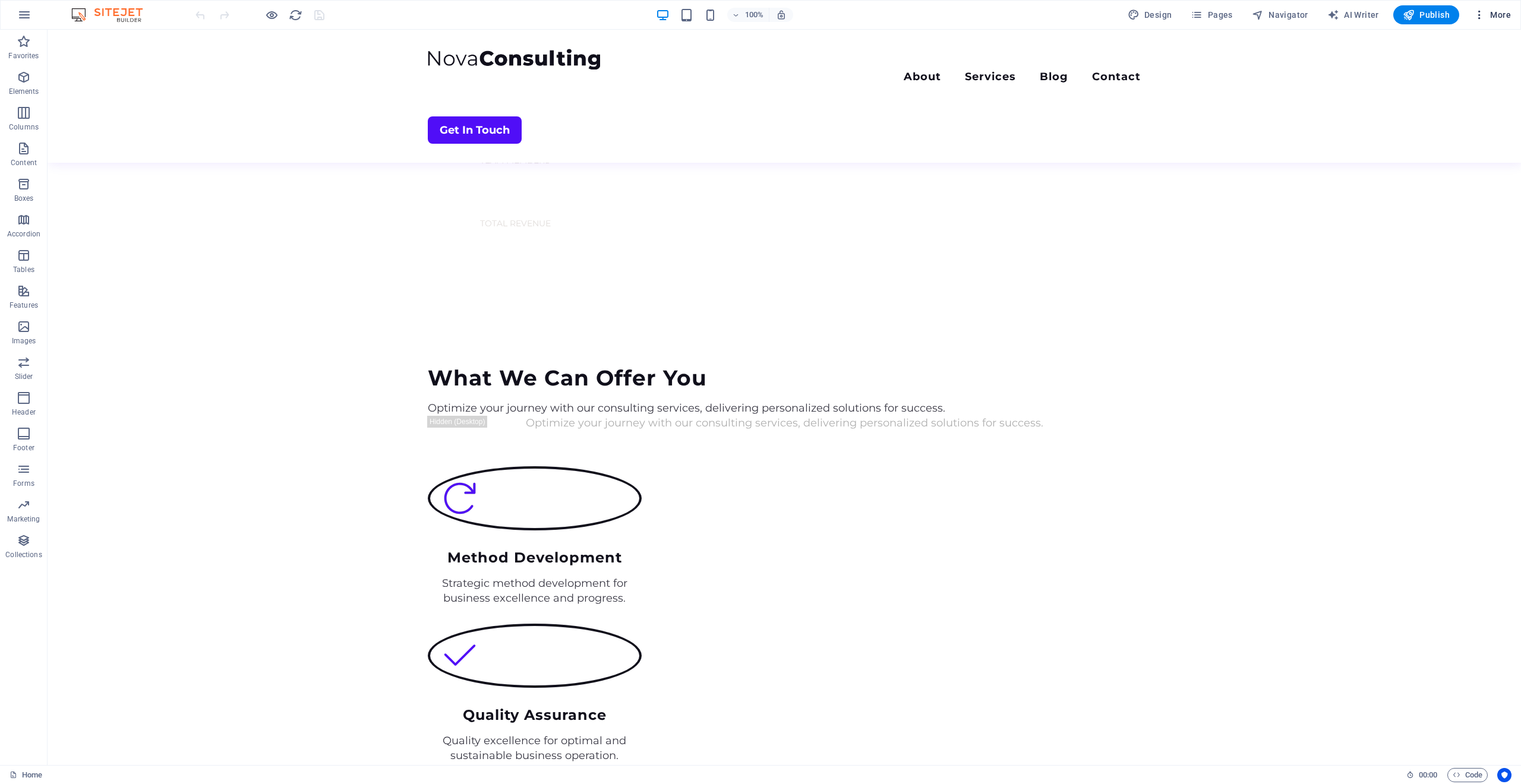
click at [1485, 18] on icon "button" at bounding box center [1480, 15] width 12 height 12
click at [1485, 18] on div at bounding box center [760, 392] width 1521 height 784
click at [1233, 19] on span "Pages" at bounding box center [1211, 15] width 42 height 12
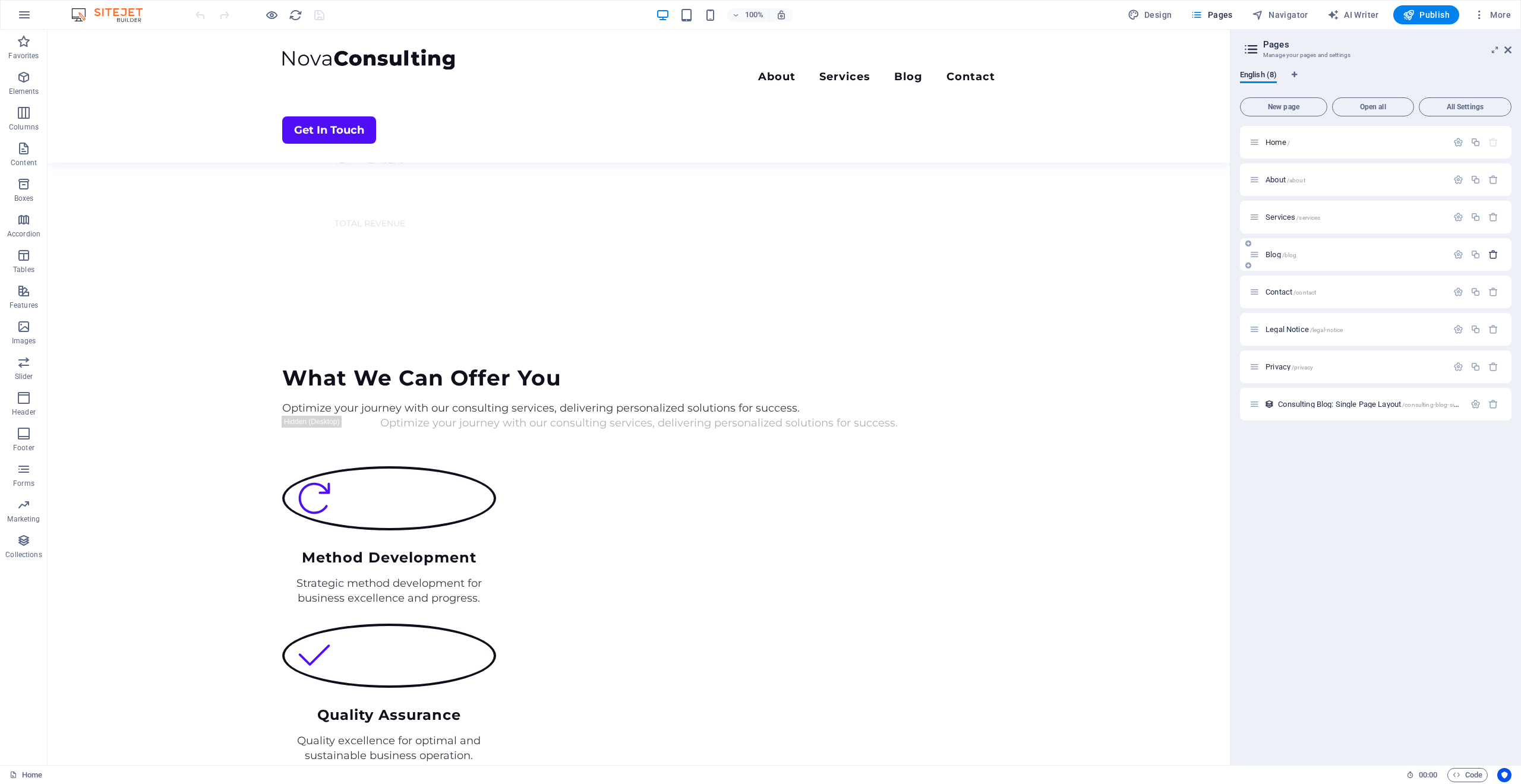
click at [1494, 255] on icon "button" at bounding box center [1494, 254] width 10 height 10
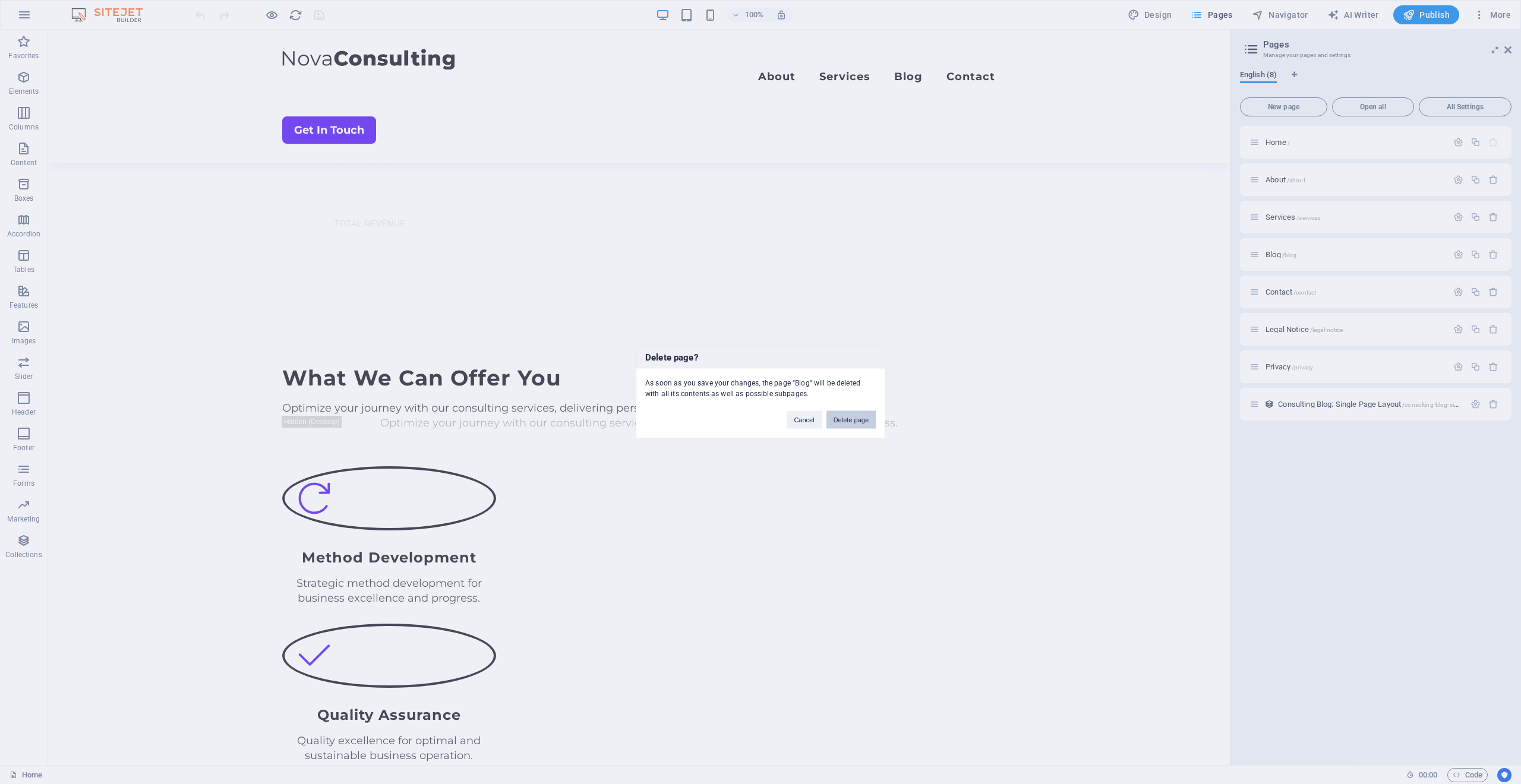
click at [866, 416] on button "Delete page" at bounding box center [851, 420] width 50 height 18
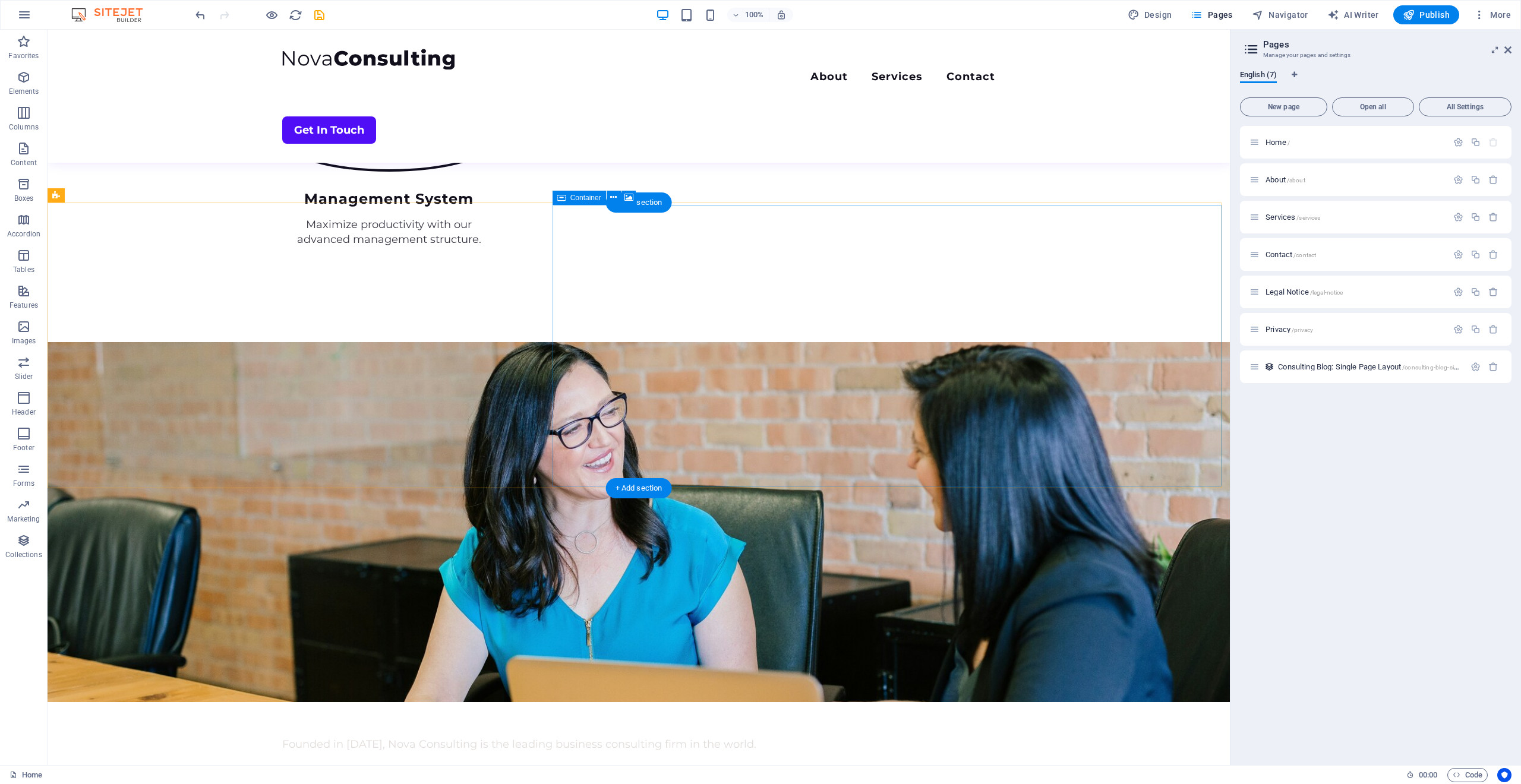
scroll to position [2707, 0]
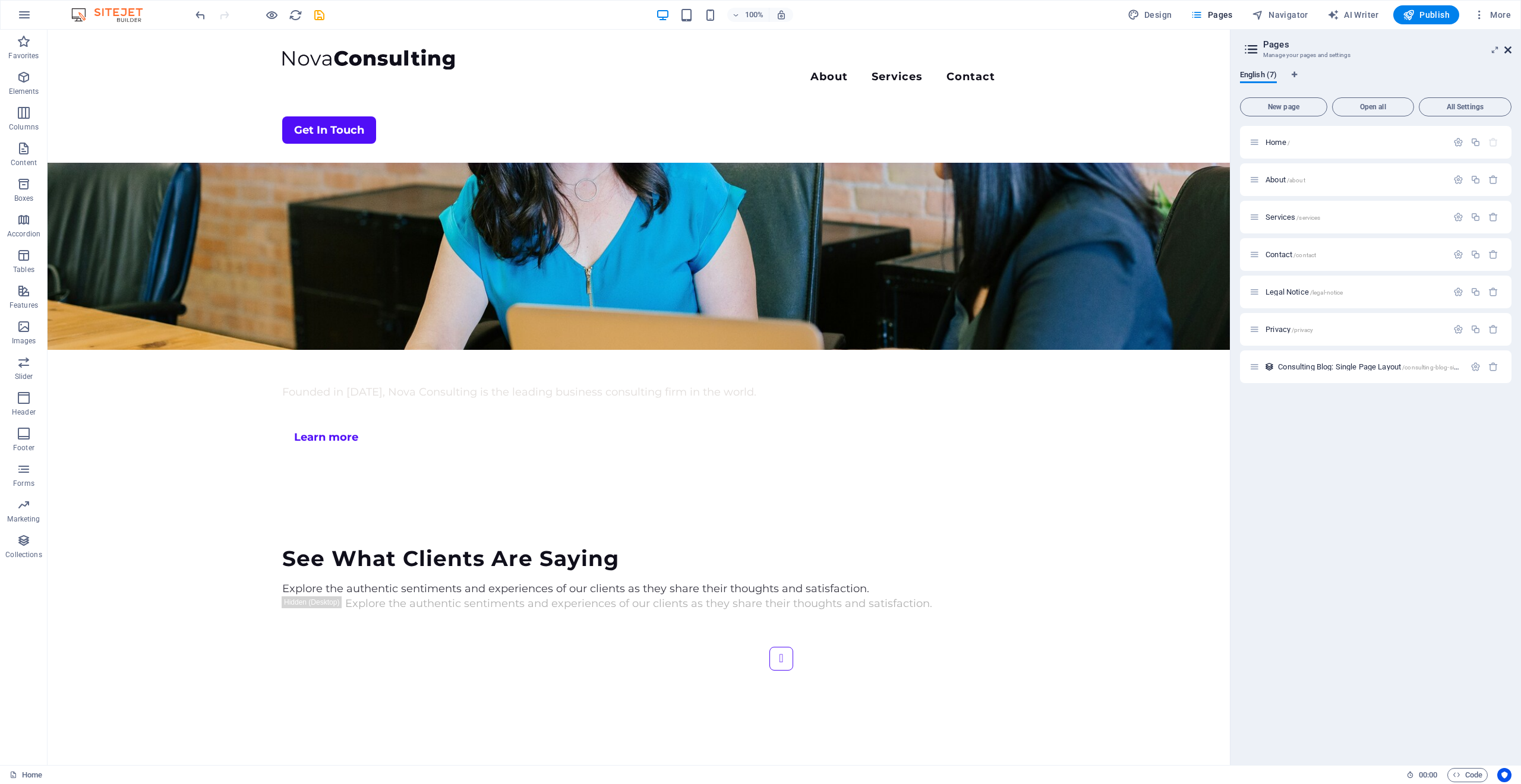
click at [1506, 51] on icon at bounding box center [1507, 50] width 7 height 10
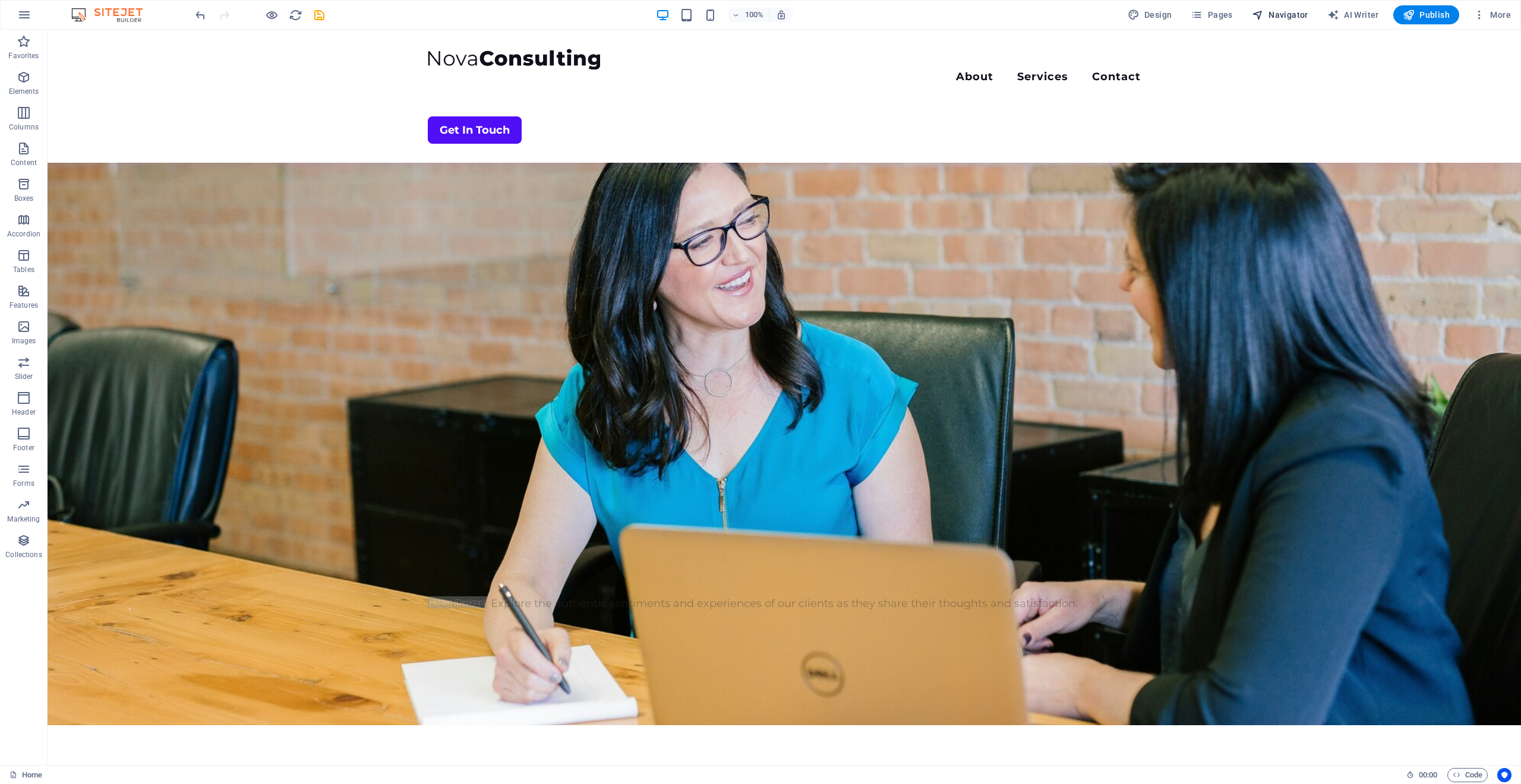
click at [1287, 10] on span "Navigator" at bounding box center [1280, 15] width 57 height 12
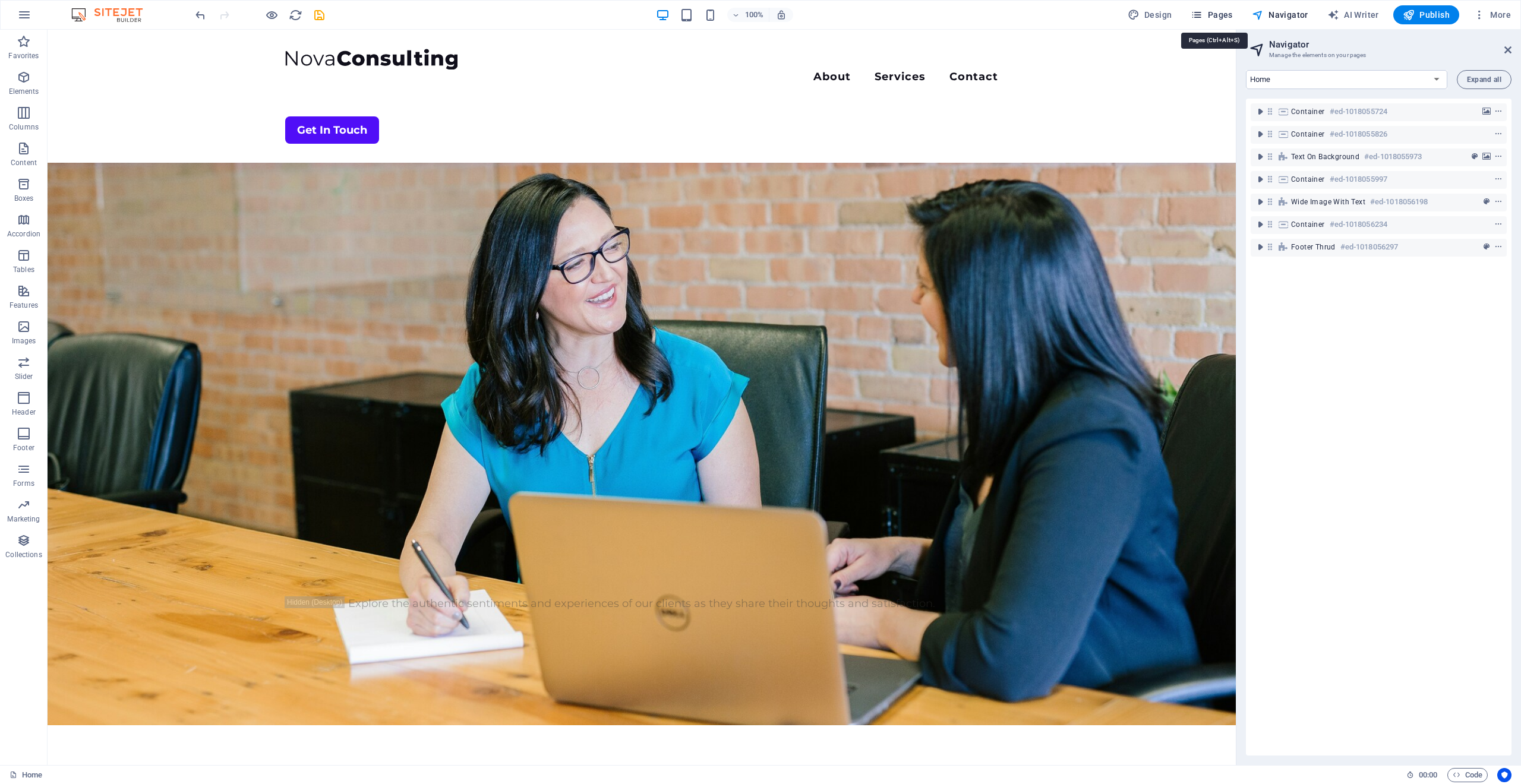
click at [1203, 12] on icon "button" at bounding box center [1197, 15] width 12 height 12
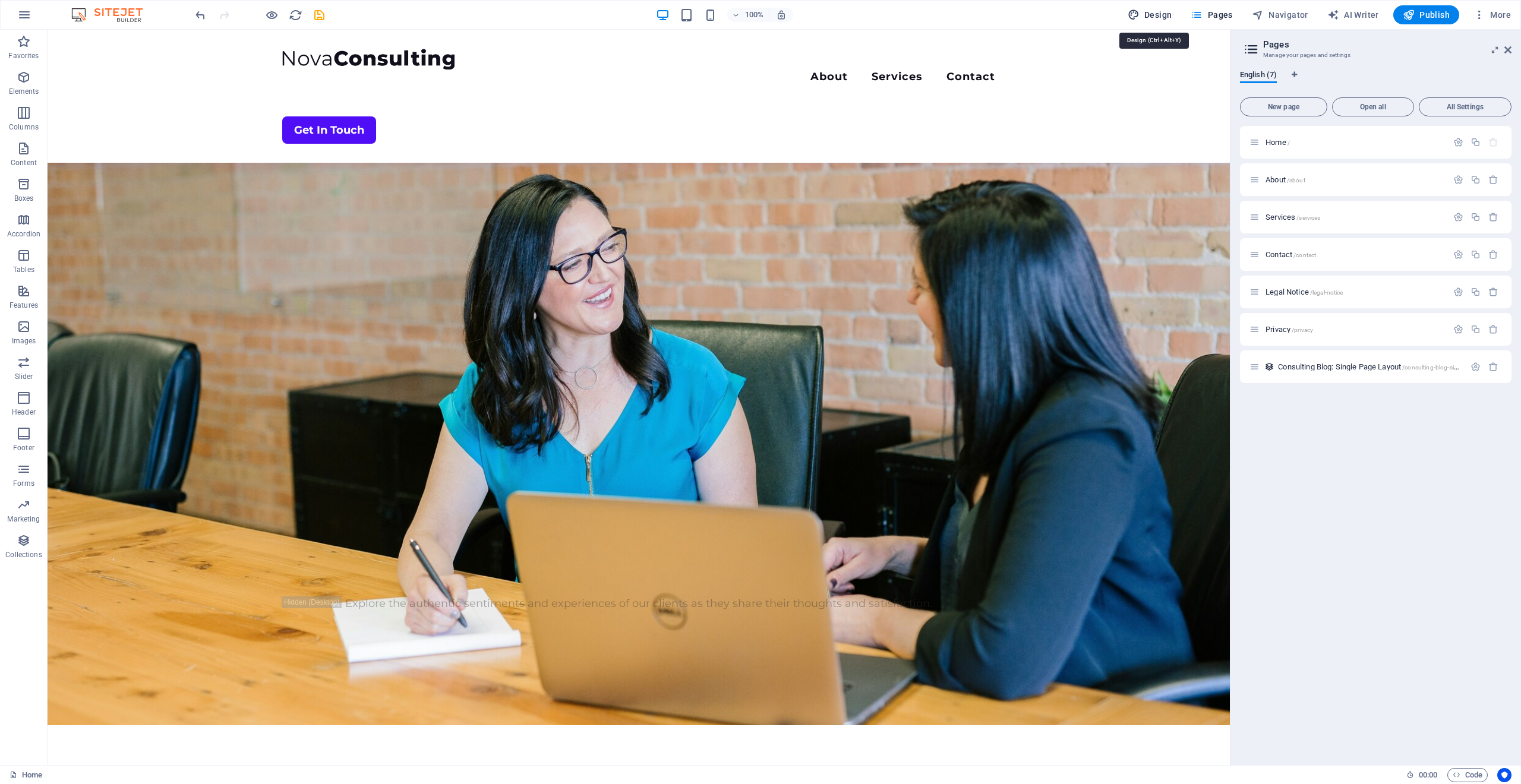
click at [1171, 16] on span "Design" at bounding box center [1151, 15] width 45 height 12
select select "700"
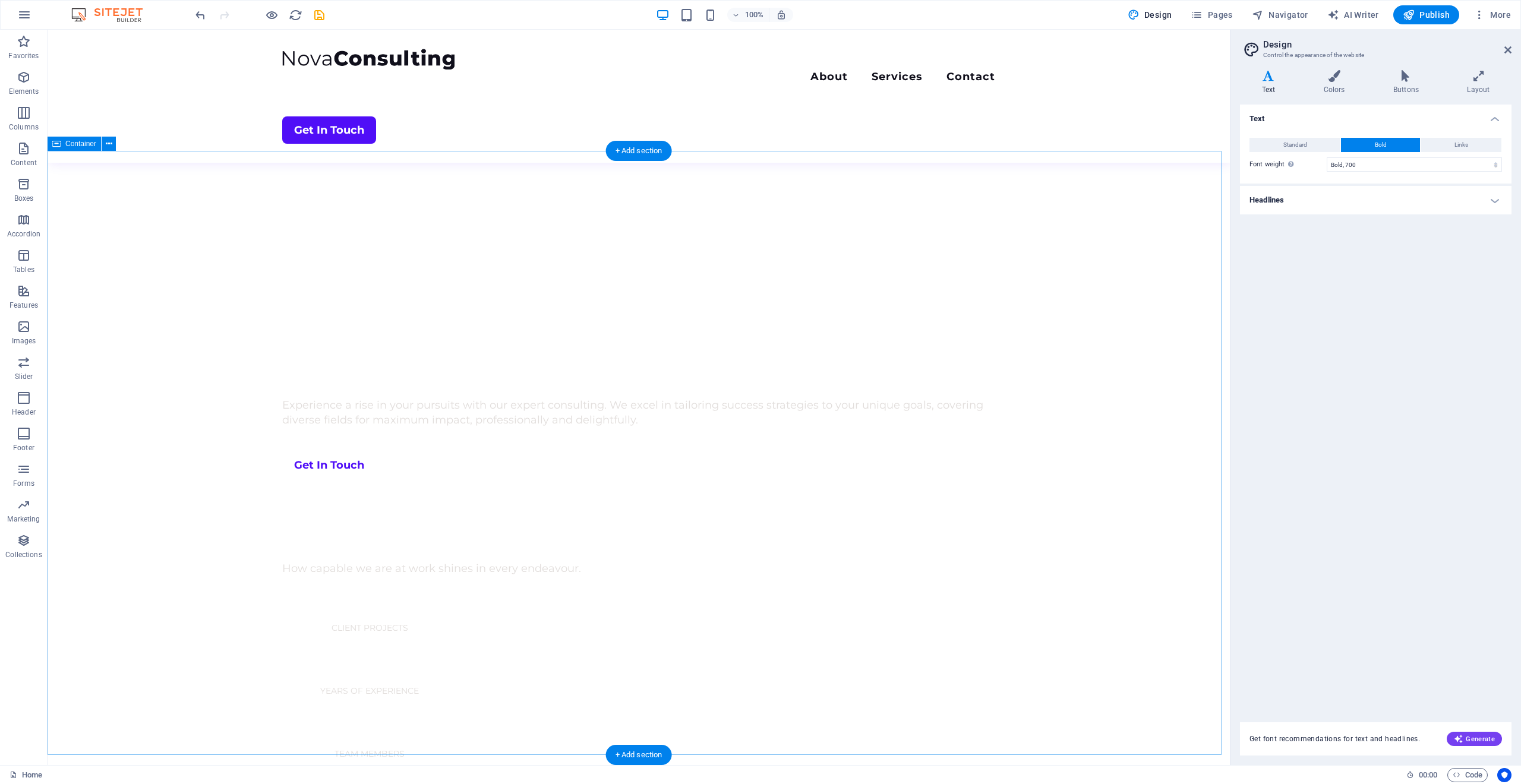
scroll to position [0, 0]
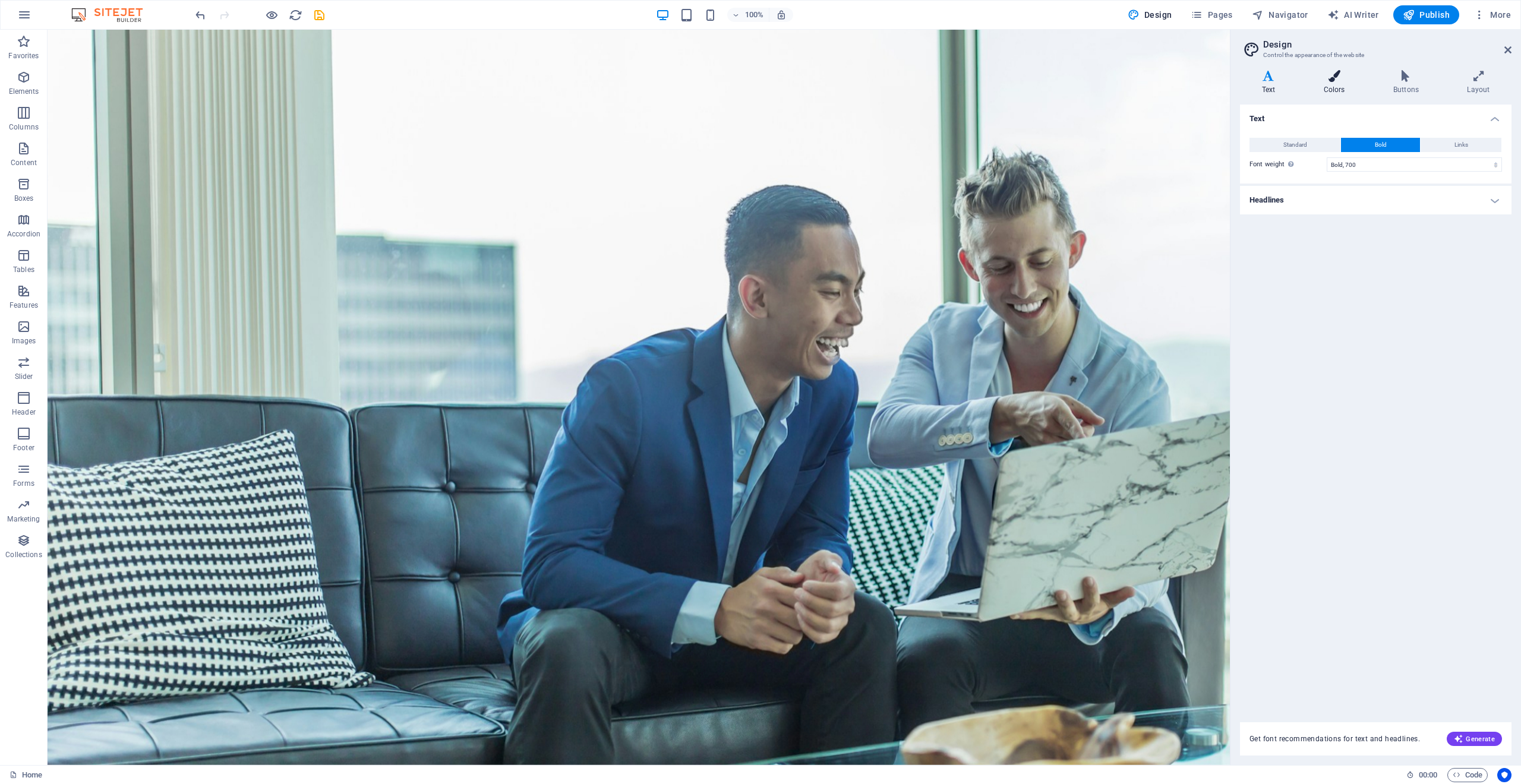
click at [1334, 77] on icon at bounding box center [1334, 76] width 64 height 12
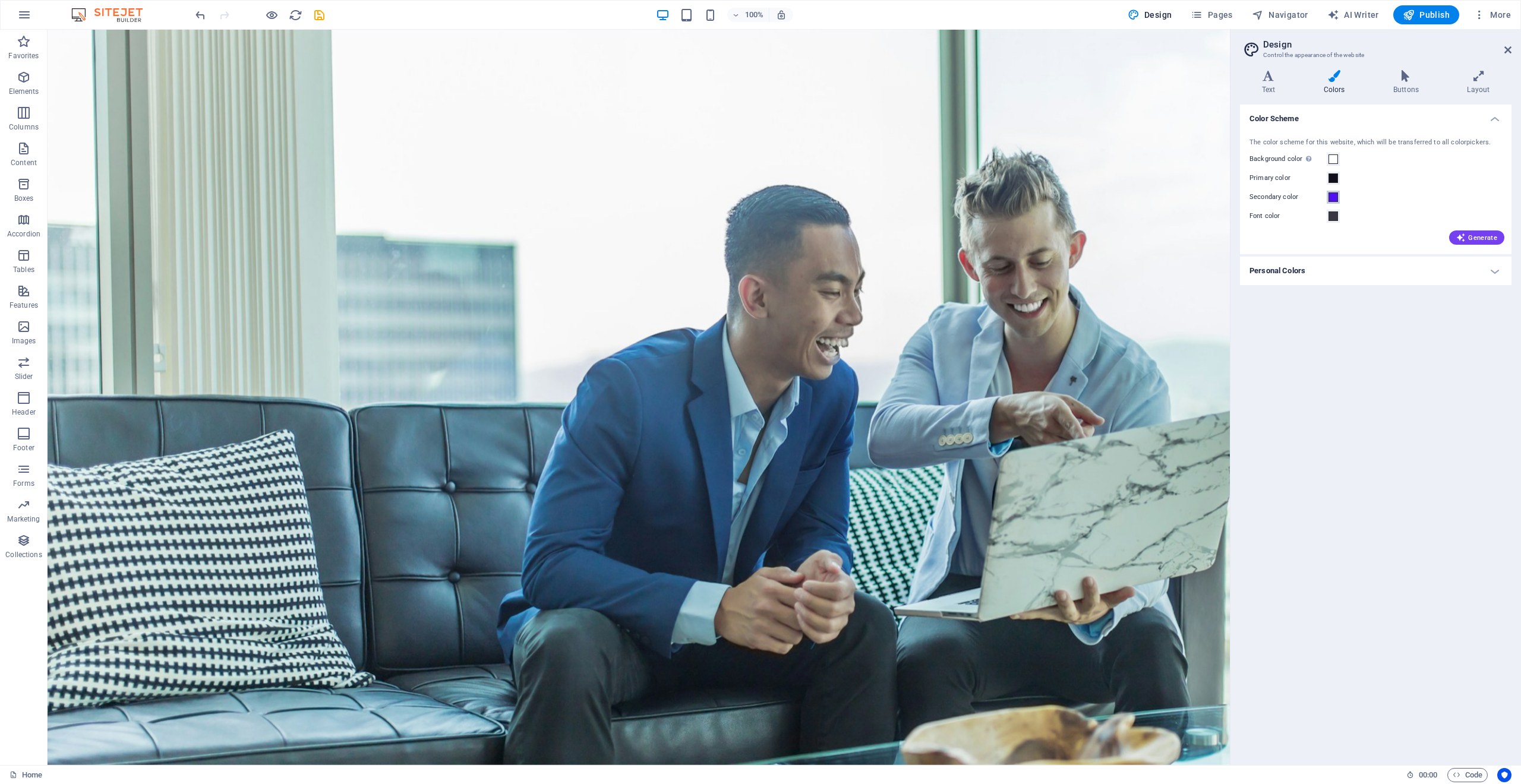
click at [1333, 195] on span at bounding box center [1334, 198] width 10 height 10
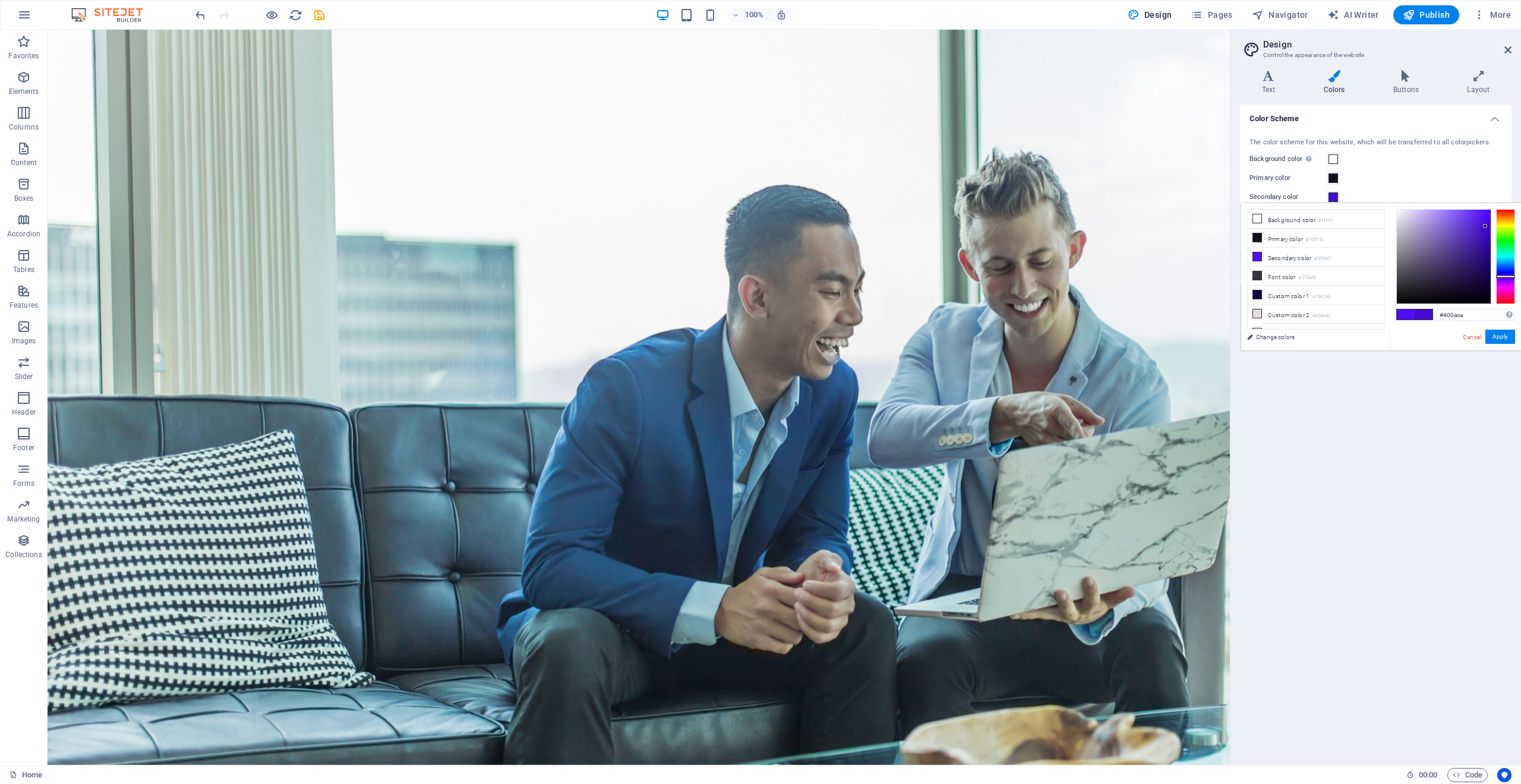
drag, startPoint x: 1485, startPoint y: 213, endPoint x: 1486, endPoint y: 229, distance: 16.0
click at [1486, 228] on div at bounding box center [1485, 226] width 4 height 4
drag, startPoint x: 1485, startPoint y: 227, endPoint x: 1412, endPoint y: 258, distance: 79.3
click at [1412, 258] on div at bounding box center [1412, 257] width 4 height 4
drag, startPoint x: 1409, startPoint y: 257, endPoint x: 1416, endPoint y: 251, distance: 9.2
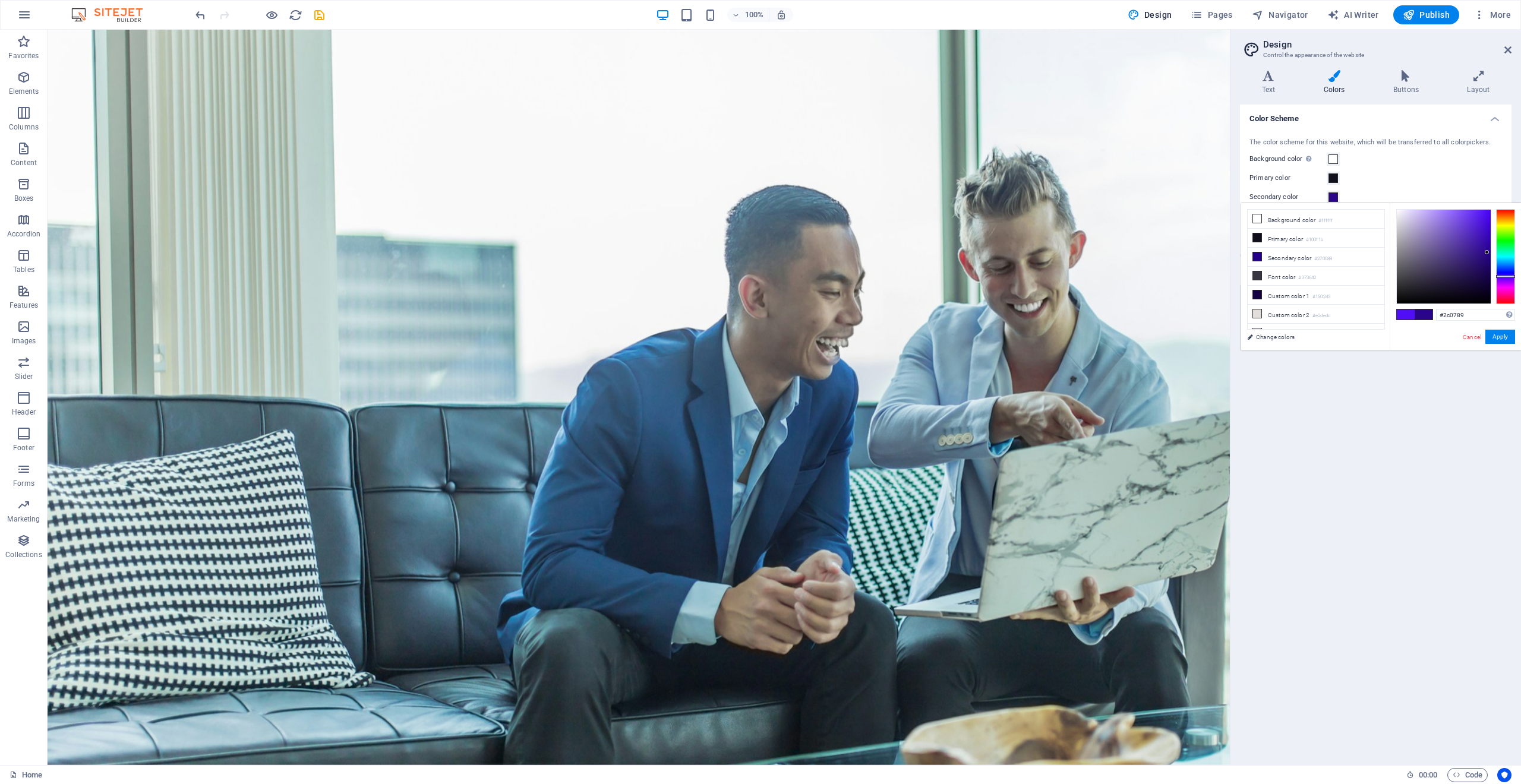
click at [1486, 252] on div at bounding box center [1444, 256] width 94 height 93
click at [1416, 251] on div at bounding box center [1444, 256] width 94 height 93
click at [1442, 242] on div at bounding box center [1444, 256] width 94 height 93
click at [1459, 247] on div at bounding box center [1444, 256] width 94 height 93
click at [1419, 270] on div at bounding box center [1444, 256] width 94 height 93
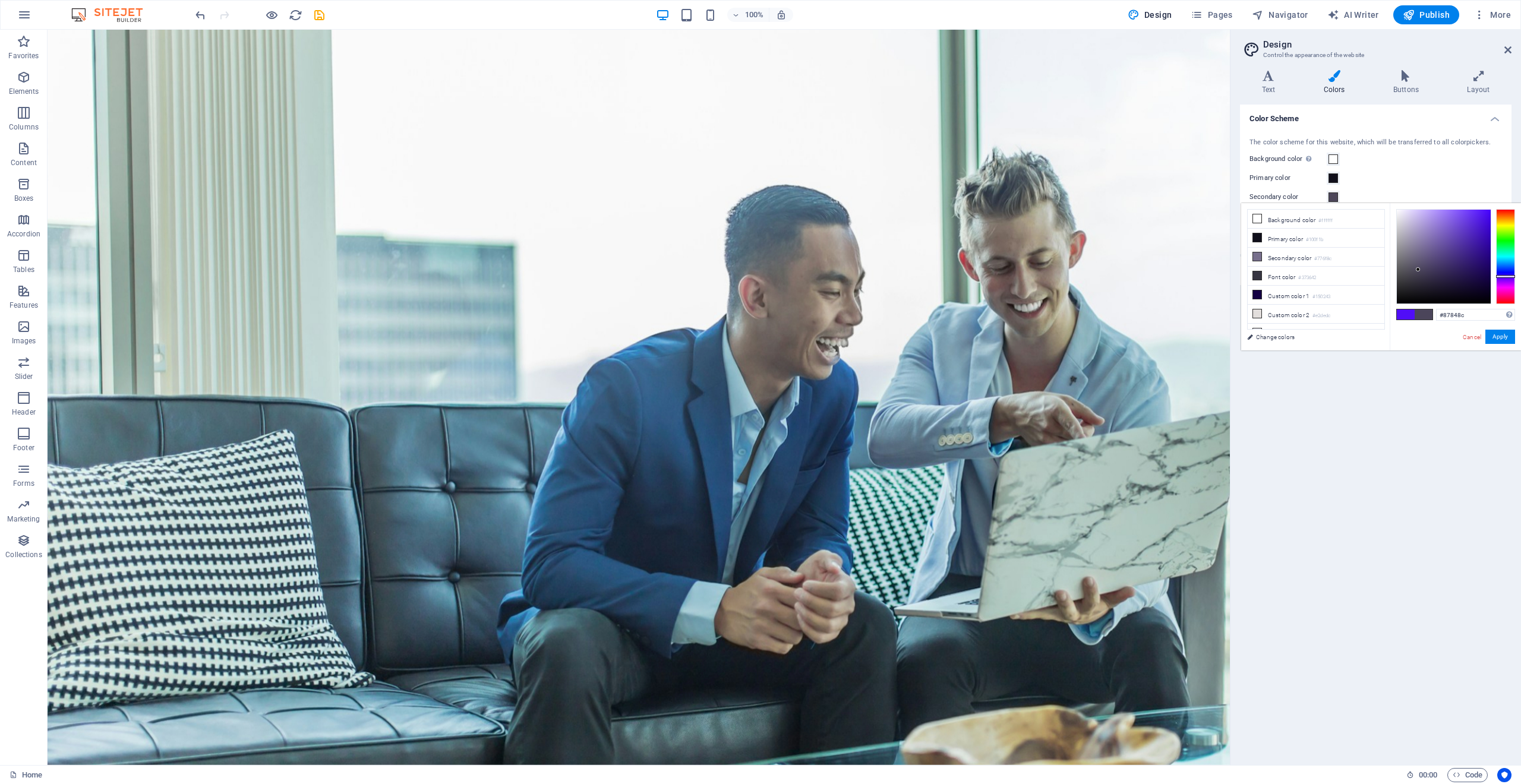
click at [1402, 251] on div at bounding box center [1444, 256] width 94 height 93
click at [1396, 260] on div at bounding box center [1444, 257] width 95 height 95
click at [1436, 252] on div at bounding box center [1444, 256] width 94 height 93
click at [1459, 272] on div at bounding box center [1444, 256] width 94 height 93
click at [1457, 283] on div at bounding box center [1444, 256] width 94 height 93
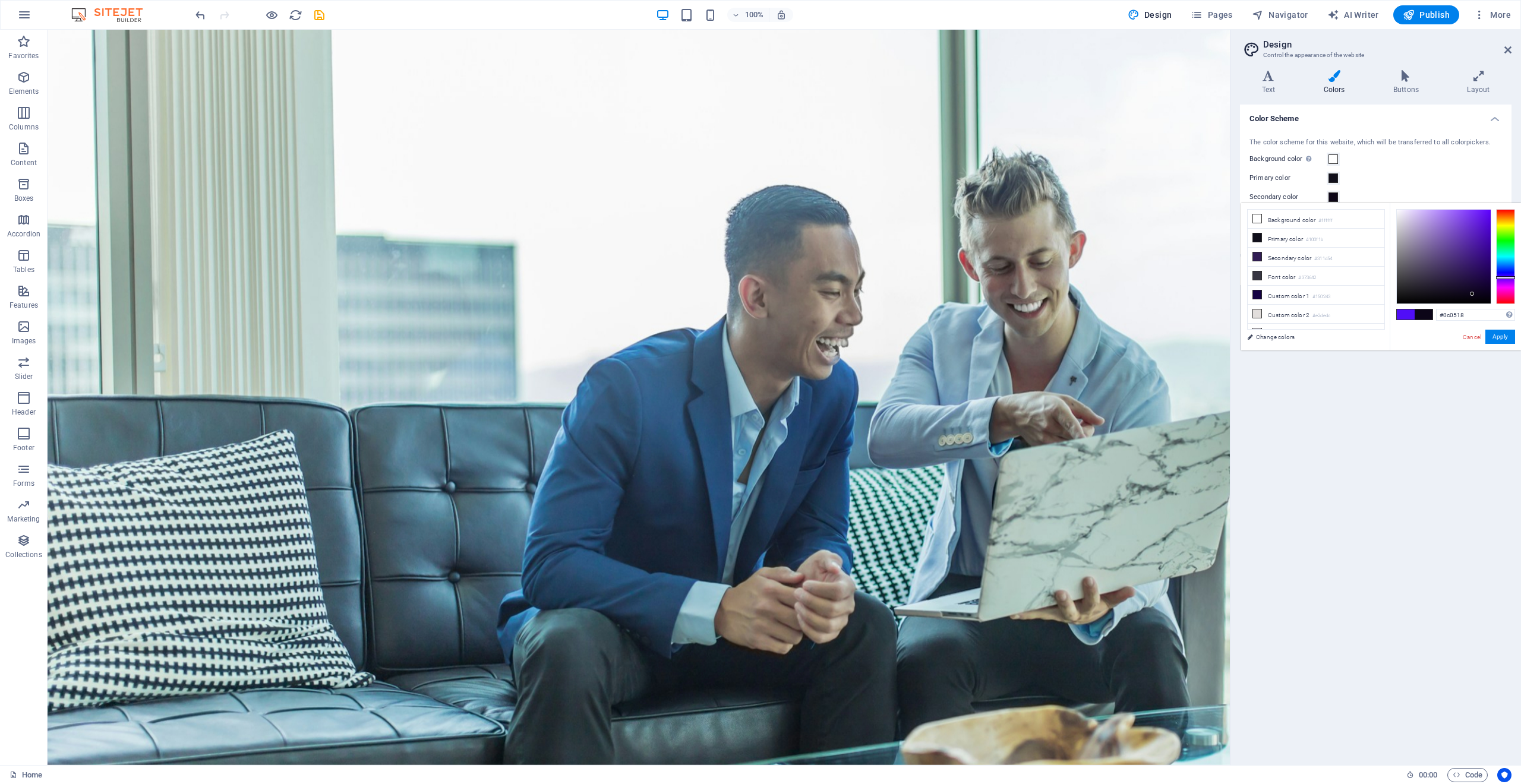
drag, startPoint x: 1472, startPoint y: 294, endPoint x: 1480, endPoint y: 304, distance: 12.8
click at [1472, 294] on div at bounding box center [1444, 256] width 94 height 93
type input "#312841"
drag, startPoint x: 1472, startPoint y: 293, endPoint x: 1433, endPoint y: 280, distance: 41.1
click at [1433, 280] on div at bounding box center [1432, 279] width 4 height 4
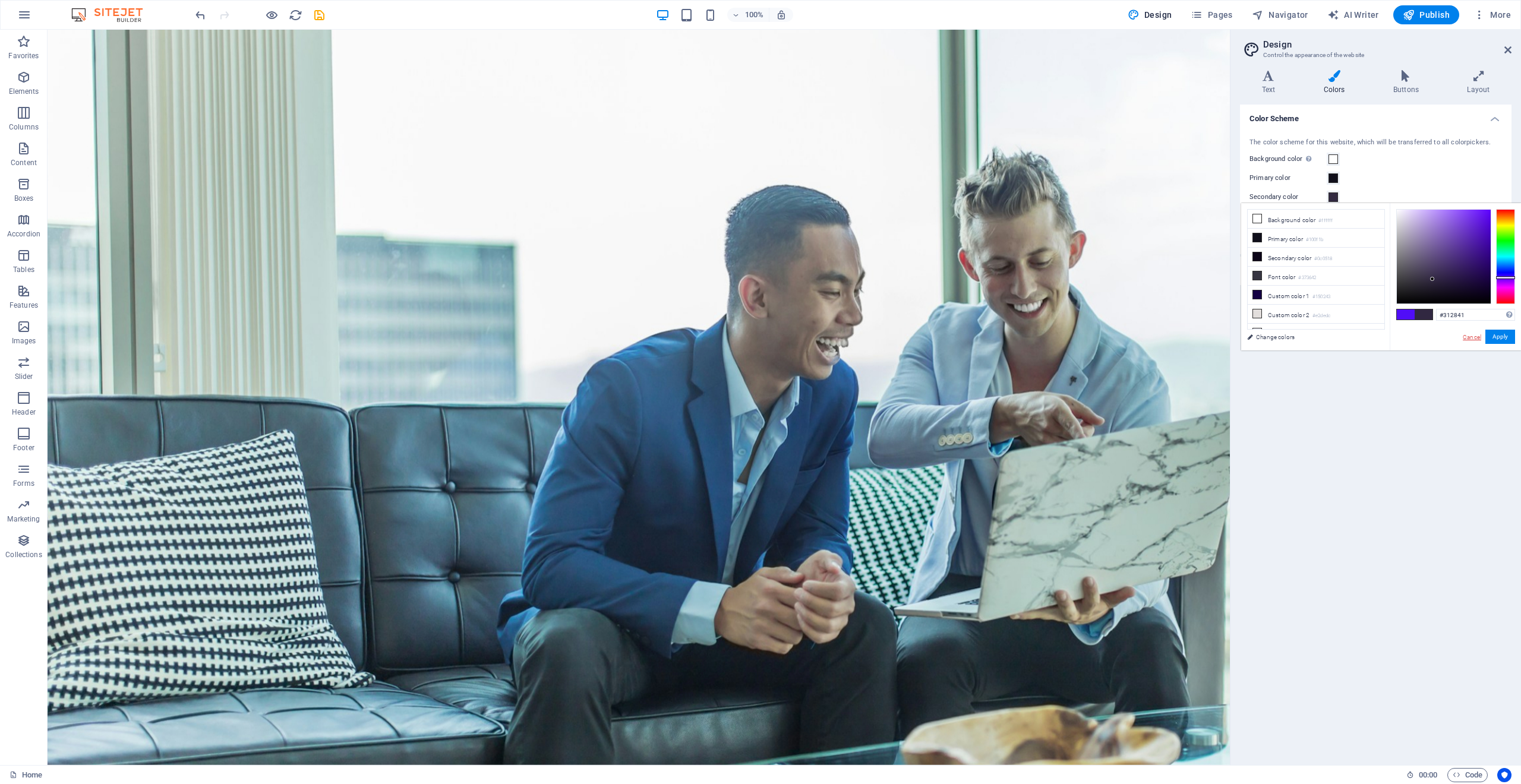
click at [1477, 338] on link "Cancel" at bounding box center [1471, 337] width 20 height 9
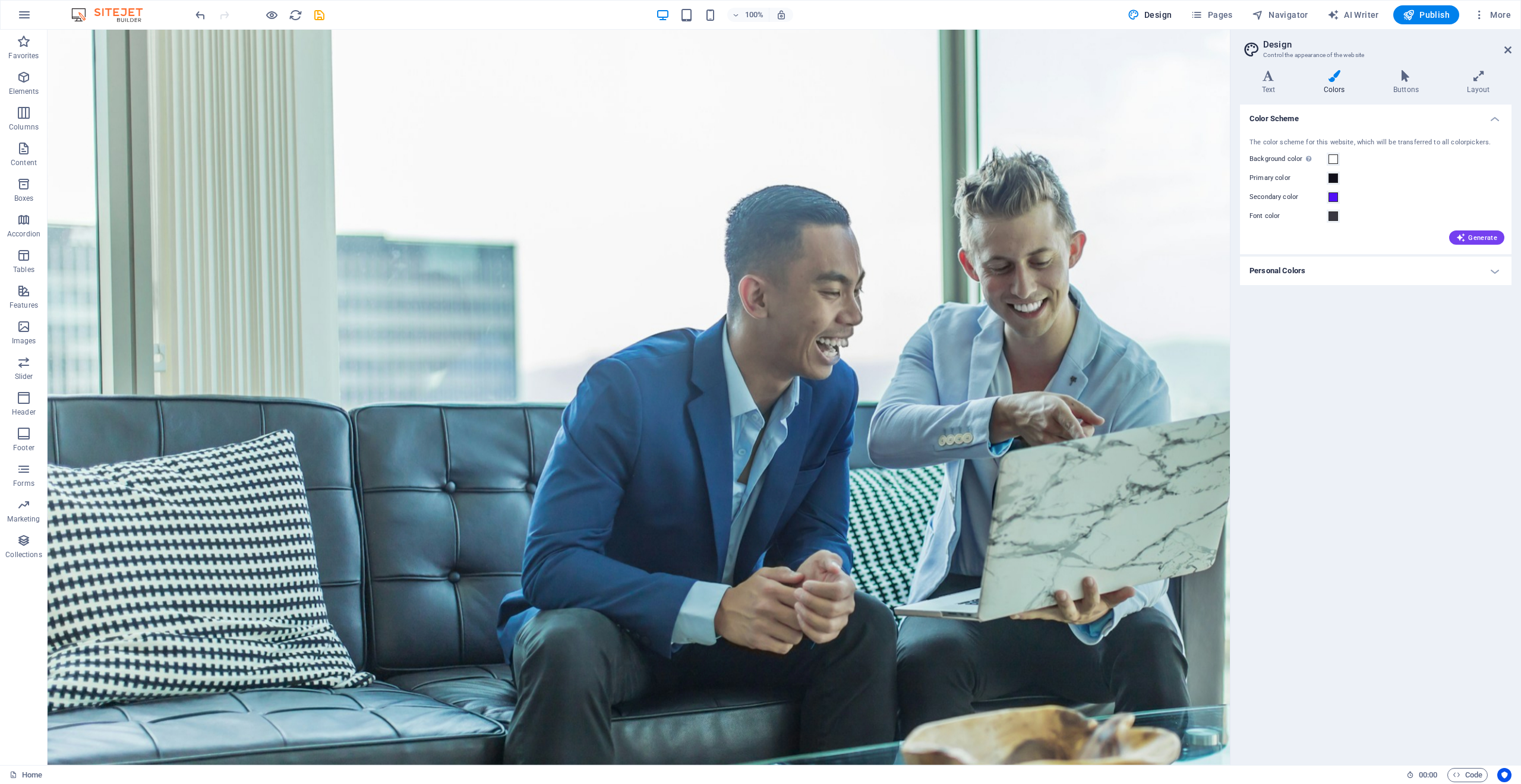
click at [1327, 274] on h4 "Personal Colors" at bounding box center [1376, 270] width 272 height 28
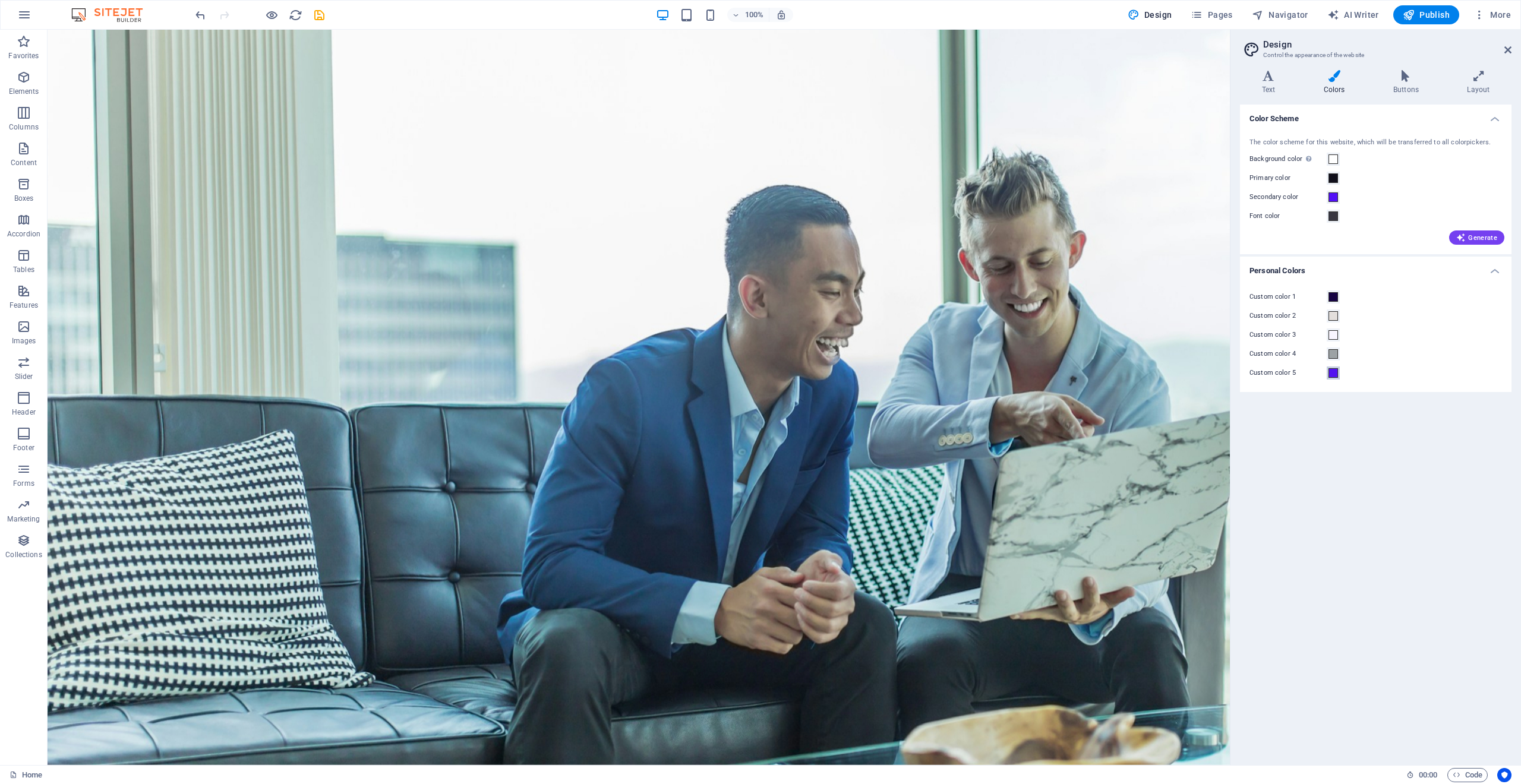
click at [1334, 373] on span at bounding box center [1334, 373] width 10 height 10
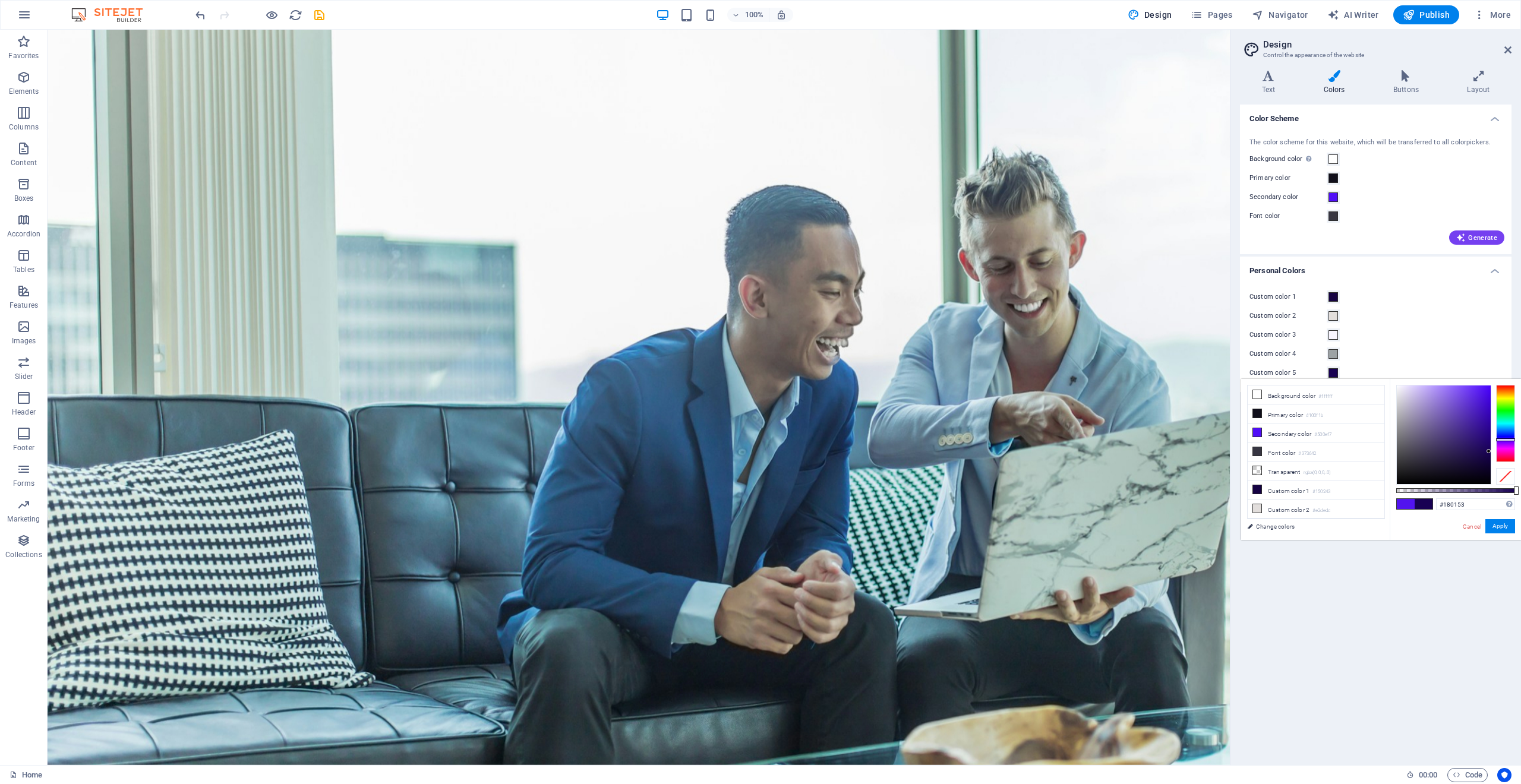
drag, startPoint x: 1483, startPoint y: 392, endPoint x: 1489, endPoint y: 452, distance: 60.3
click at [1489, 452] on div at bounding box center [1489, 451] width 4 height 4
drag, startPoint x: 1488, startPoint y: 451, endPoint x: 1415, endPoint y: 445, distance: 73.2
click at [1443, 446] on div at bounding box center [1445, 448] width 4 height 4
drag, startPoint x: 1408, startPoint y: 446, endPoint x: 1399, endPoint y: 449, distance: 9.5
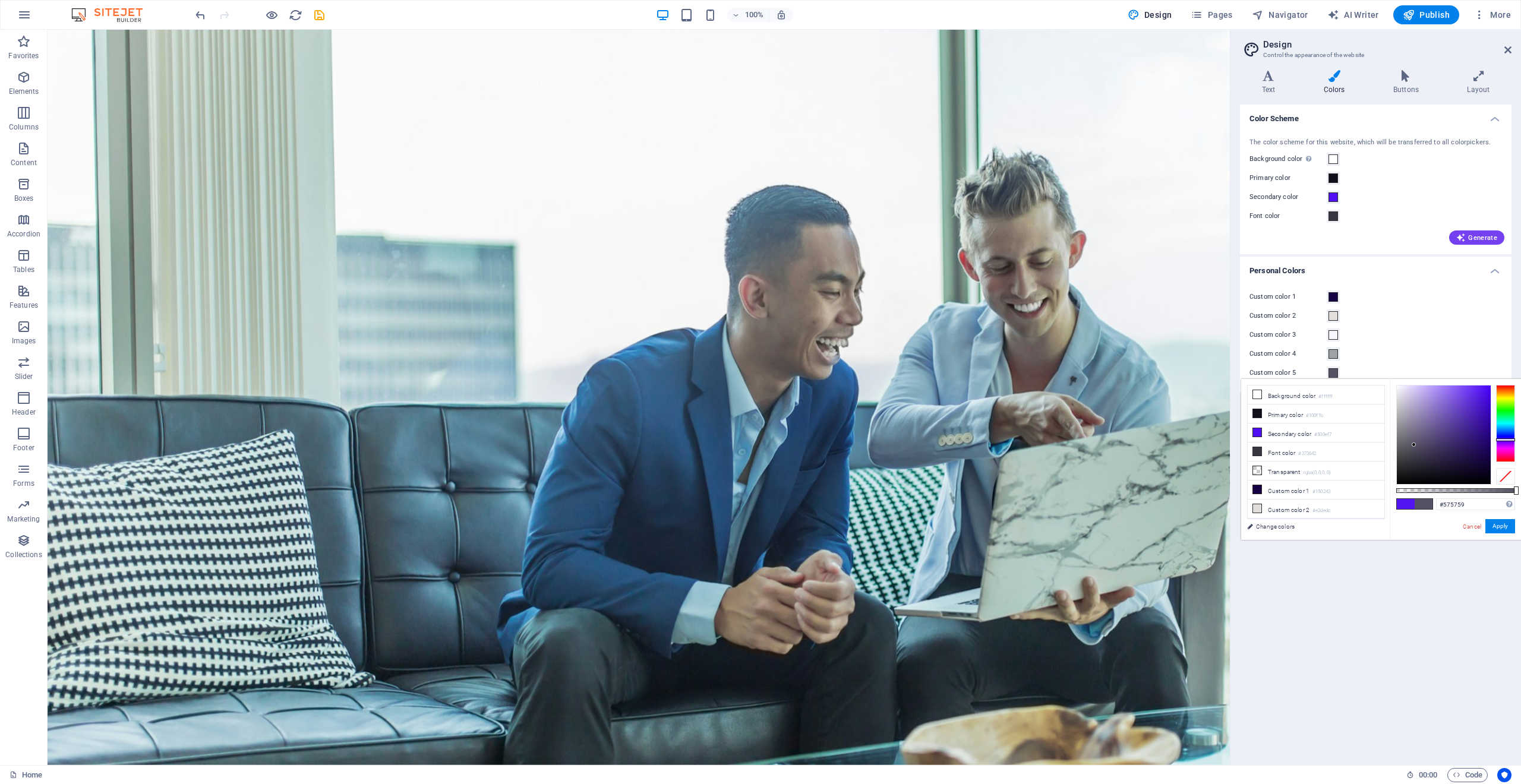
click at [1412, 447] on div at bounding box center [1414, 444] width 4 height 4
type input "#575759"
click at [1469, 525] on link "Cancel" at bounding box center [1471, 526] width 20 height 9
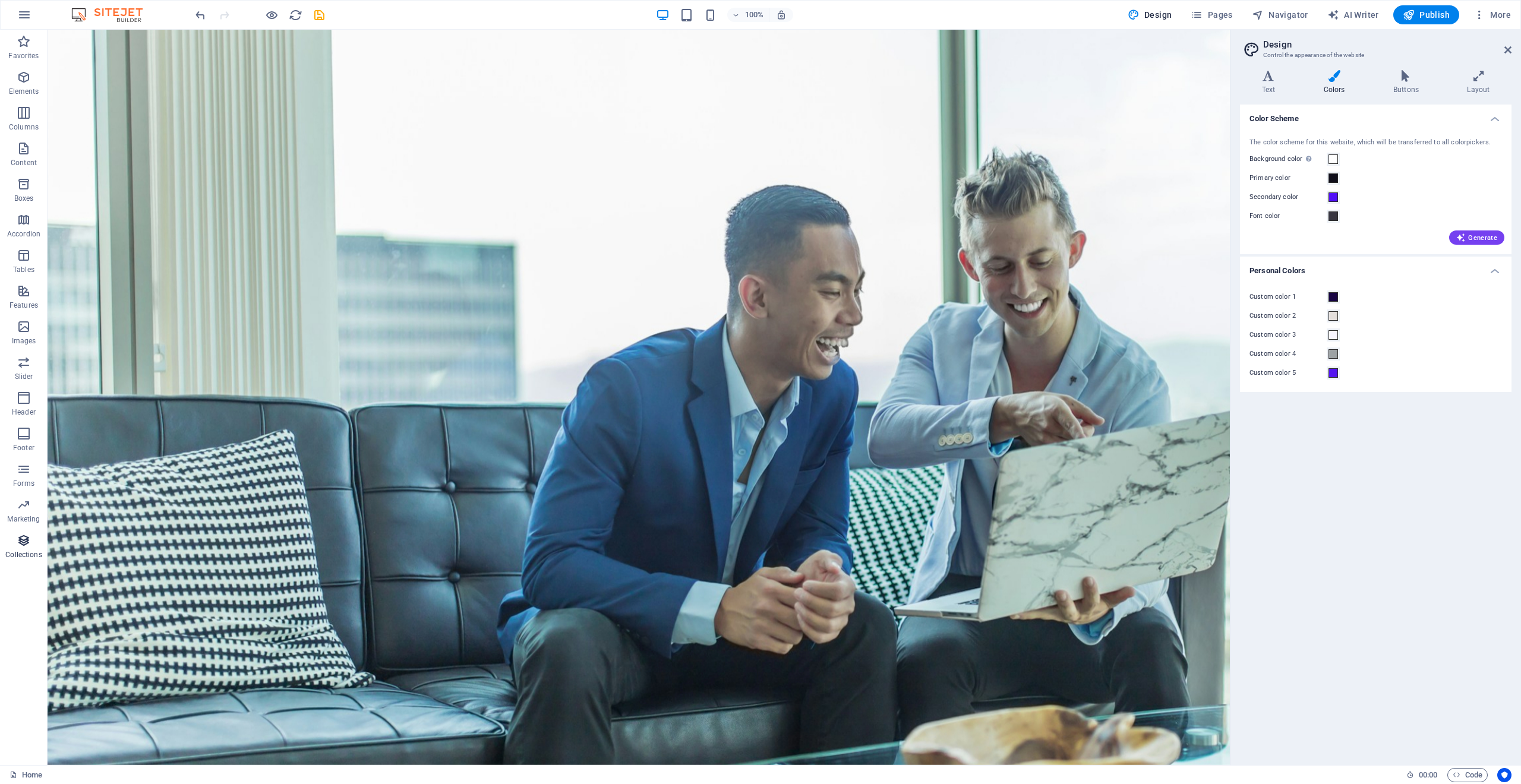
click at [19, 531] on button "Collections" at bounding box center [23, 546] width 48 height 36
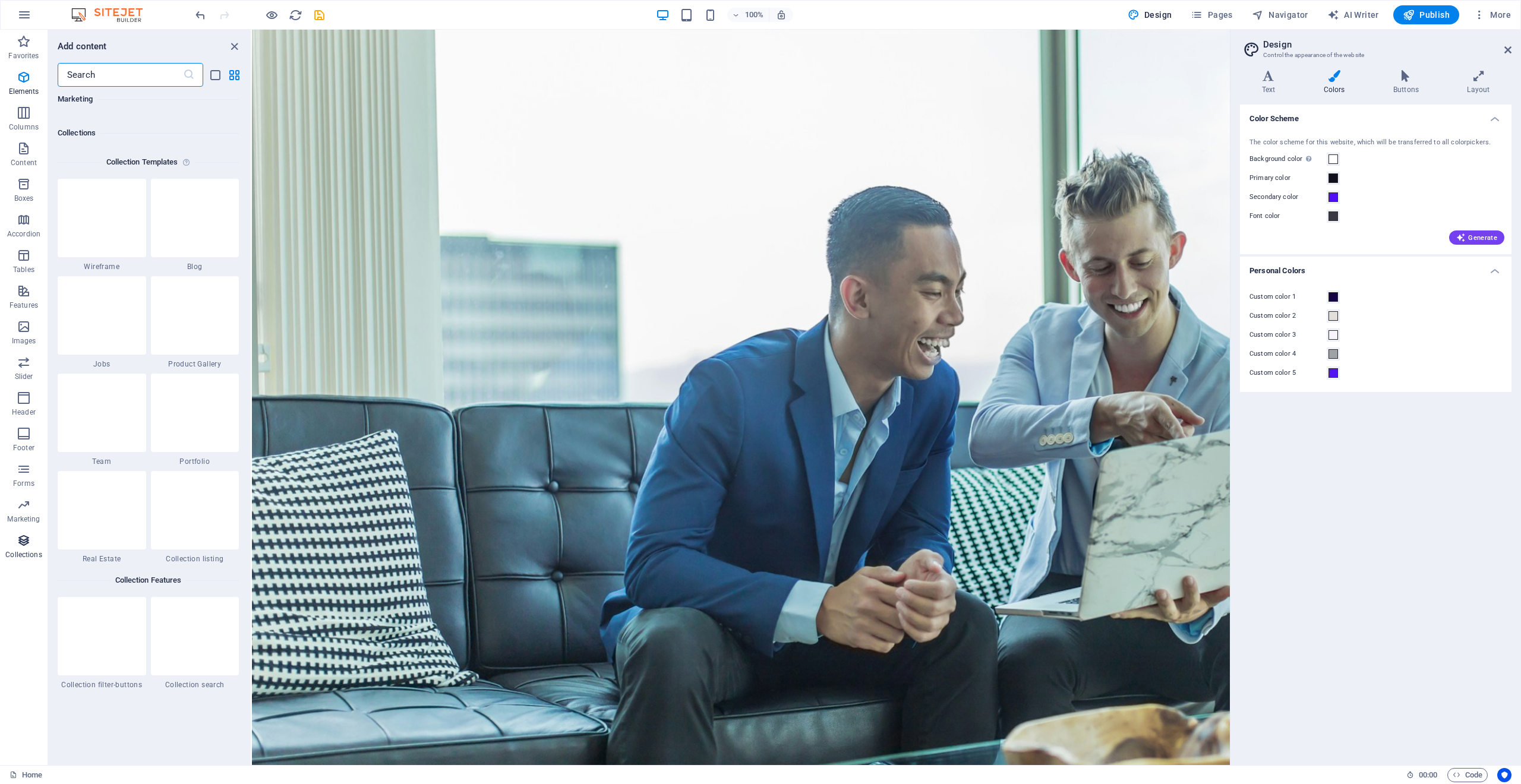
scroll to position [10874, 0]
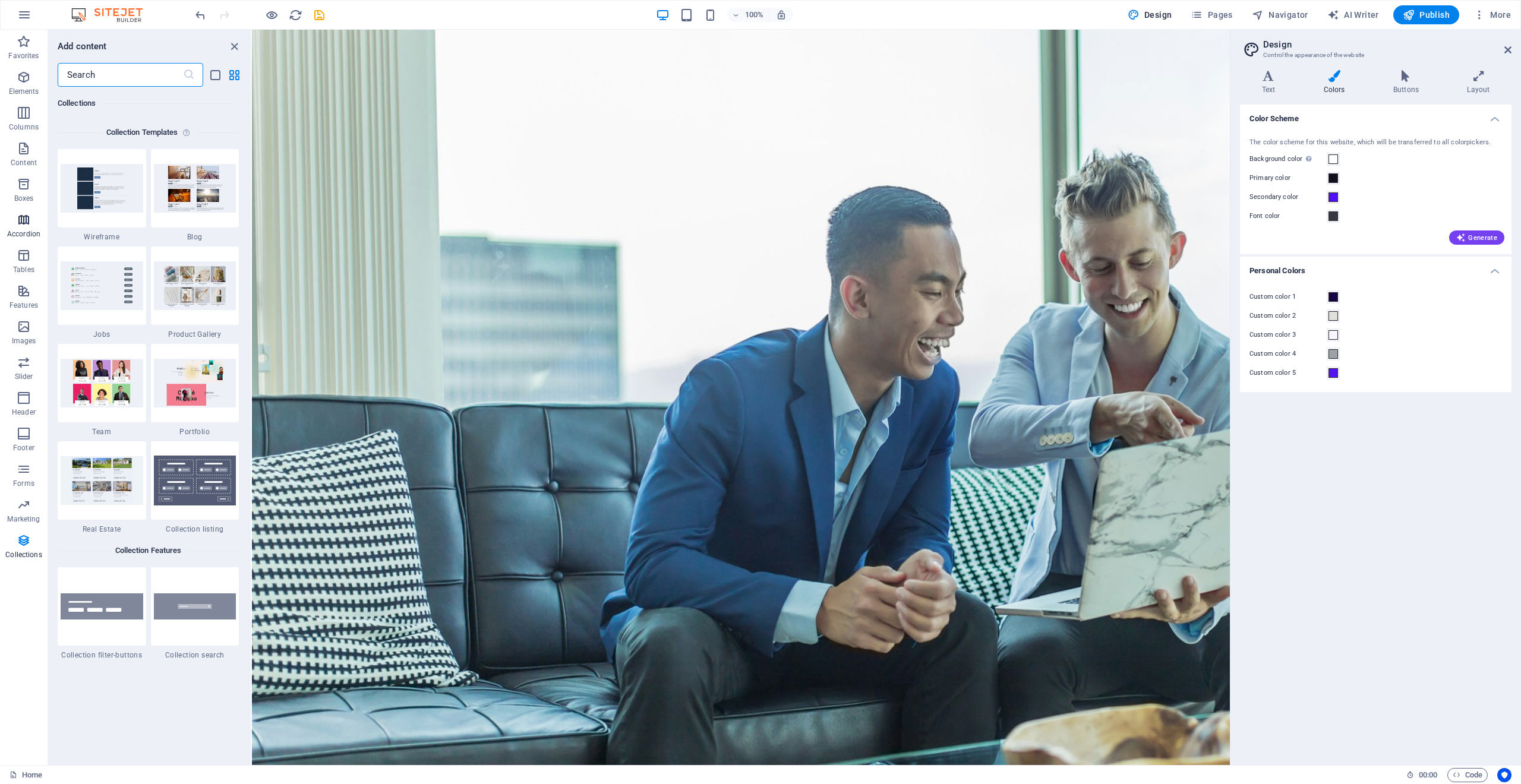
click at [12, 226] on span "Accordion" at bounding box center [23, 226] width 48 height 28
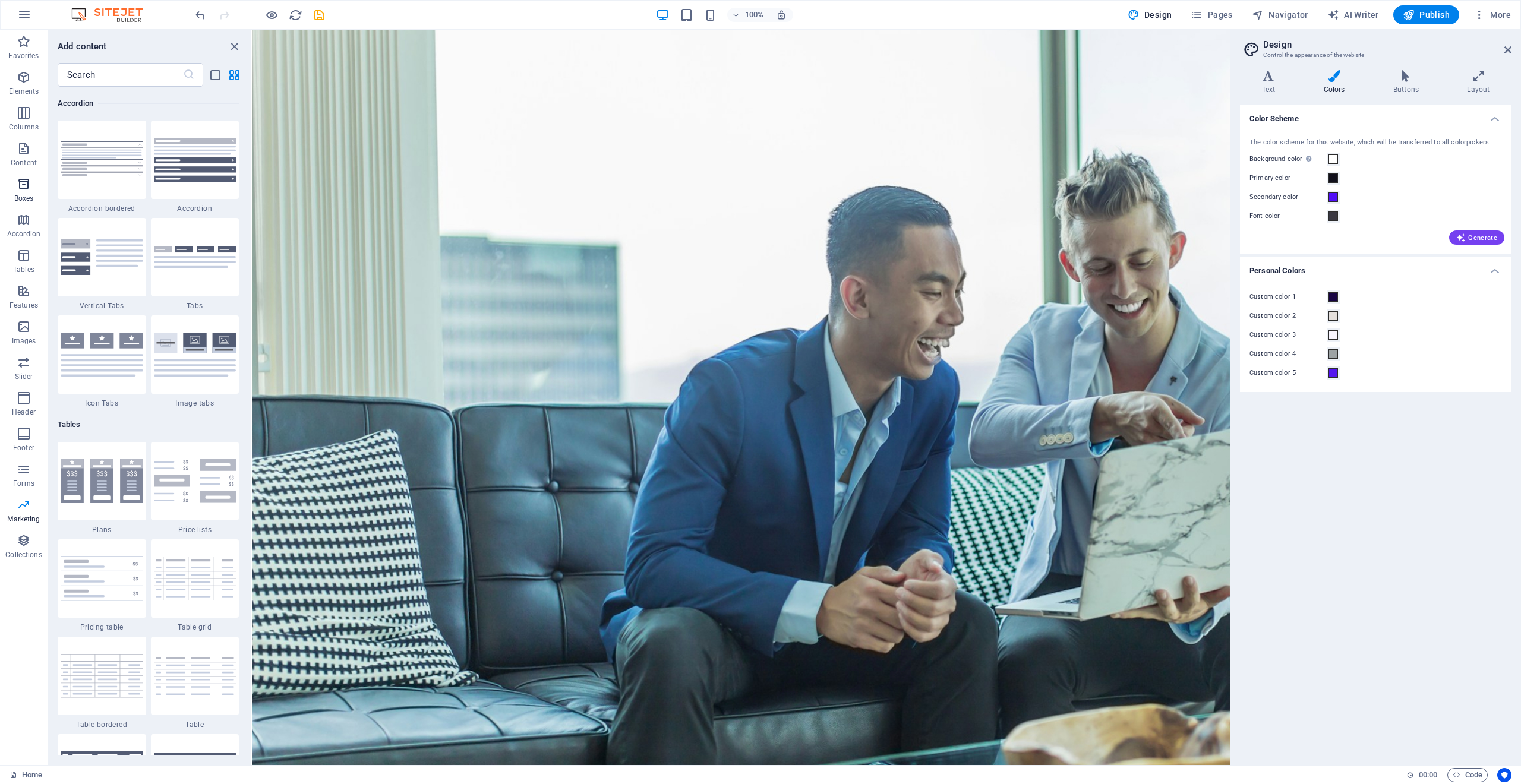
click at [21, 191] on icon "button" at bounding box center [23, 184] width 15 height 15
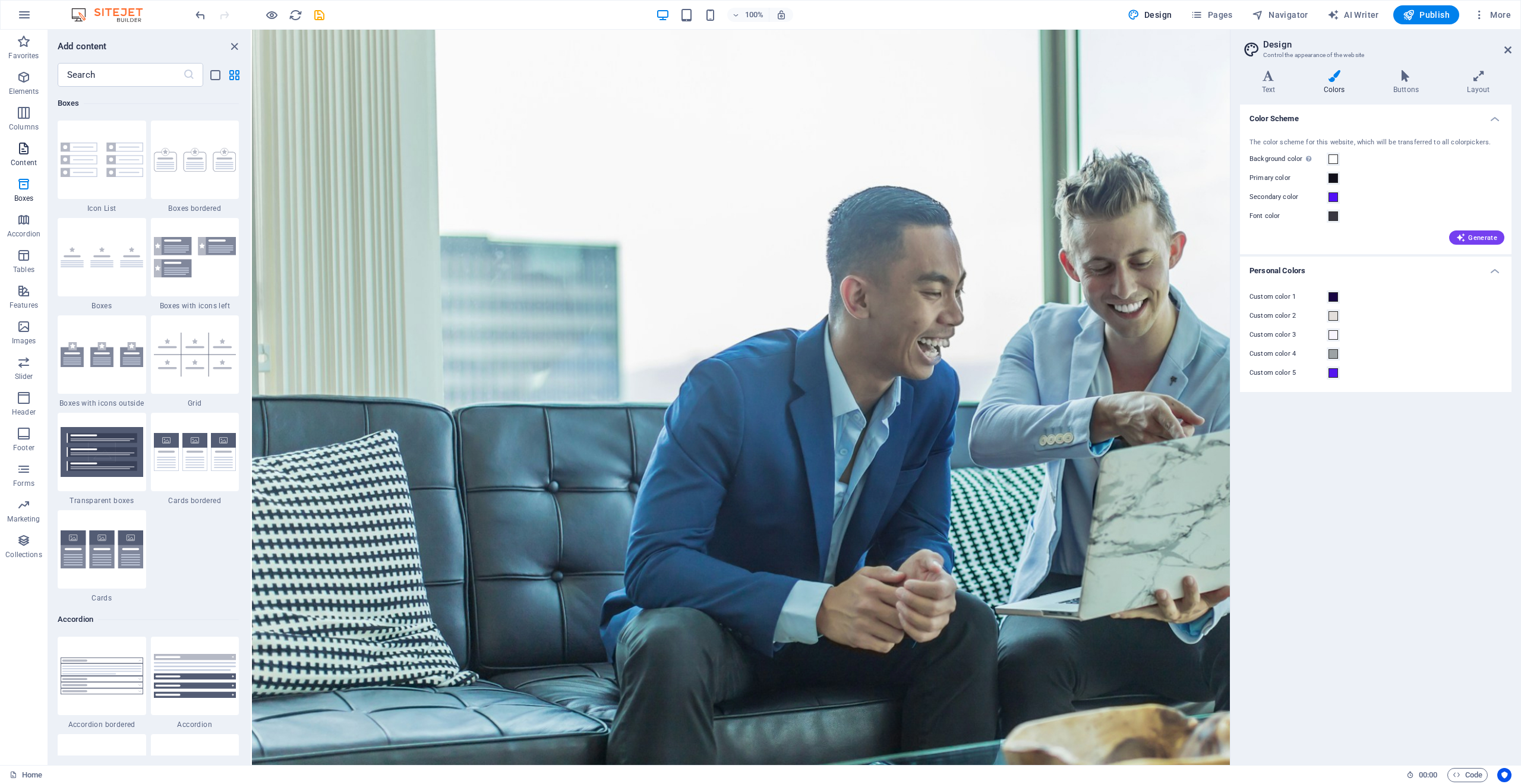
click at [15, 161] on p "Content" at bounding box center [23, 163] width 26 height 10
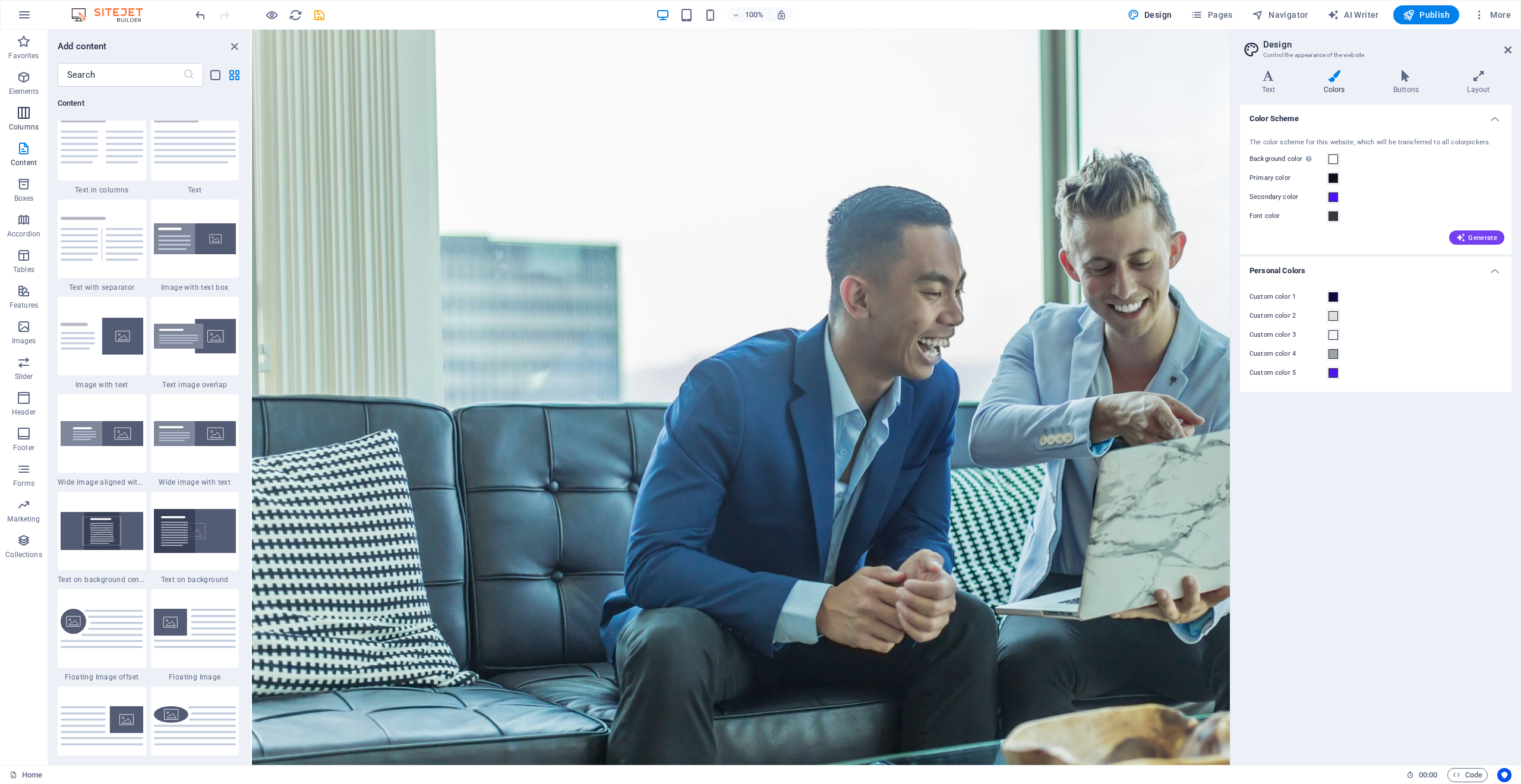
click at [16, 113] on span "Columns" at bounding box center [23, 120] width 48 height 28
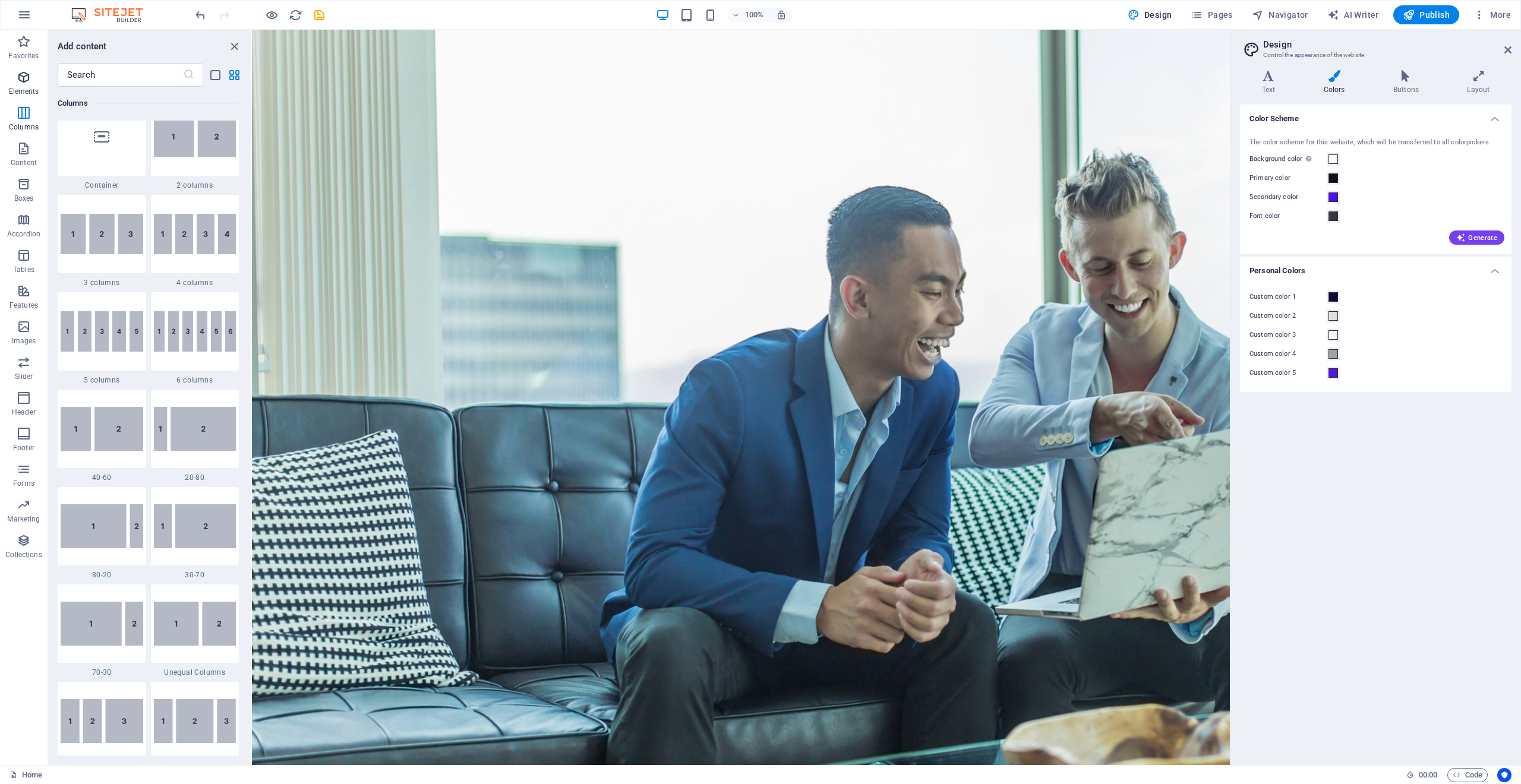
click at [19, 93] on p "Elements" at bounding box center [23, 92] width 30 height 10
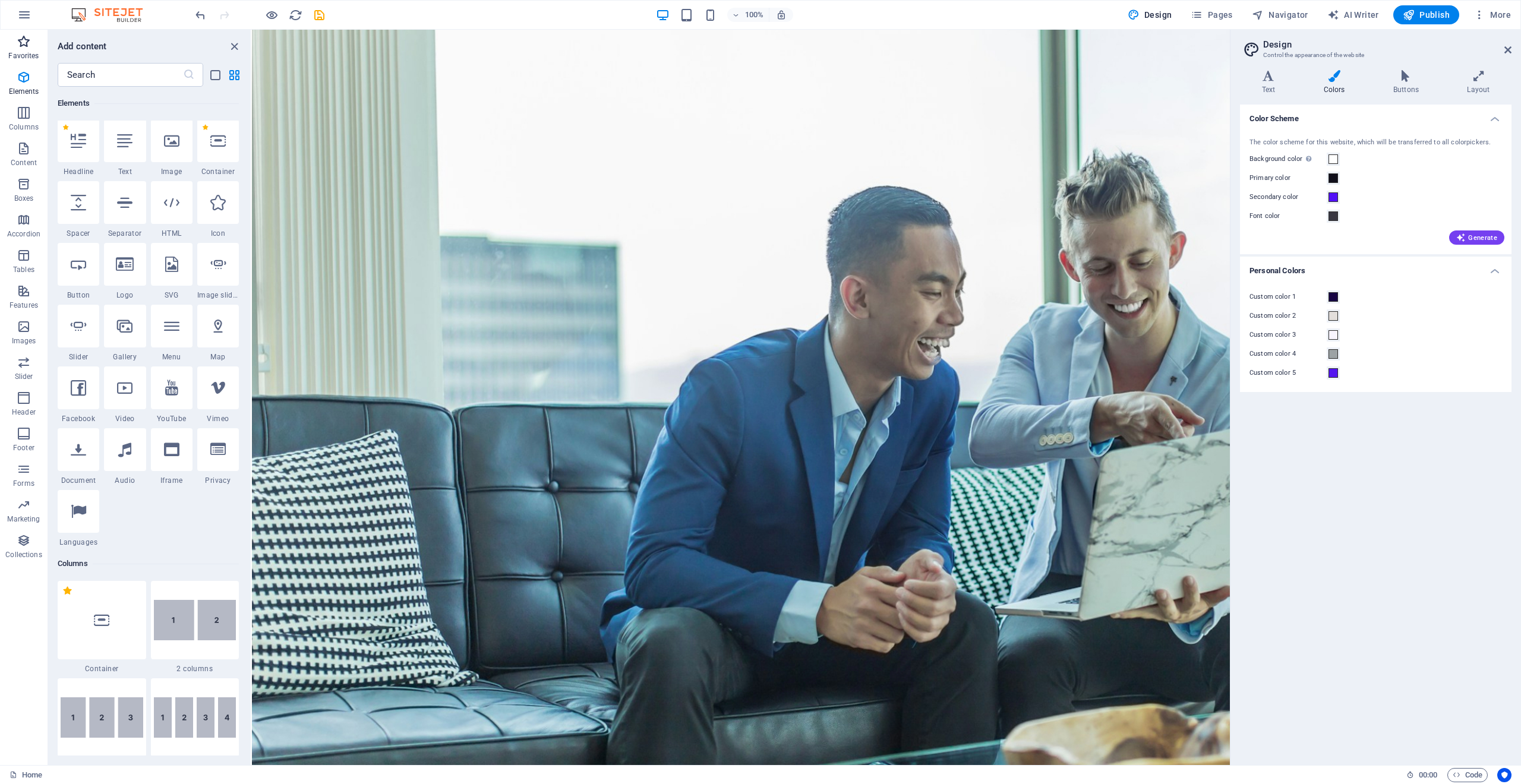
scroll to position [127, 0]
click at [22, 56] on p "Favorites" at bounding box center [23, 56] width 30 height 10
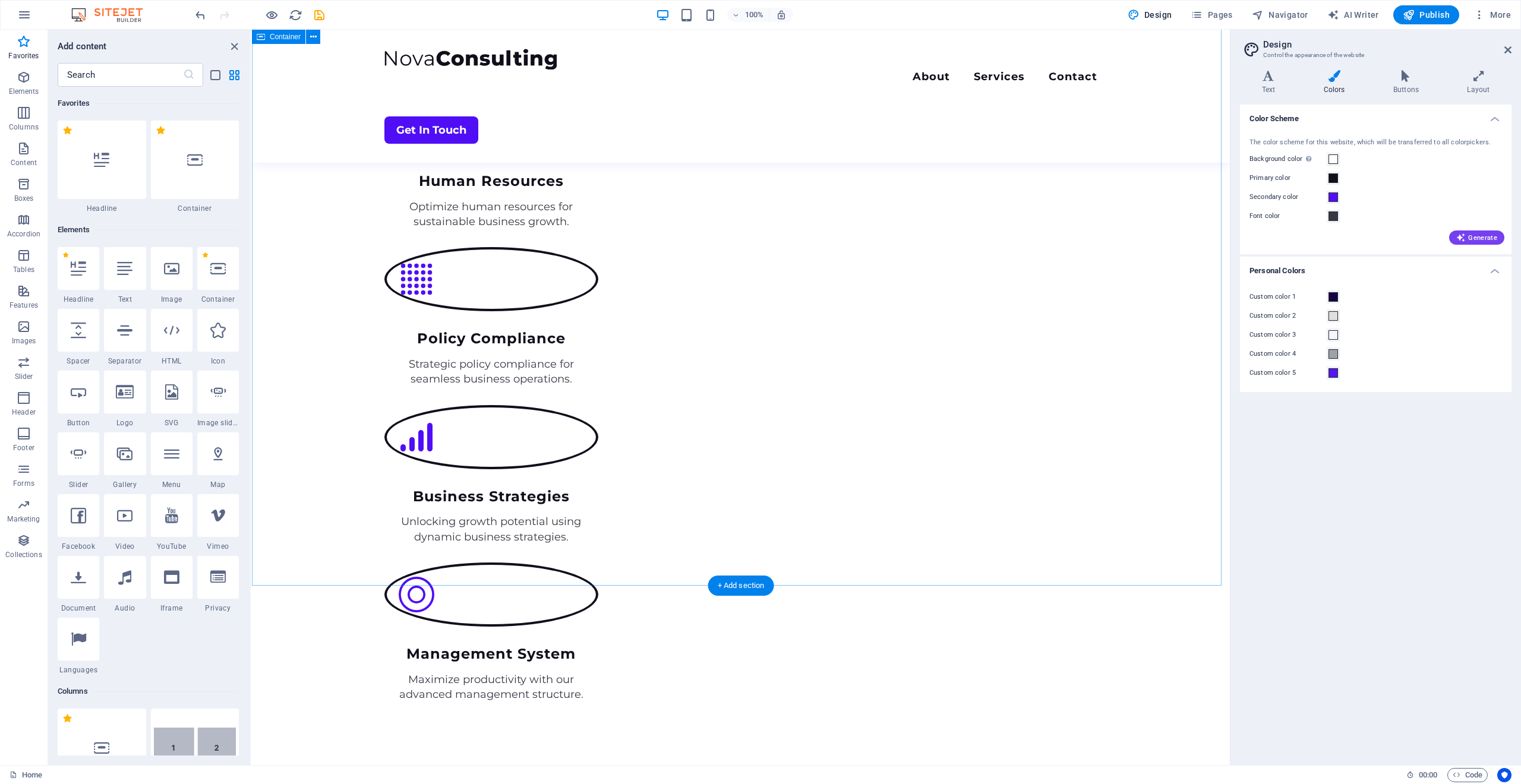
scroll to position [796, 0]
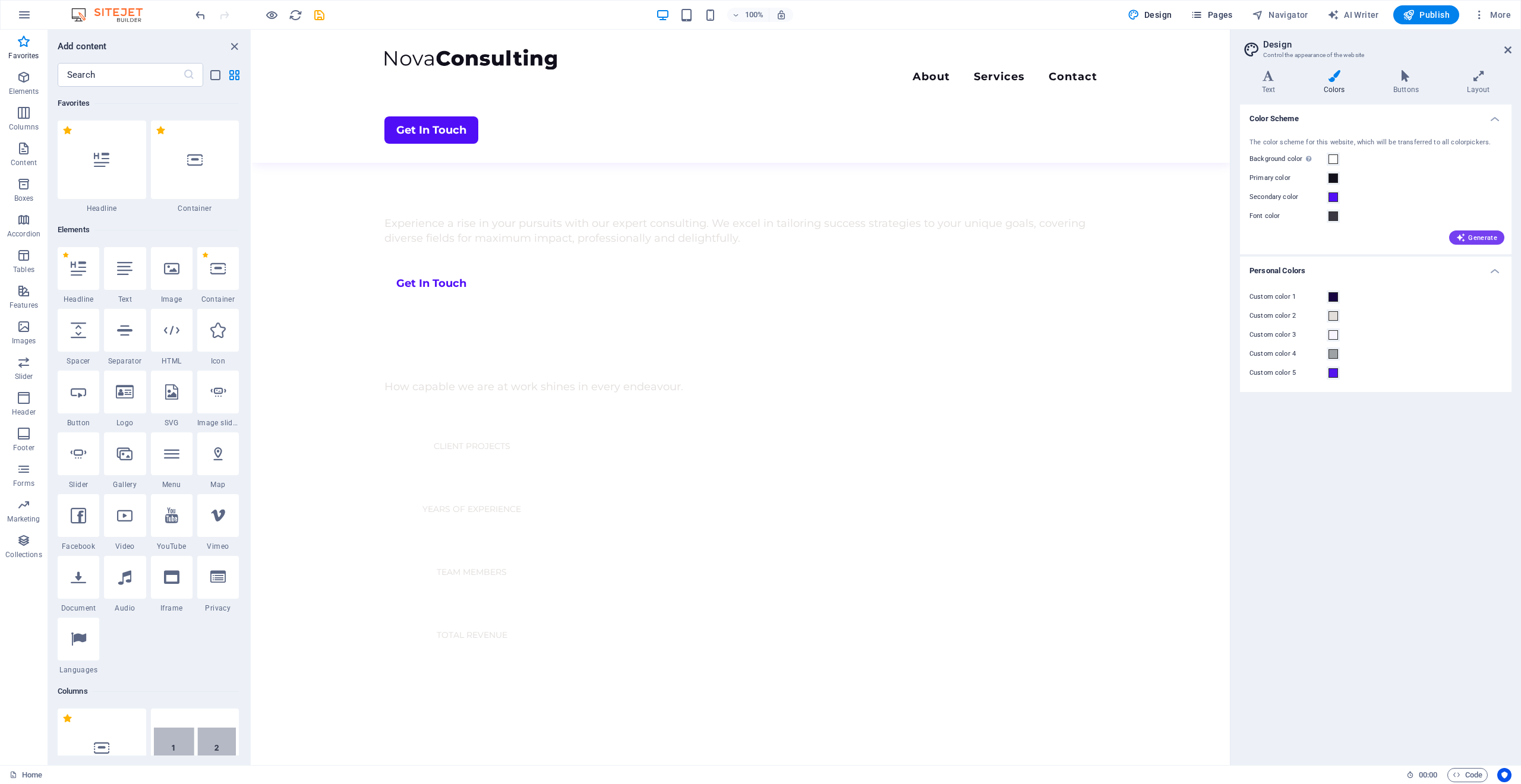
click at [1203, 19] on icon "button" at bounding box center [1197, 15] width 12 height 12
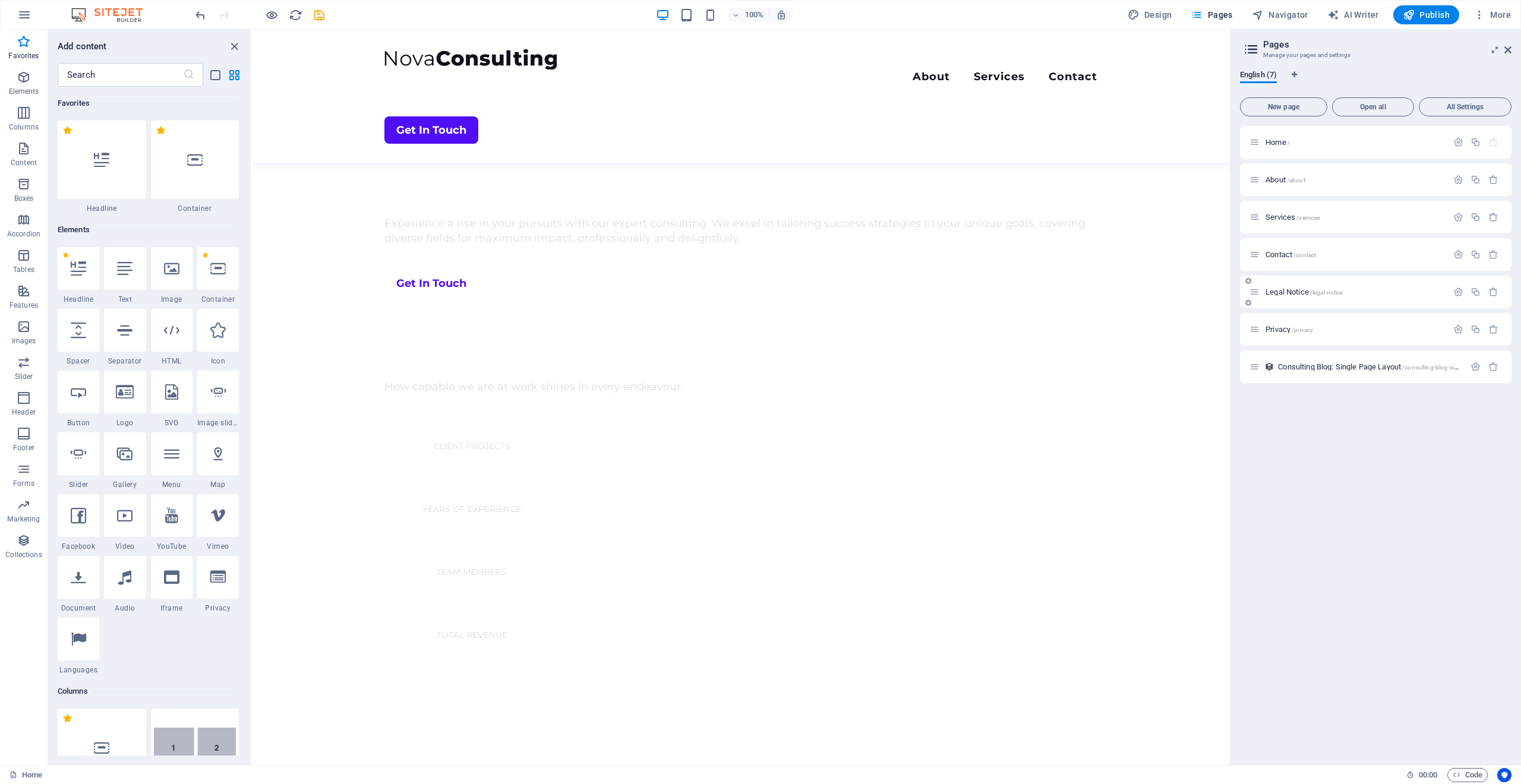
click at [1371, 293] on p "Legal Notice /legal-notice" at bounding box center [1354, 292] width 178 height 8
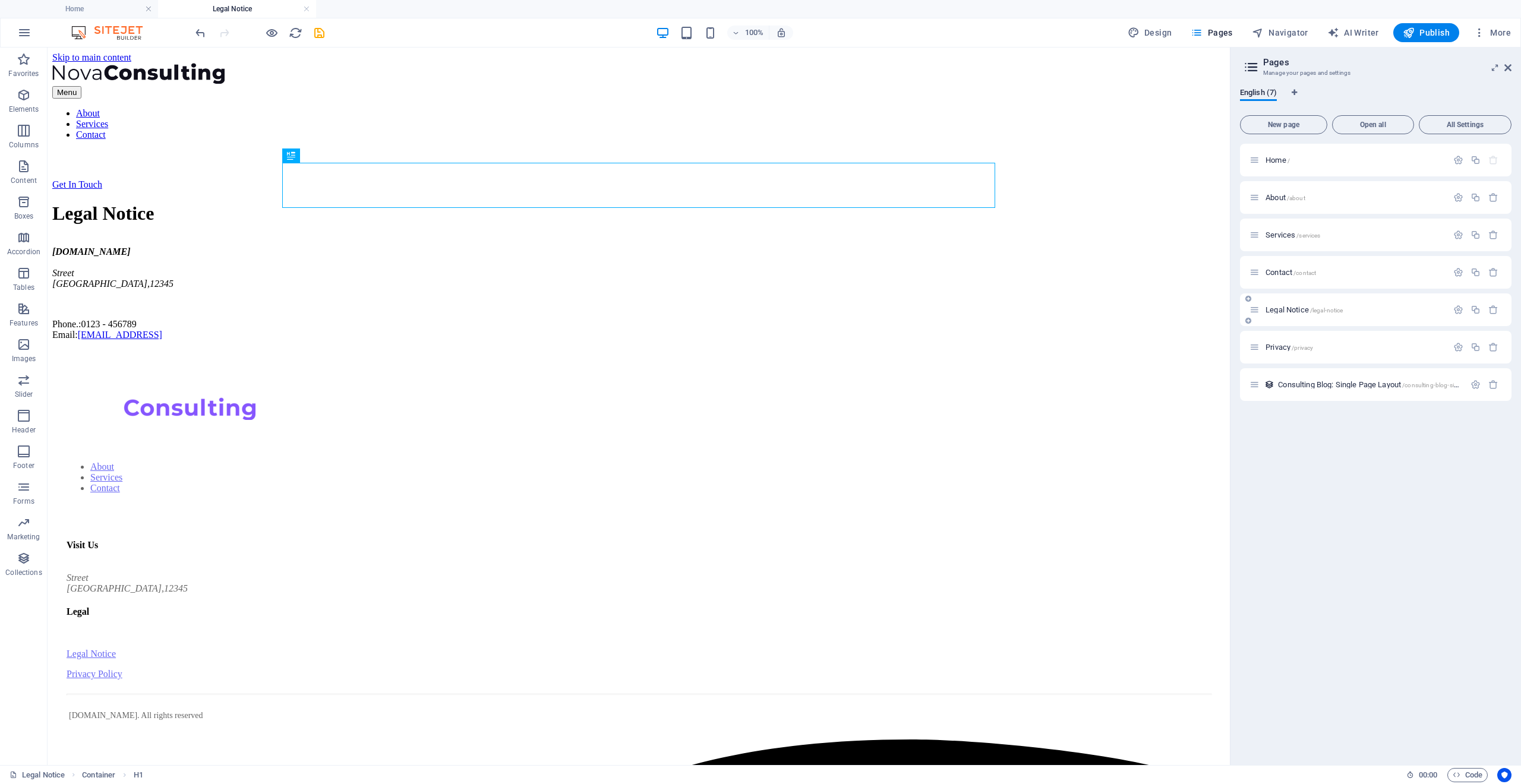
scroll to position [0, 0]
click at [1496, 309] on icon "button" at bounding box center [1494, 310] width 10 height 10
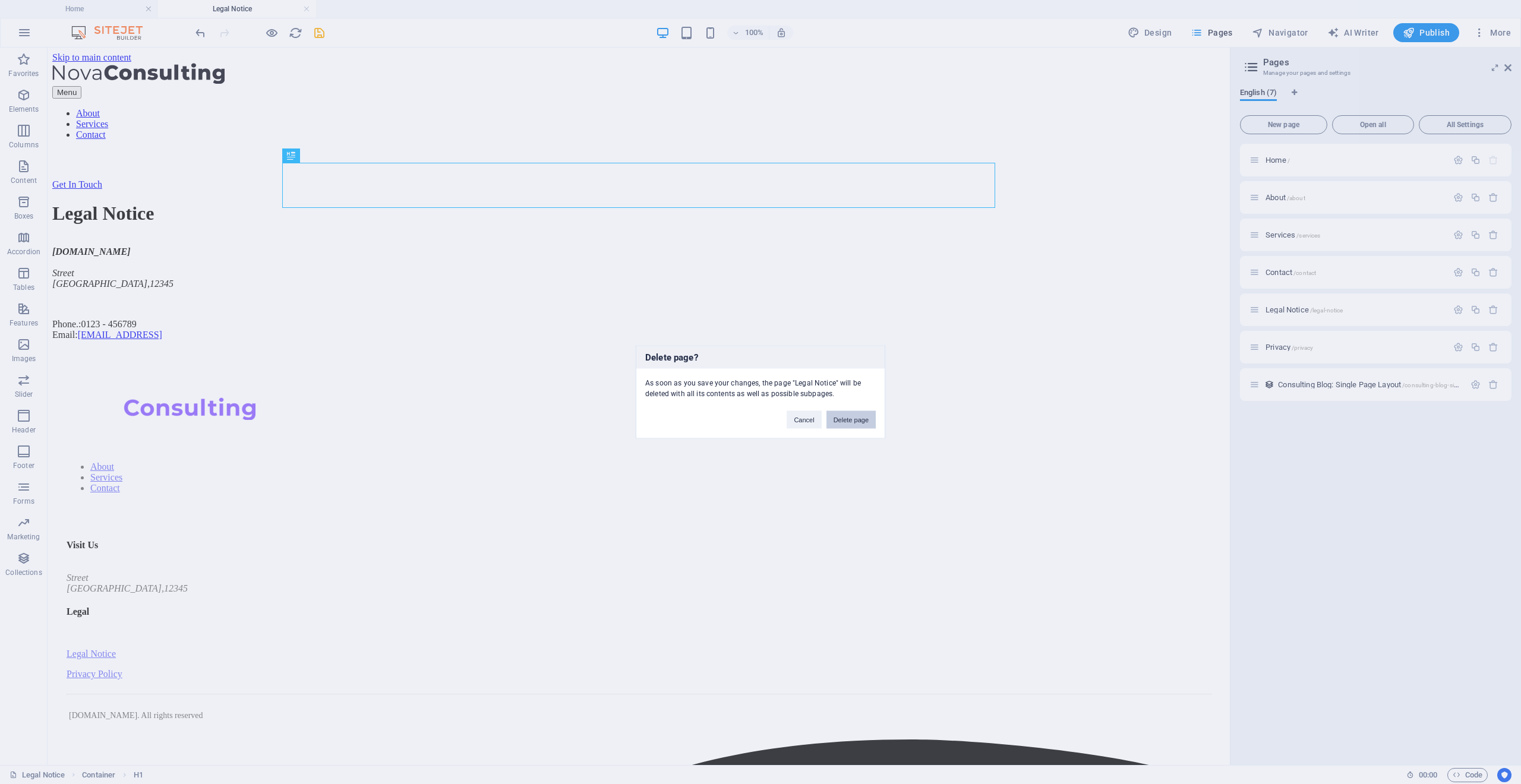
click at [849, 424] on button "Delete page" at bounding box center [851, 420] width 50 height 18
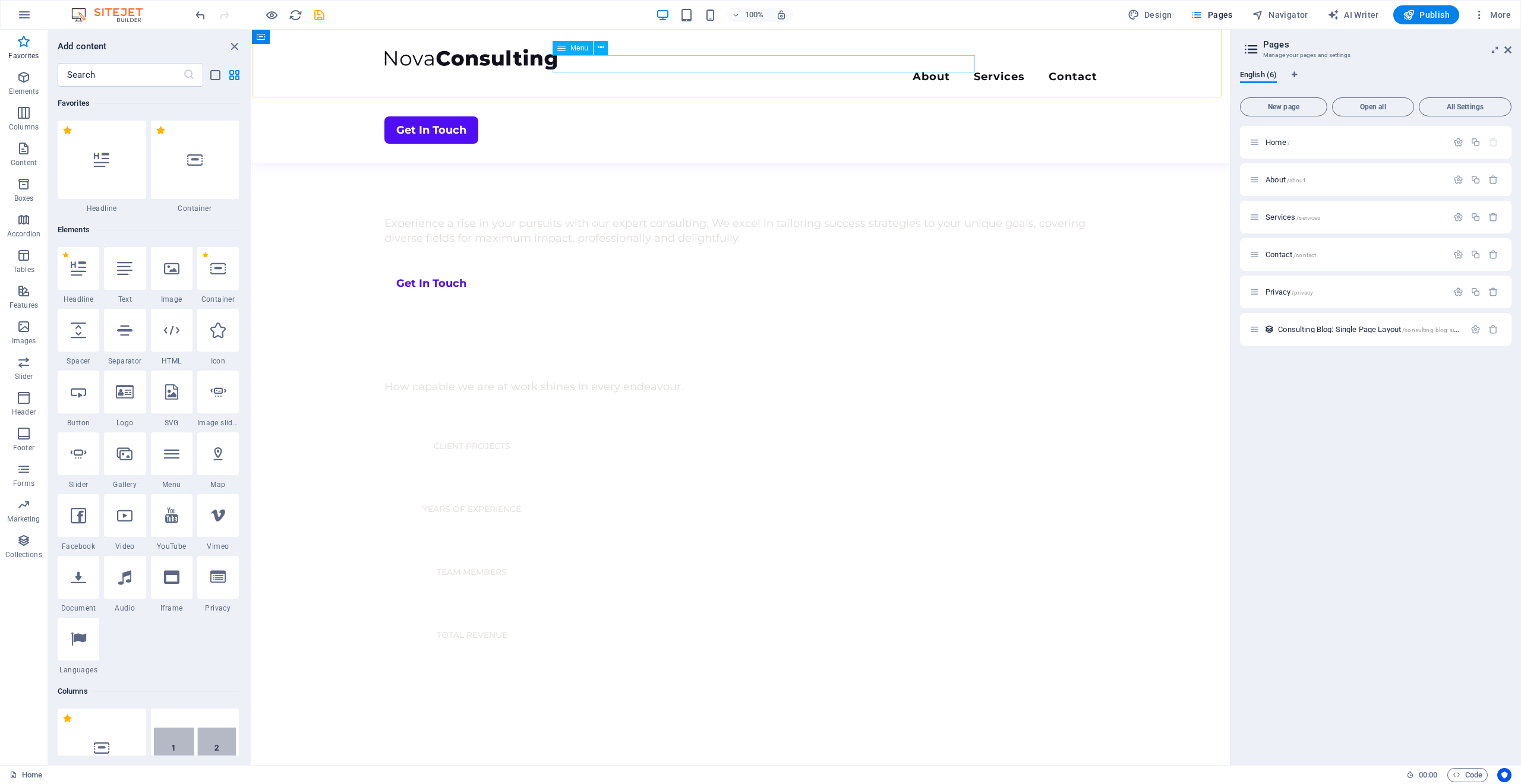
click at [897, 69] on nav "About Services Contact" at bounding box center [741, 78] width 713 height 18
click at [1273, 218] on span "Services /services" at bounding box center [1293, 216] width 55 height 9
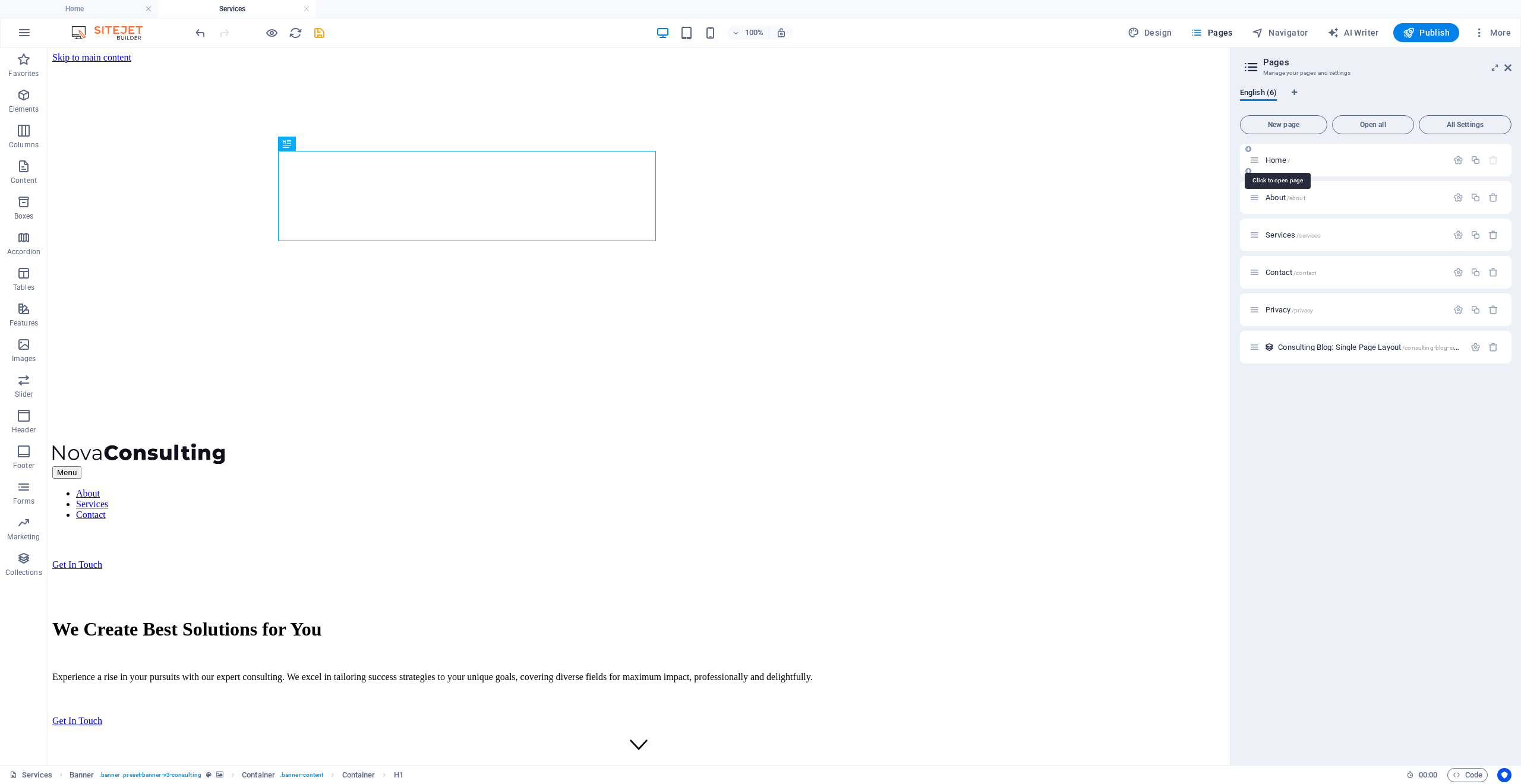
click at [1280, 159] on span "Home /" at bounding box center [1277, 160] width 24 height 9
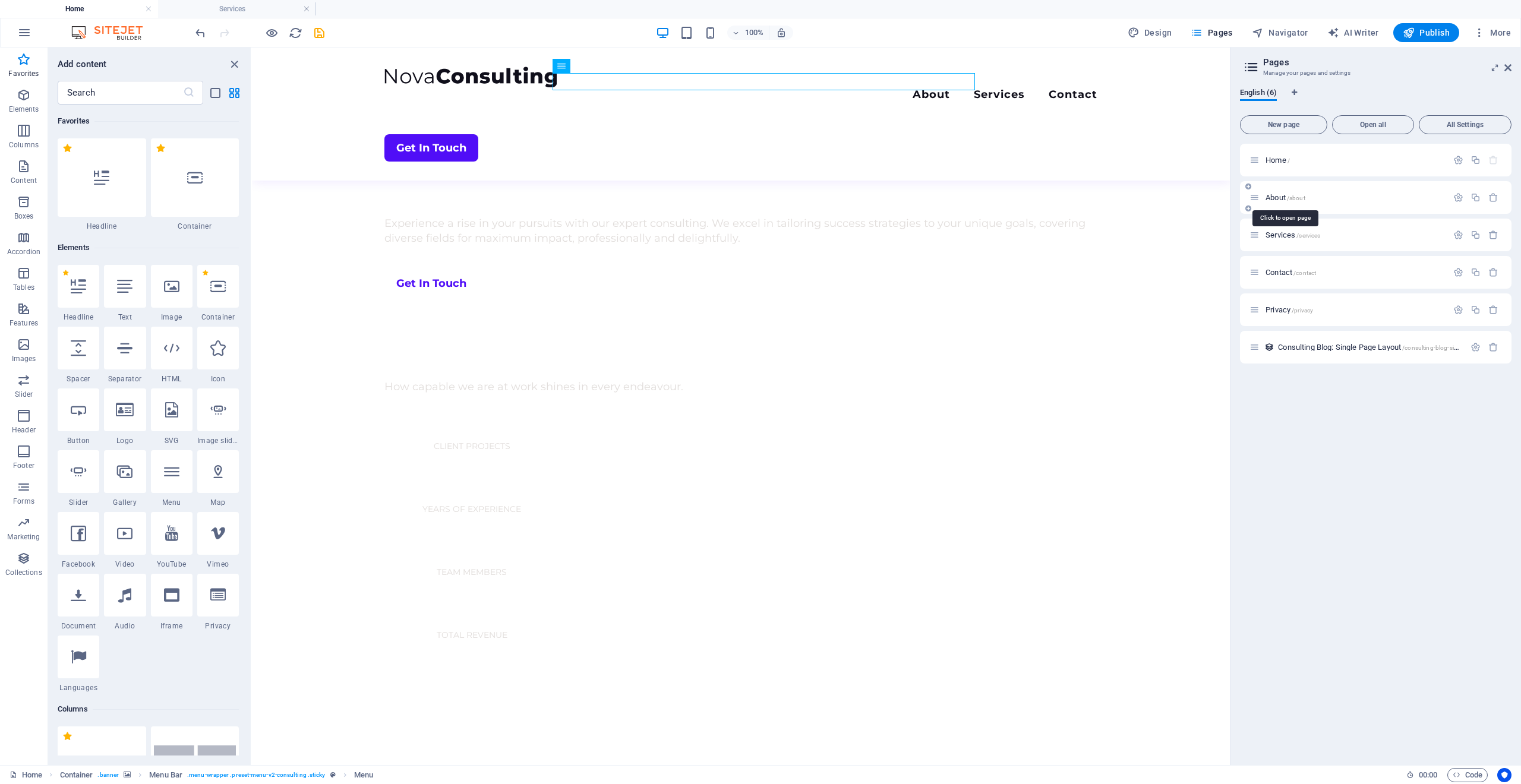
click at [1288, 198] on span "/about" at bounding box center [1296, 198] width 19 height 7
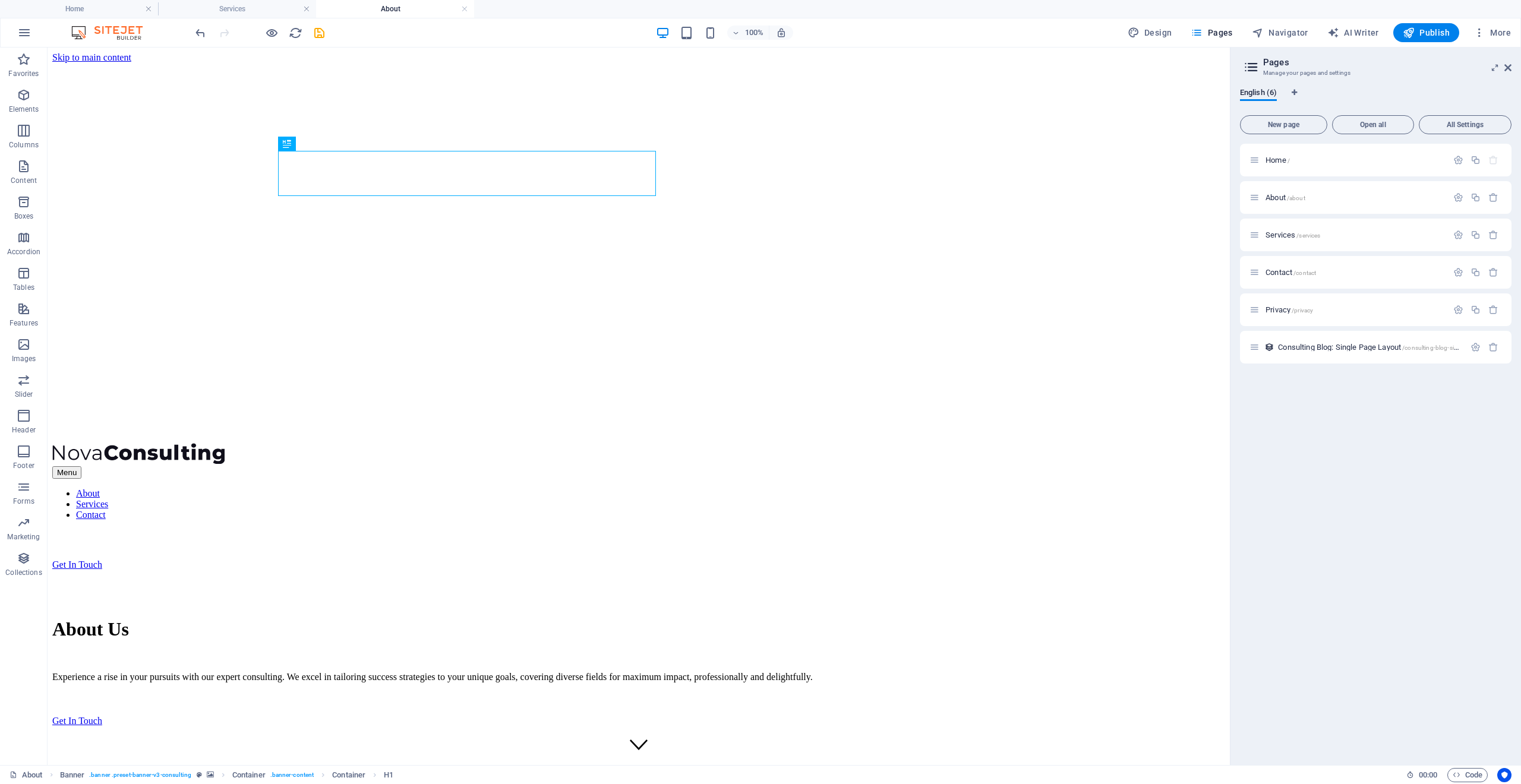
click at [1503, 66] on h2 "Pages" at bounding box center [1388, 62] width 248 height 11
click at [1509, 71] on icon at bounding box center [1507, 68] width 7 height 10
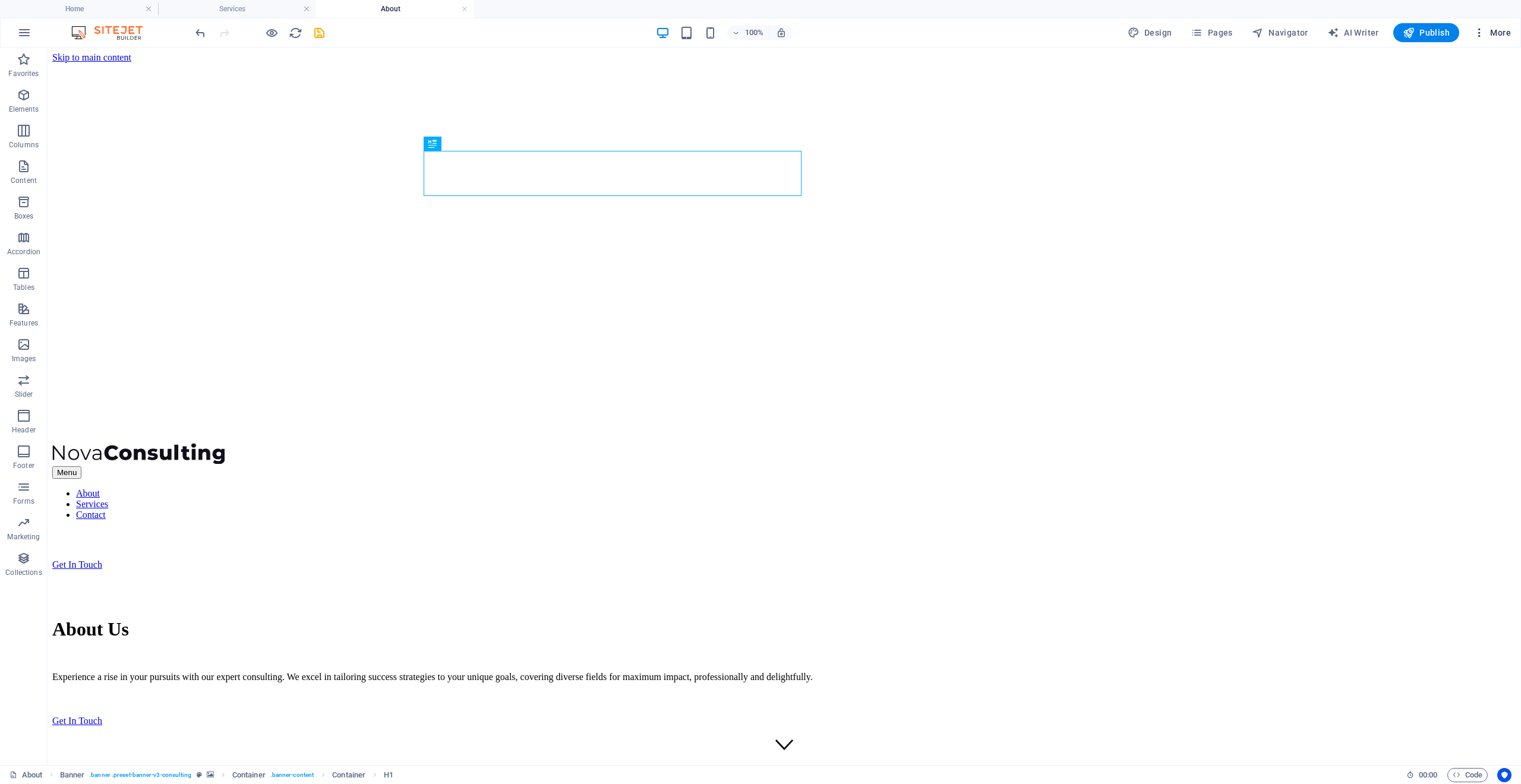
click at [1502, 37] on span "More" at bounding box center [1493, 32] width 37 height 12
click at [1429, 494] on div at bounding box center [760, 392] width 1521 height 784
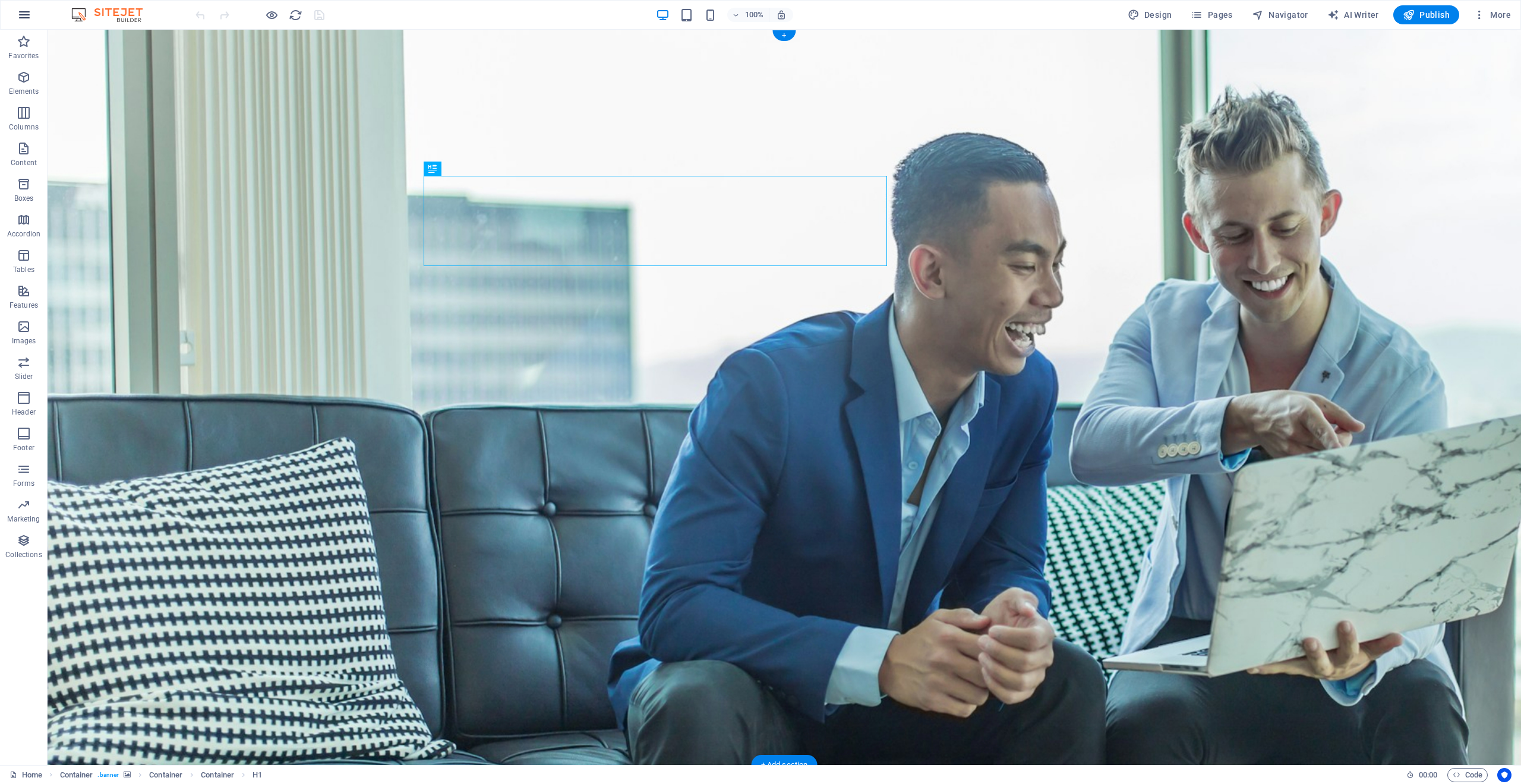
click at [33, 11] on button "button" at bounding box center [23, 15] width 28 height 28
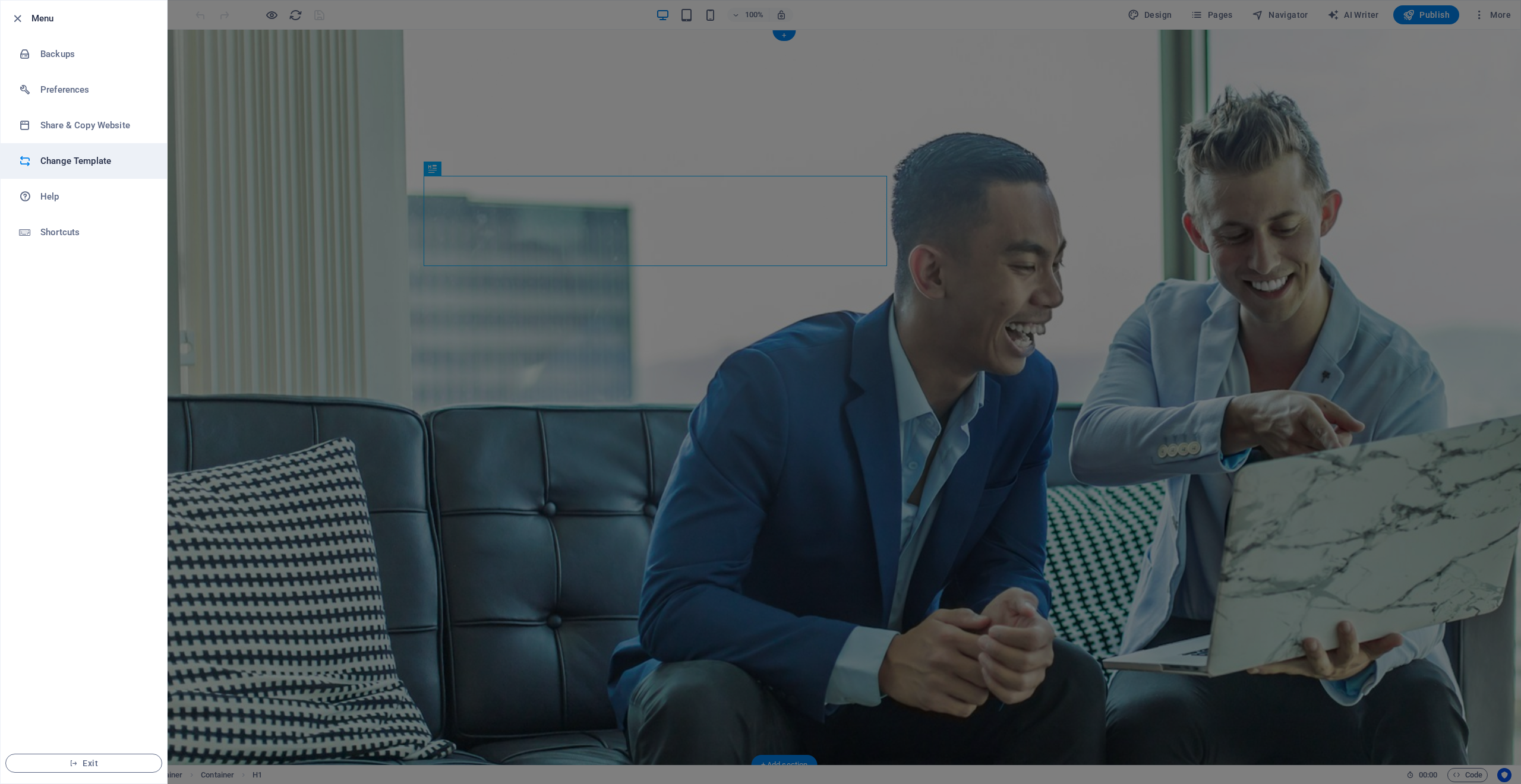
click at [94, 166] on h6 "Change Template" at bounding box center [95, 161] width 110 height 15
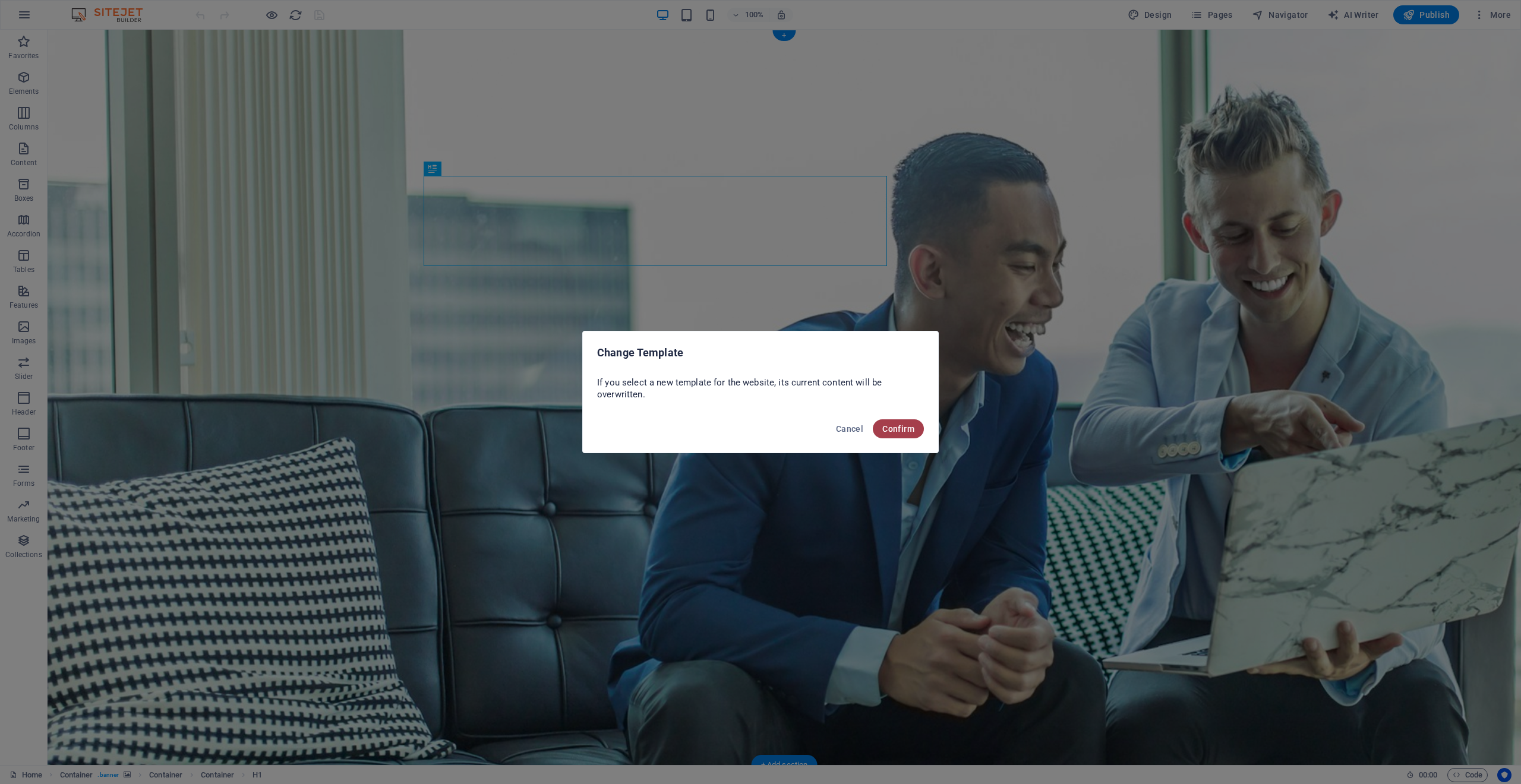
click at [906, 431] on span "Confirm" at bounding box center [898, 429] width 32 height 10
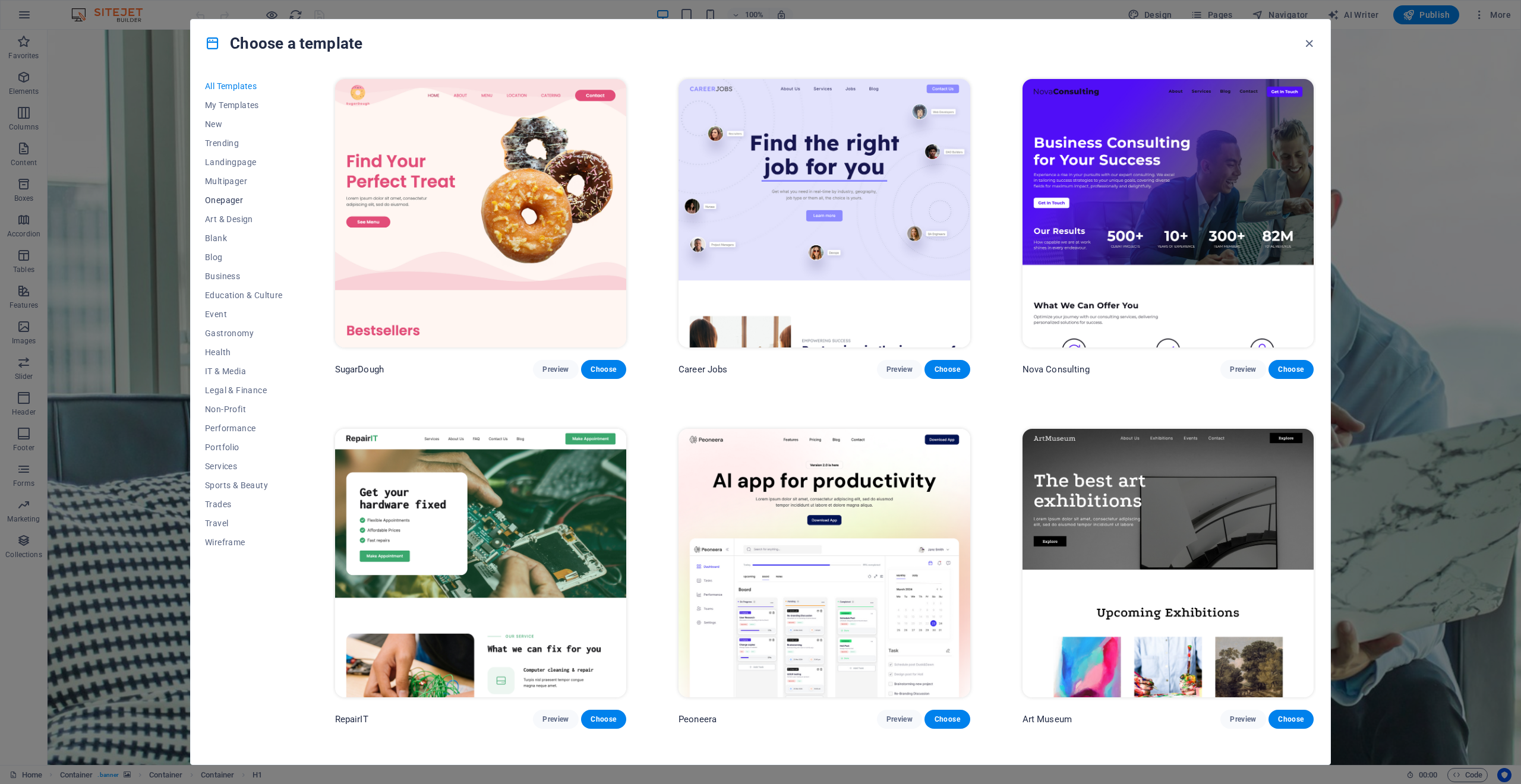
click at [213, 197] on span "Onepager" at bounding box center [244, 201] width 78 height 10
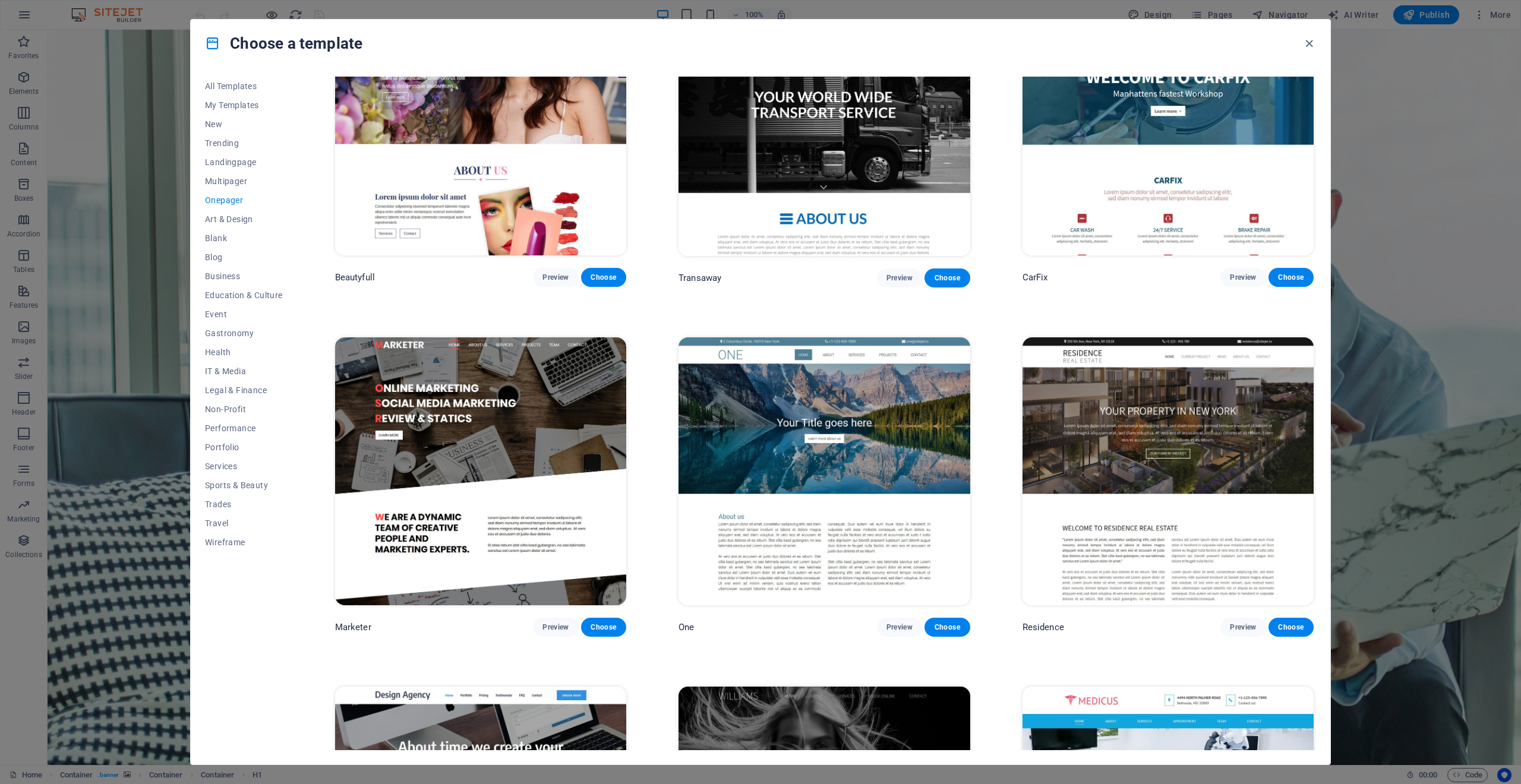
scroll to position [6859, 0]
